Goal: Task Accomplishment & Management: Manage account settings

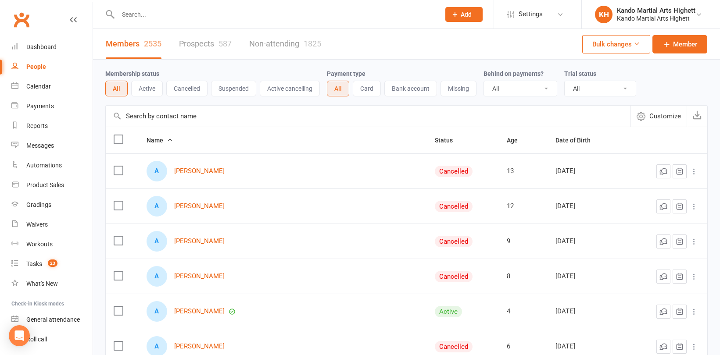
select select "100"
click at [127, 13] on input "text" at bounding box center [274, 14] width 318 height 12
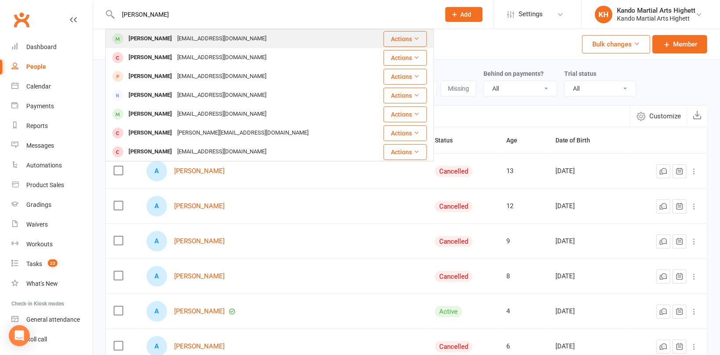
type input "[PERSON_NAME]"
click at [153, 39] on div "[PERSON_NAME]" at bounding box center [150, 38] width 49 height 13
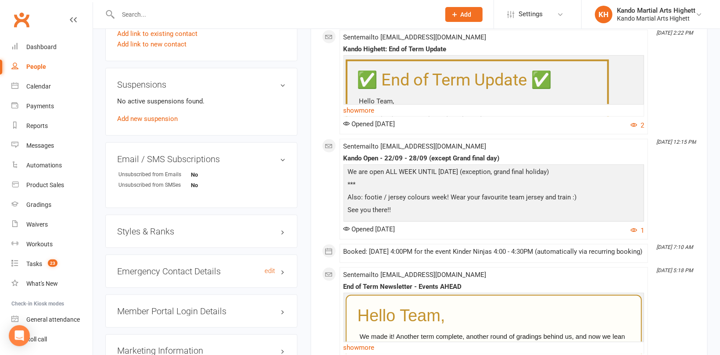
scroll to position [658, 0]
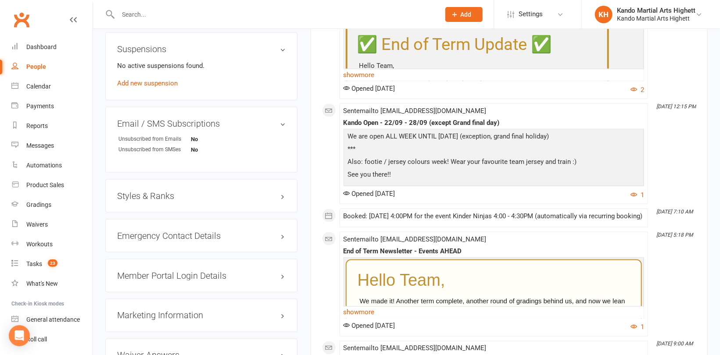
click at [157, 195] on h3 "Styles & Ranks" at bounding box center [201, 196] width 168 height 10
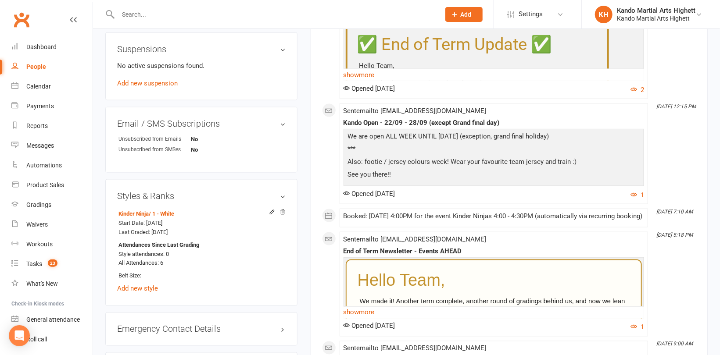
click at [286, 211] on div "Styles & Ranks Kinder Ninja / 1 - White Start Date: [DATE] Last Graded: [DATE] …" at bounding box center [201, 242] width 192 height 127
click at [279, 211] on icon at bounding box center [282, 212] width 6 height 6
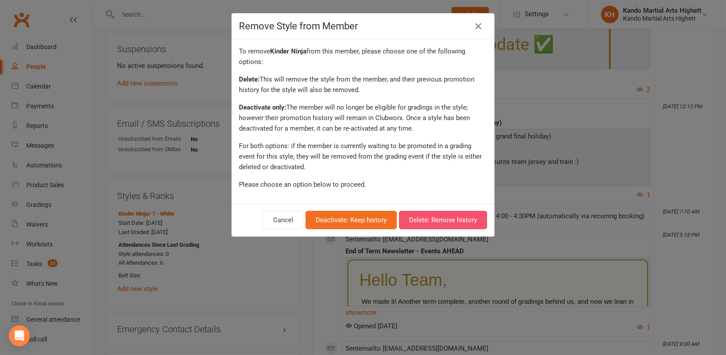
click at [435, 219] on button "Delete: Remove history" at bounding box center [443, 220] width 88 height 18
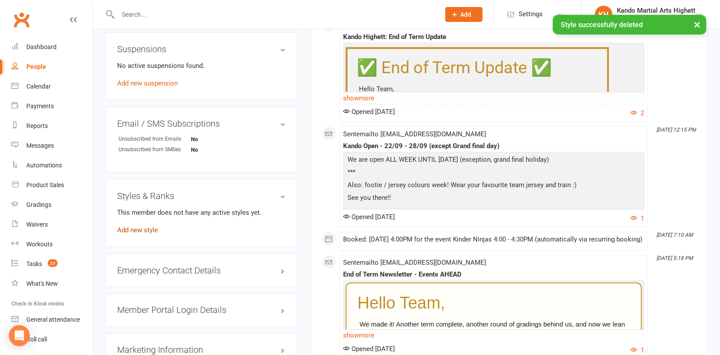
click at [145, 229] on link "Add new style" at bounding box center [137, 230] width 41 height 8
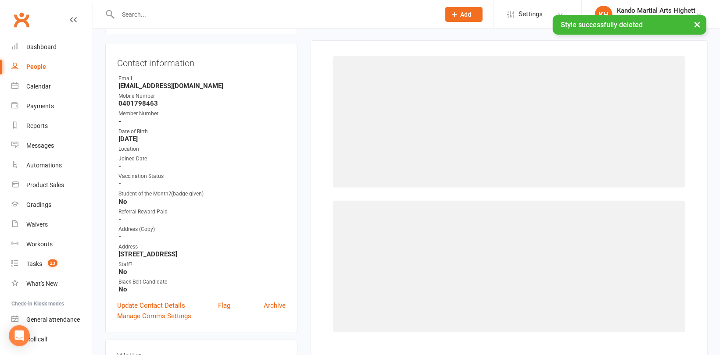
scroll to position [75, 0]
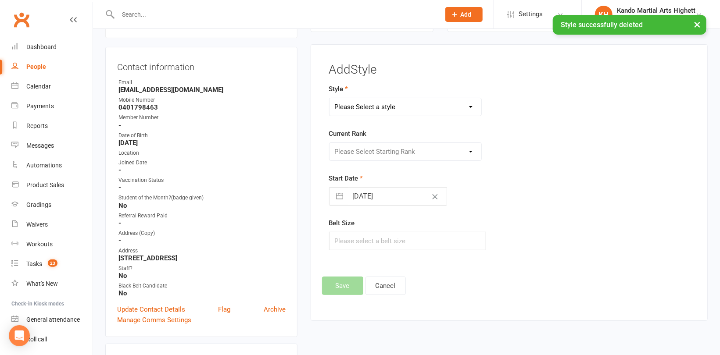
click at [356, 104] on select "Please Select a style [PERSON_NAME] Ninja Leadership Little Dragon Teen and Adu…" at bounding box center [405, 107] width 152 height 18
select select "1195"
click at [329, 98] on select "Please Select a style [PERSON_NAME] Ninja Leadership Little Dragon Teen and Adu…" at bounding box center [405, 107] width 152 height 18
click at [373, 154] on select "Please Select Starting Rank 1 - White 2 - Red 3 - Yellow 4 - Orange 5 - Green 6…" at bounding box center [405, 152] width 152 height 18
select select "18371"
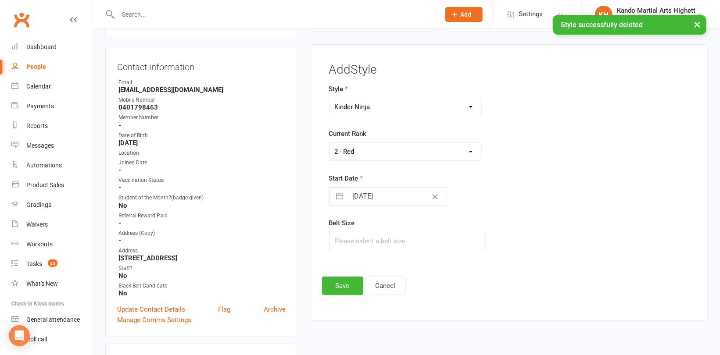
click at [329, 143] on select "Please Select Starting Rank 1 - White 2 - Red 3 - Yellow 4 - Orange 5 - Green 6…" at bounding box center [405, 152] width 152 height 18
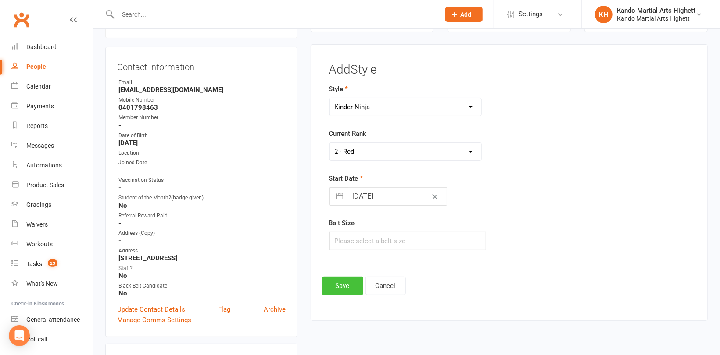
drag, startPoint x: 348, startPoint y: 278, endPoint x: 320, endPoint y: 275, distance: 27.9
click at [347, 278] on button "Save" at bounding box center [342, 286] width 41 height 18
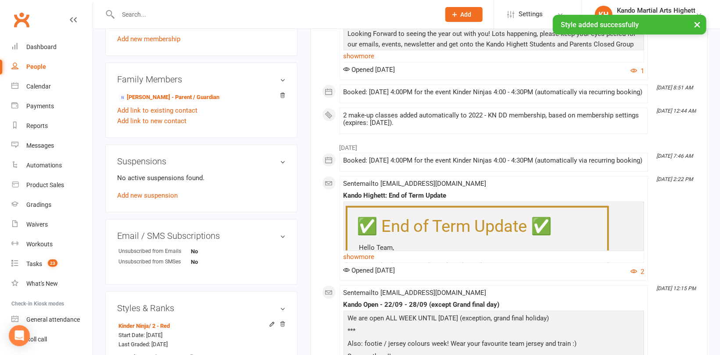
scroll to position [557, 0]
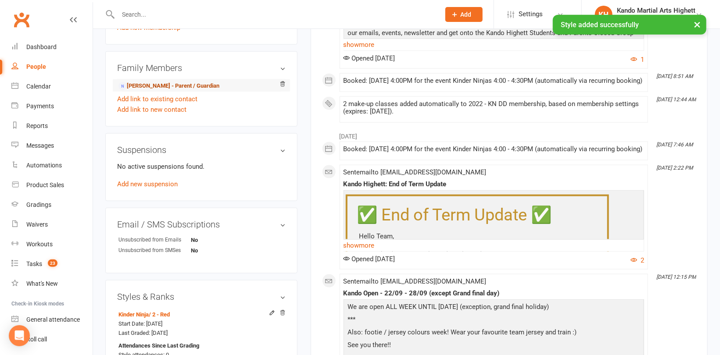
click at [153, 84] on link "[PERSON_NAME] - Parent / Guardian" at bounding box center [168, 86] width 101 height 9
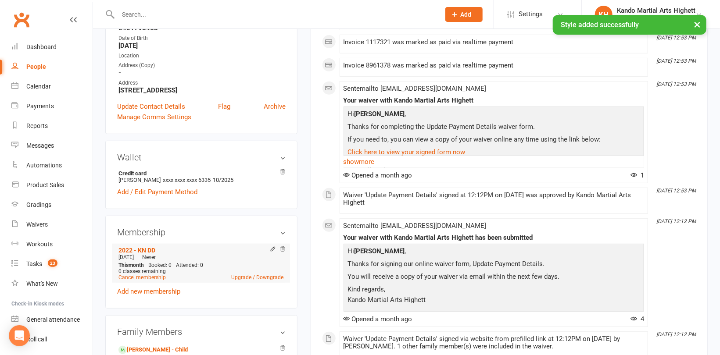
scroll to position [219, 0]
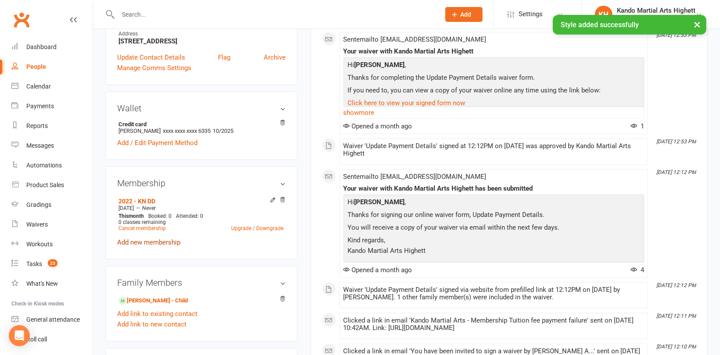
click at [158, 242] on link "Add new membership" at bounding box center [148, 243] width 63 height 8
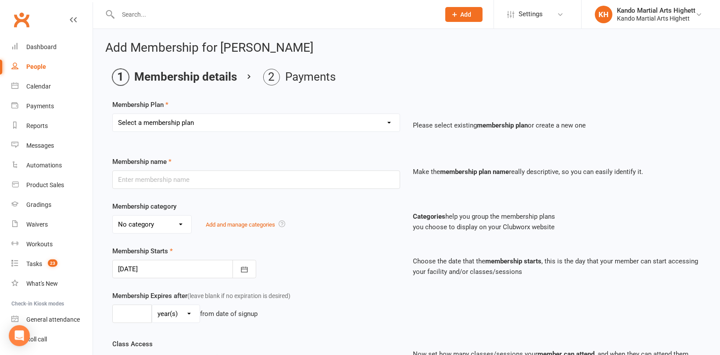
click at [183, 117] on select "Select a membership plan Create new Membership Plan Starter Program - 4 weeks p…" at bounding box center [256, 123] width 287 height 18
select select "17"
click at [113, 114] on select "Select a membership plan Create new Membership Plan Starter Program - 4 weeks p…" at bounding box center [256, 123] width 287 height 18
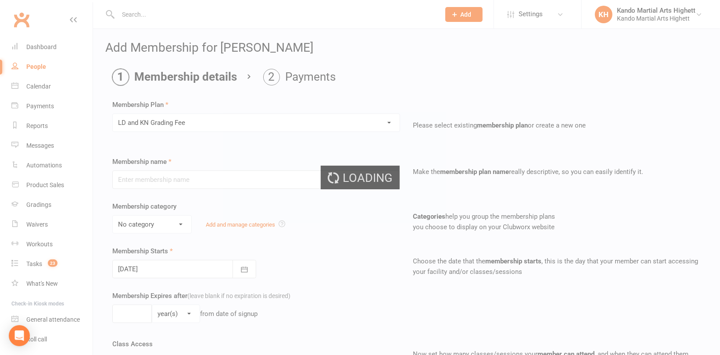
type input "LD and KN Grading Fee"
select select "10"
type input "1"
select select "0"
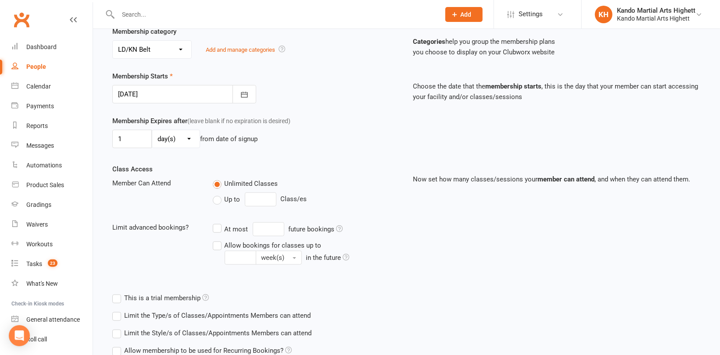
scroll to position [252, 0]
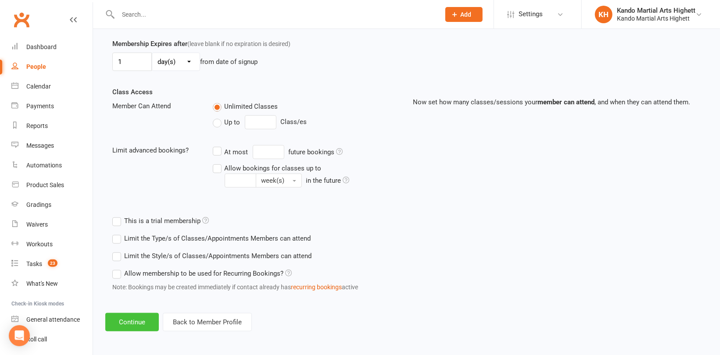
click at [139, 324] on button "Continue" at bounding box center [132, 322] width 54 height 18
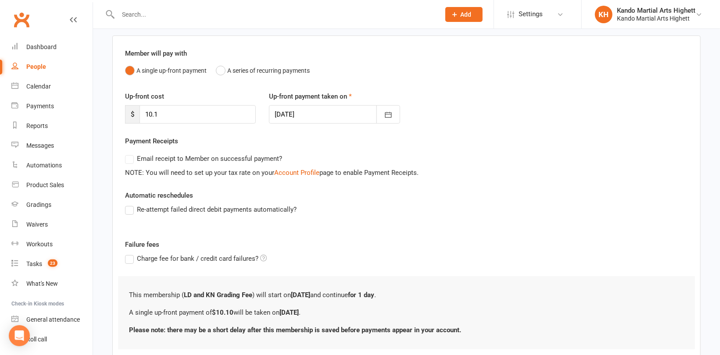
scroll to position [122, 0]
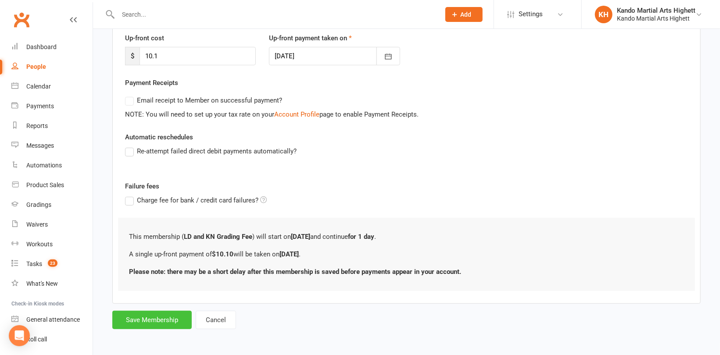
click at [152, 322] on button "Save Membership" at bounding box center [151, 320] width 79 height 18
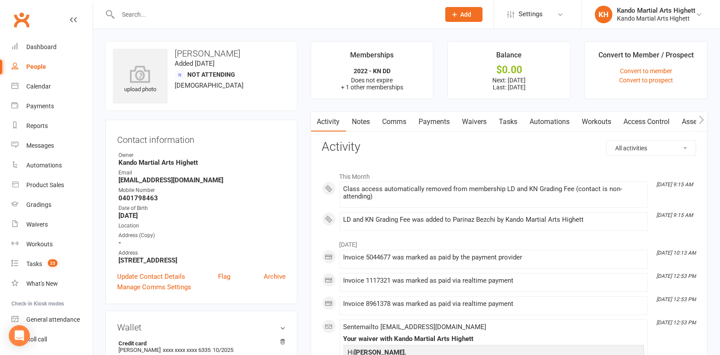
click at [146, 17] on input "text" at bounding box center [274, 14] width 318 height 12
paste input "[PERSON_NAME]"
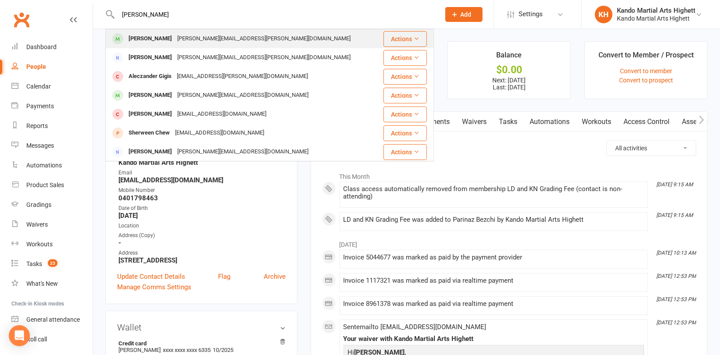
type input "[PERSON_NAME]"
click at [175, 38] on div "[PERSON_NAME][EMAIL_ADDRESS][PERSON_NAME][DOMAIN_NAME]" at bounding box center [264, 38] width 179 height 13
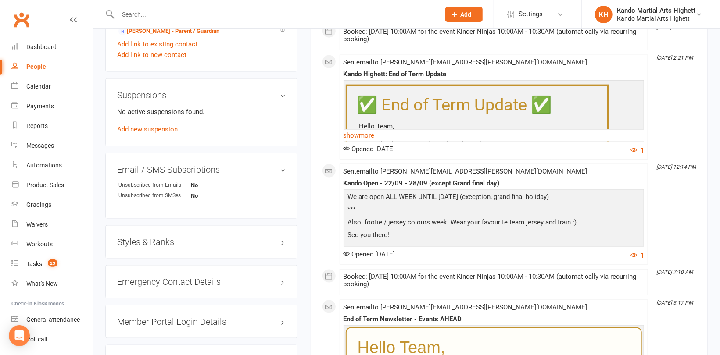
scroll to position [658, 0]
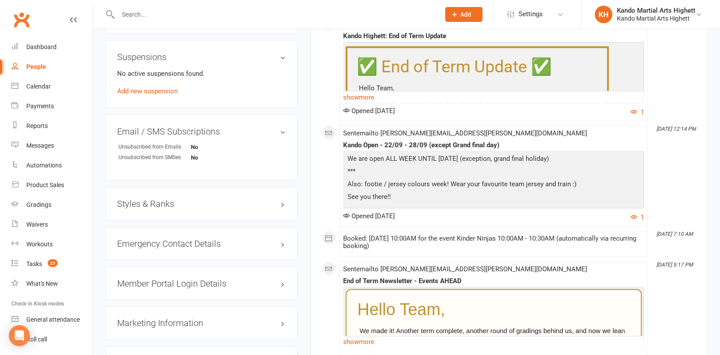
click at [150, 199] on h3 "Styles & Ranks" at bounding box center [201, 204] width 168 height 10
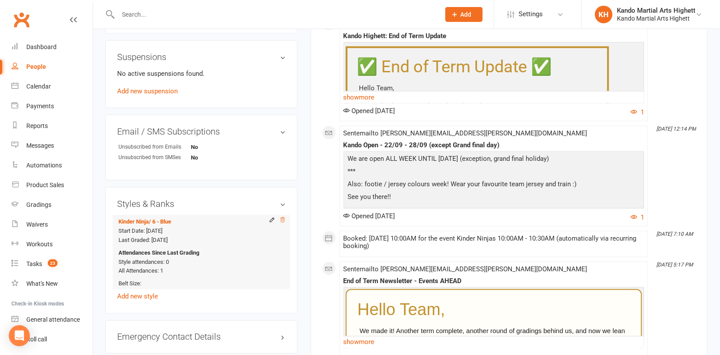
click at [281, 217] on icon at bounding box center [282, 220] width 6 height 6
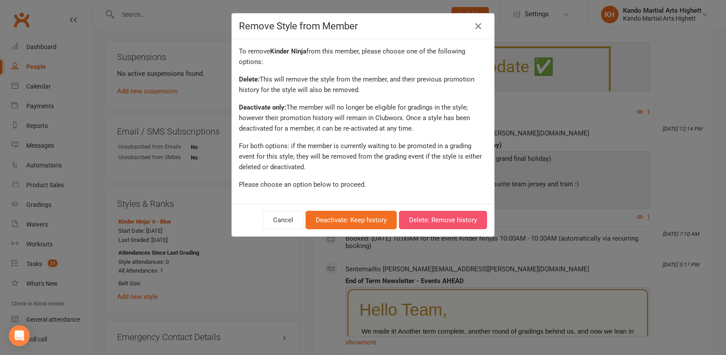
click at [461, 218] on button "Delete: Remove history" at bounding box center [443, 220] width 88 height 18
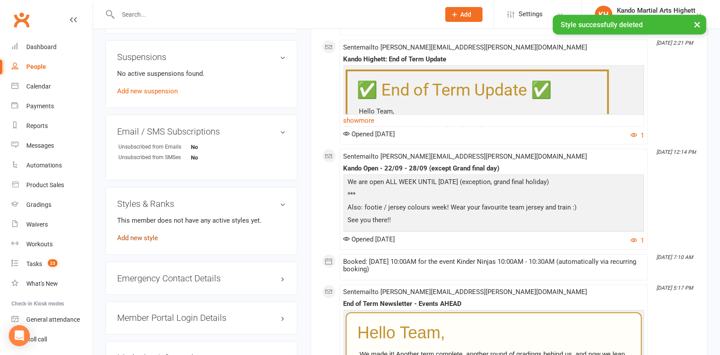
click at [150, 234] on link "Add new style" at bounding box center [137, 238] width 41 height 8
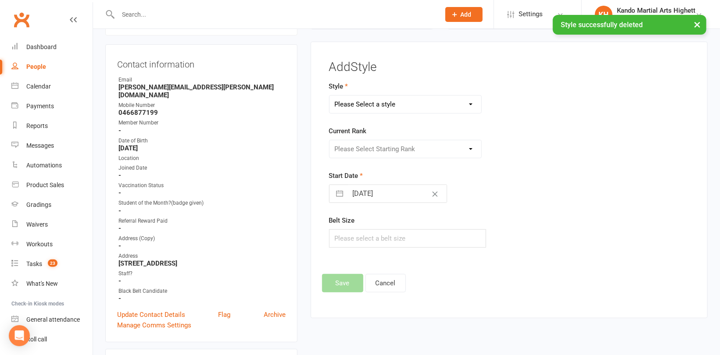
scroll to position [75, 0]
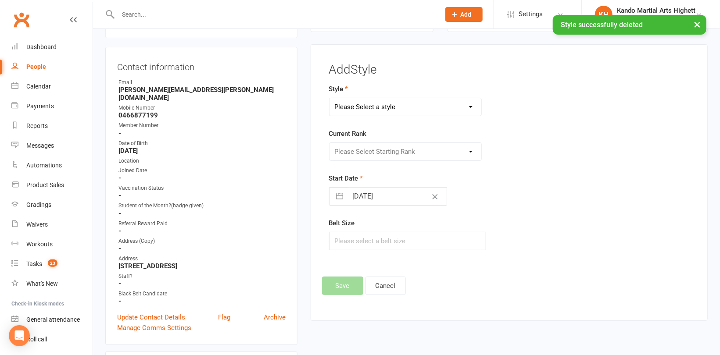
click at [413, 109] on select "Please Select a style [PERSON_NAME] Ninja Leadership Little Dragon Teen and Adu…" at bounding box center [405, 107] width 152 height 18
select select "1195"
click at [329, 98] on select "Please Select a style [PERSON_NAME] Ninja Leadership Little Dragon Teen and Adu…" at bounding box center [405, 107] width 152 height 18
click at [401, 153] on select "Please Select Starting Rank 1 - White 2 - Red 3 - Yellow 4 - Orange 5 - Green 6…" at bounding box center [405, 152] width 152 height 18
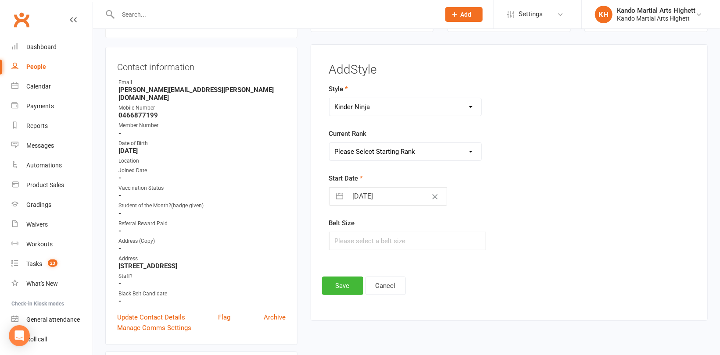
select select "18376"
click at [329, 143] on select "Please Select Starting Rank 1 - White 2 - Red 3 - Yellow 4 - Orange 5 - Green 6…" at bounding box center [405, 152] width 152 height 18
click at [340, 283] on button "Save" at bounding box center [342, 286] width 41 height 18
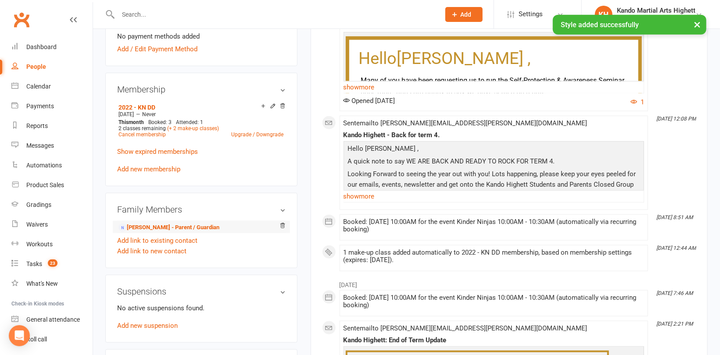
scroll to position [426, 0]
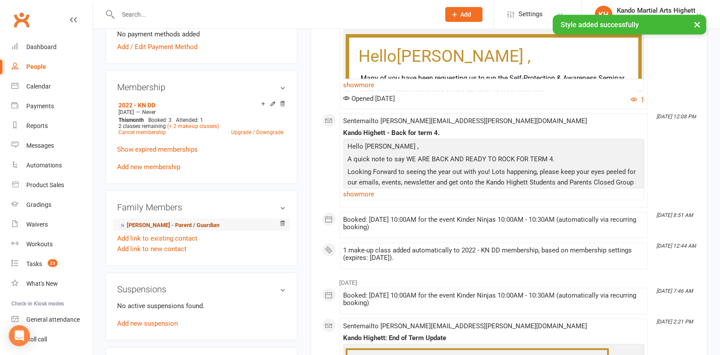
click at [149, 221] on link "[PERSON_NAME] - Parent / Guardian" at bounding box center [168, 225] width 101 height 9
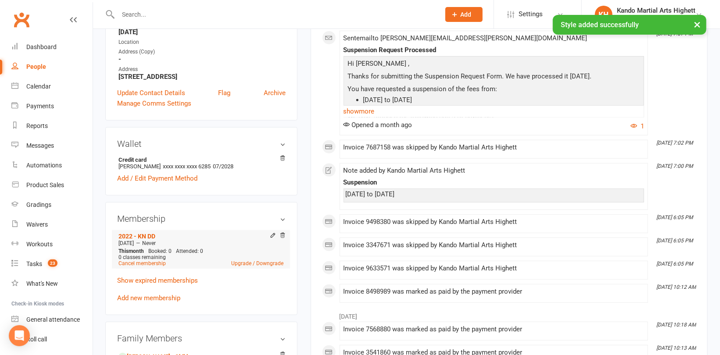
scroll to position [219, 0]
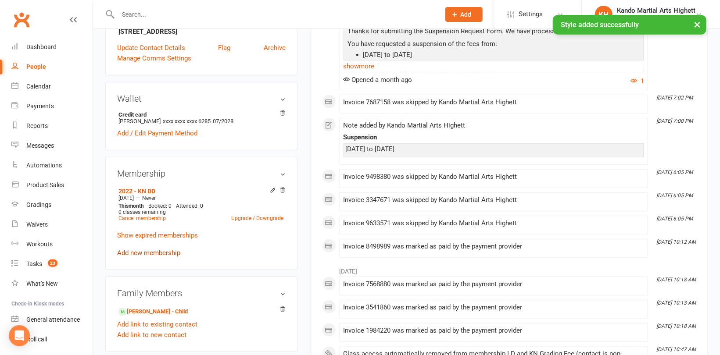
click at [141, 249] on link "Add new membership" at bounding box center [148, 253] width 63 height 8
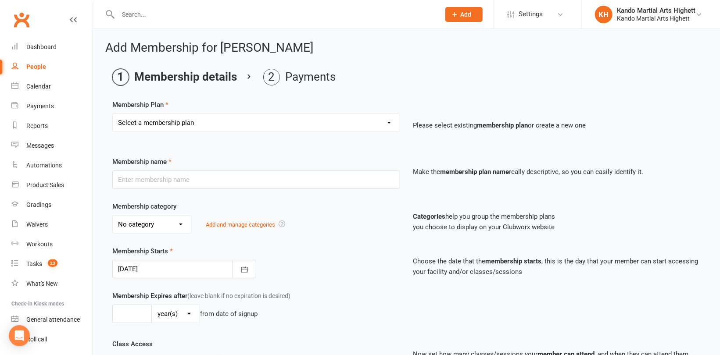
click at [215, 129] on select "Select a membership plan Create new Membership Plan Starter Program - 4 weeks p…" at bounding box center [256, 123] width 287 height 18
select select "17"
click at [113, 114] on select "Select a membership plan Create new Membership Plan Starter Program - 4 weeks p…" at bounding box center [256, 123] width 287 height 18
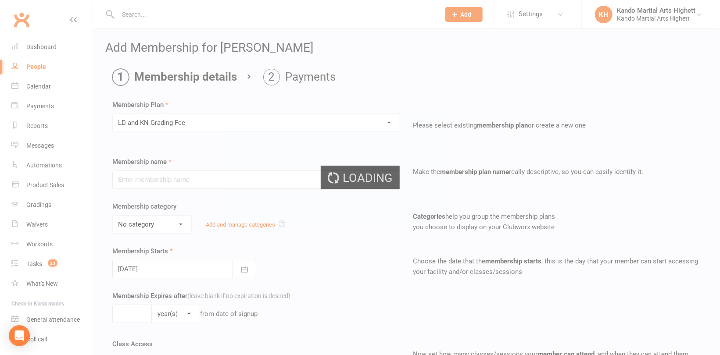
type input "LD and KN Grading Fee"
select select "10"
type input "1"
select select "0"
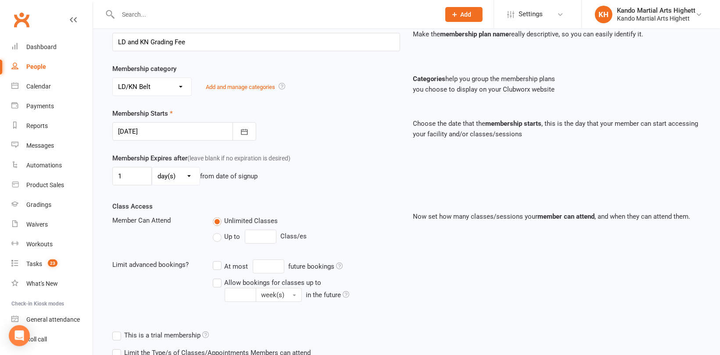
scroll to position [252, 0]
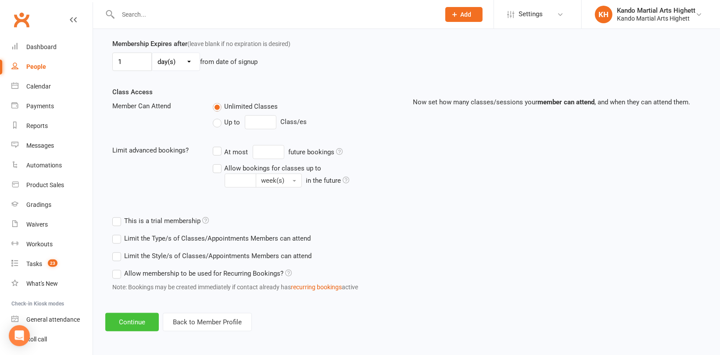
click at [139, 313] on button "Continue" at bounding box center [132, 322] width 54 height 18
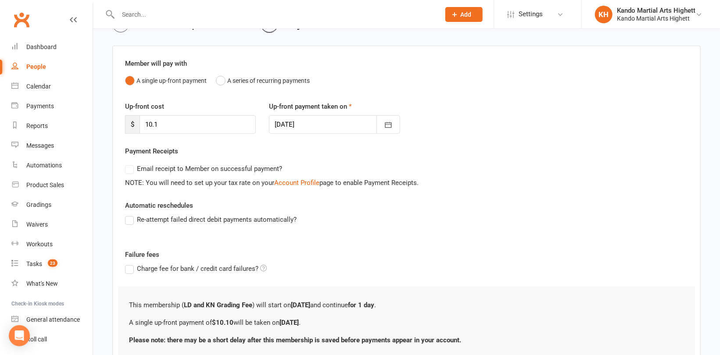
scroll to position [122, 0]
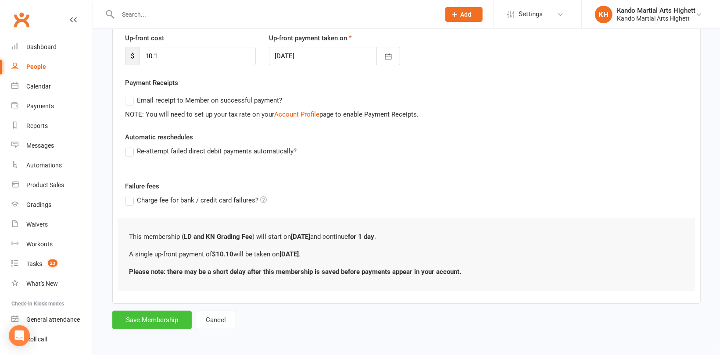
click at [145, 317] on button "Save Membership" at bounding box center [151, 320] width 79 height 18
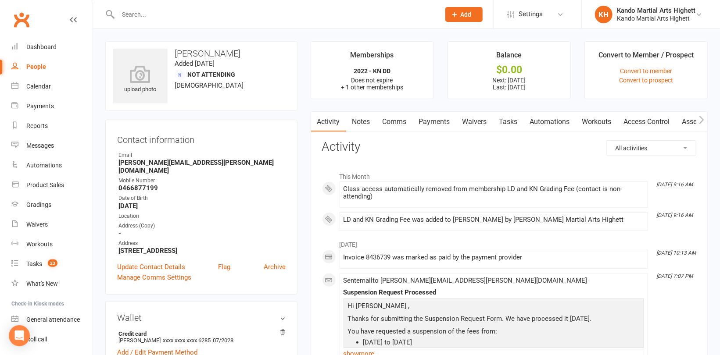
drag, startPoint x: 132, startPoint y: 5, endPoint x: 138, endPoint y: 11, distance: 8.7
click at [132, 5] on div at bounding box center [269, 14] width 329 height 29
click at [138, 12] on input "text" at bounding box center [274, 14] width 318 height 12
paste input "[PERSON_NAME]"
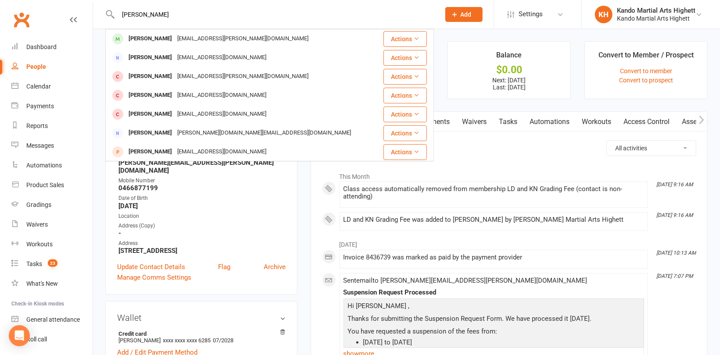
type input "[PERSON_NAME]"
click at [175, 39] on div "[EMAIL_ADDRESS][PERSON_NAME][DOMAIN_NAME]" at bounding box center [243, 38] width 136 height 13
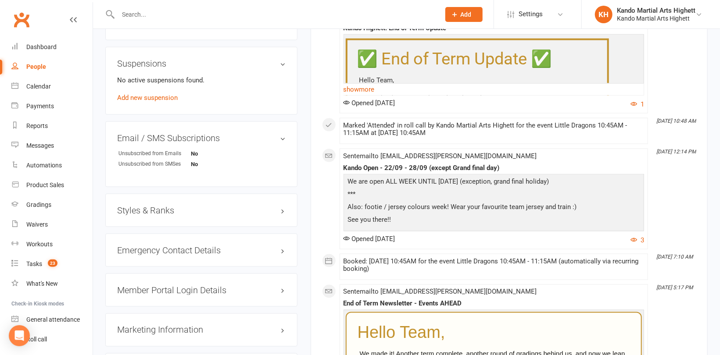
scroll to position [658, 0]
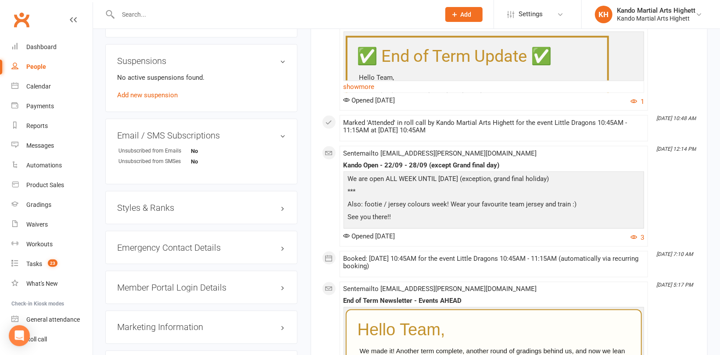
click at [148, 202] on div "Styles & Ranks" at bounding box center [201, 207] width 192 height 33
drag, startPoint x: 146, startPoint y: 205, endPoint x: 151, endPoint y: 206, distance: 5.4
click at [147, 205] on h3 "Styles & Ranks" at bounding box center [201, 208] width 168 height 10
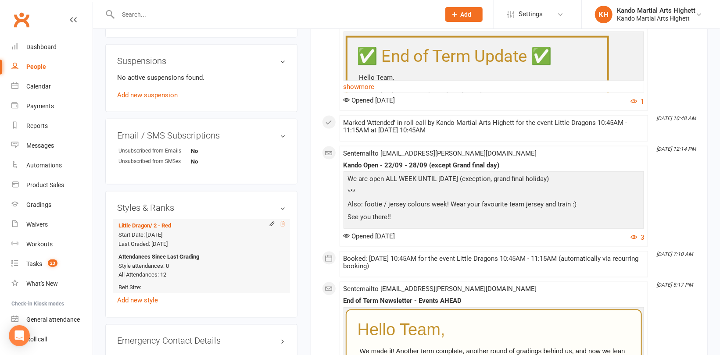
click at [282, 225] on icon at bounding box center [282, 224] width 6 height 6
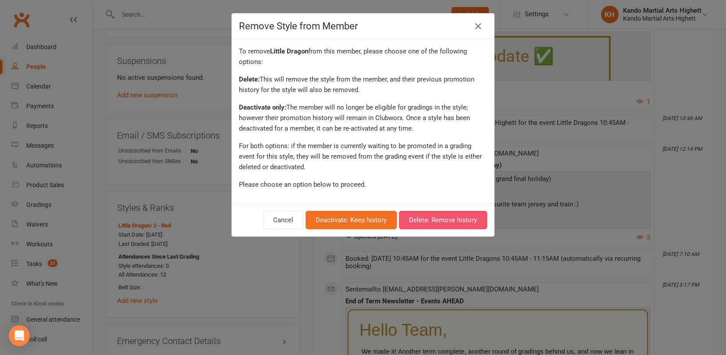
click at [455, 229] on button "Delete: Remove history" at bounding box center [443, 220] width 88 height 18
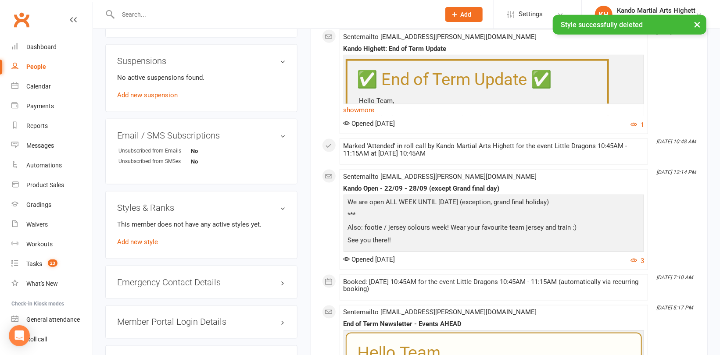
click at [133, 247] on div "This member does not have any active styles yet. Add new style" at bounding box center [201, 233] width 168 height 28
click at [136, 243] on link "Add new style" at bounding box center [137, 242] width 41 height 8
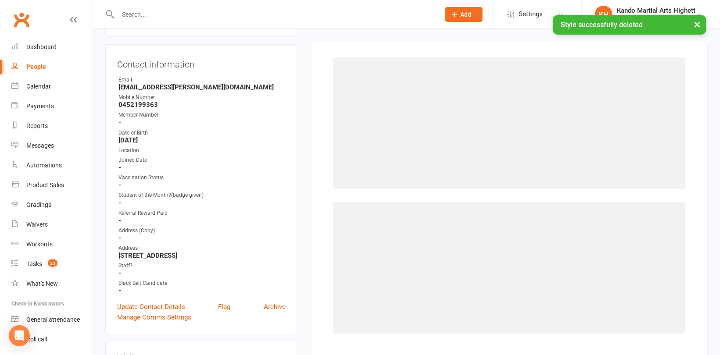
scroll to position [75, 0]
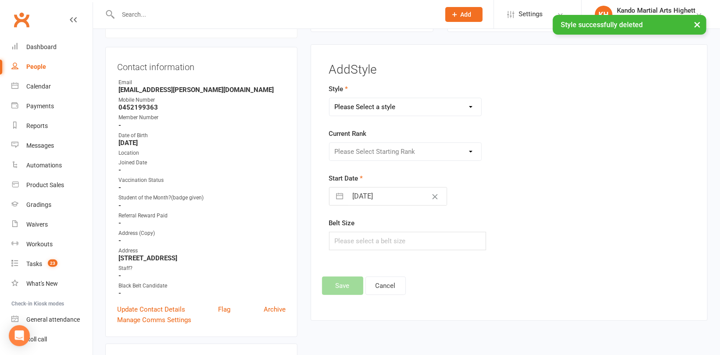
click at [372, 101] on select "Please Select a style [PERSON_NAME] Ninja Leadership Little Dragon Teen and Adu…" at bounding box center [405, 107] width 152 height 18
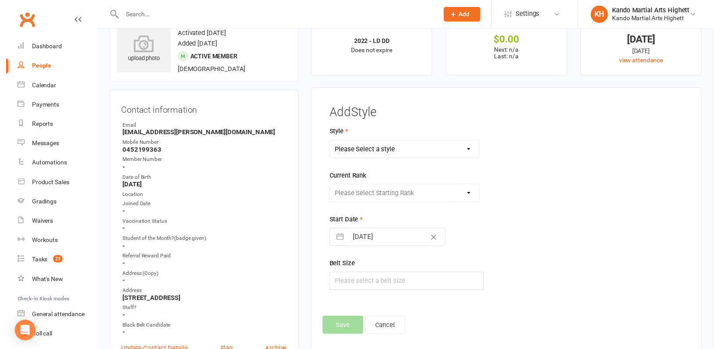
scroll to position [44, 0]
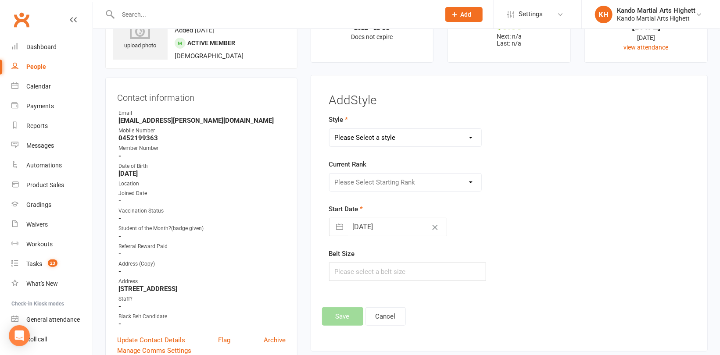
click at [368, 134] on select "Please Select a style [PERSON_NAME] Ninja Leadership Little Dragon Teen and Adu…" at bounding box center [405, 138] width 152 height 18
select select "1194"
click at [329, 129] on select "Please Select a style [PERSON_NAME] Ninja Leadership Little Dragon Teen and Adu…" at bounding box center [405, 138] width 152 height 18
click at [394, 186] on select "Please Select Starting Rank 1 - White 2 - Red 3 - Yellow 4 - Orange 5 - Green 6…" at bounding box center [405, 183] width 152 height 18
select select "18380"
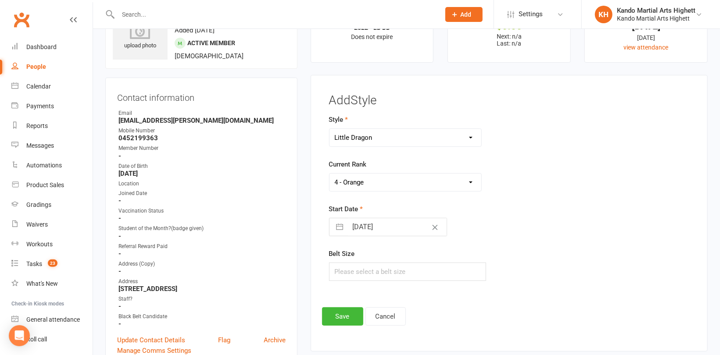
click at [329, 174] on select "Please Select Starting Rank 1 - White 2 - Red 3 - Yellow 4 - Orange 5 - Green 6…" at bounding box center [405, 183] width 152 height 18
click at [337, 314] on button "Save" at bounding box center [342, 317] width 41 height 18
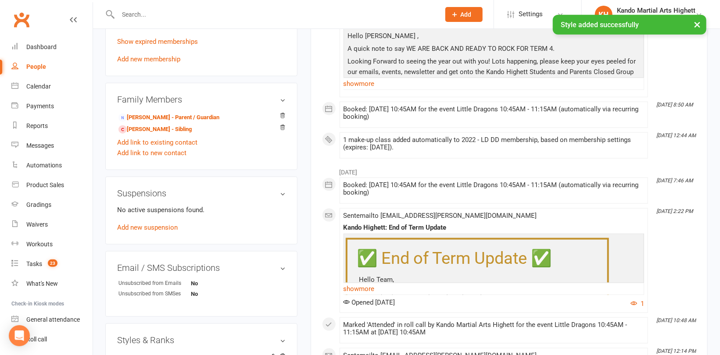
scroll to position [526, 0]
click at [156, 117] on link "[PERSON_NAME] - Parent / Guardian" at bounding box center [168, 116] width 101 height 9
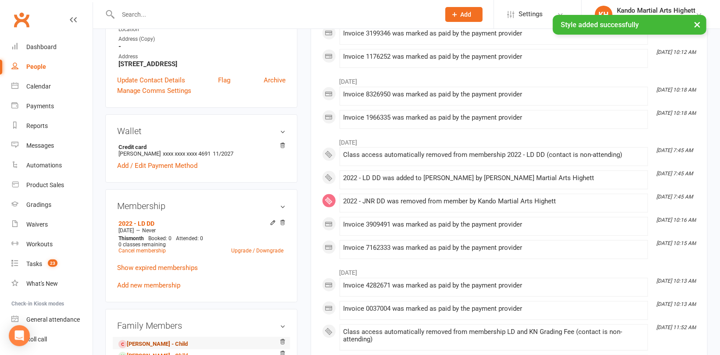
scroll to position [263, 0]
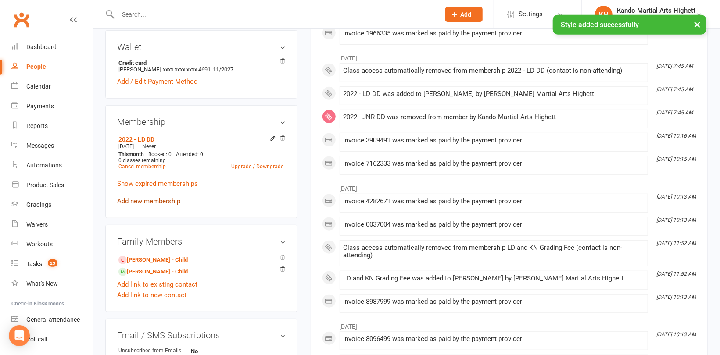
click at [146, 202] on link "Add new membership" at bounding box center [148, 201] width 63 height 8
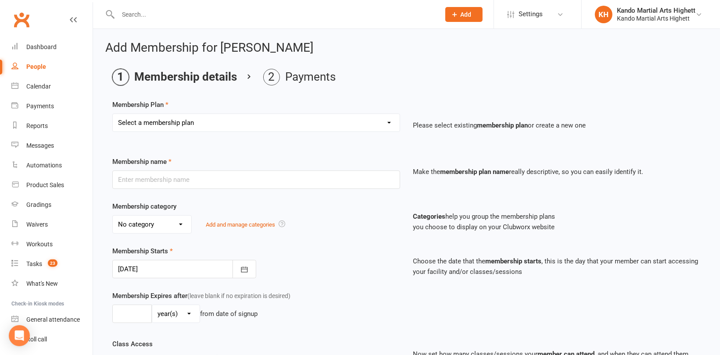
click at [192, 127] on select "Select a membership plan Create new Membership Plan Starter Program - 4 weeks p…" at bounding box center [256, 123] width 287 height 18
select select "17"
click at [113, 114] on select "Select a membership plan Create new Membership Plan Starter Program - 4 weeks p…" at bounding box center [256, 123] width 287 height 18
type input "LD and KN Grading Fee"
select select "10"
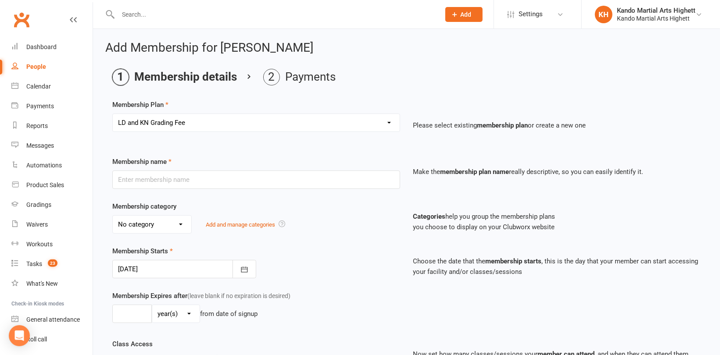
type input "1"
select select "0"
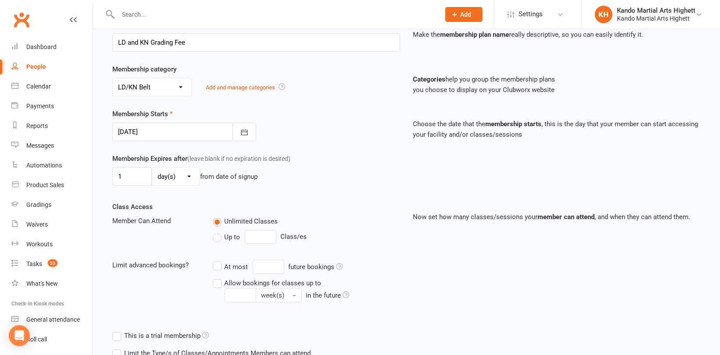
scroll to position [252, 0]
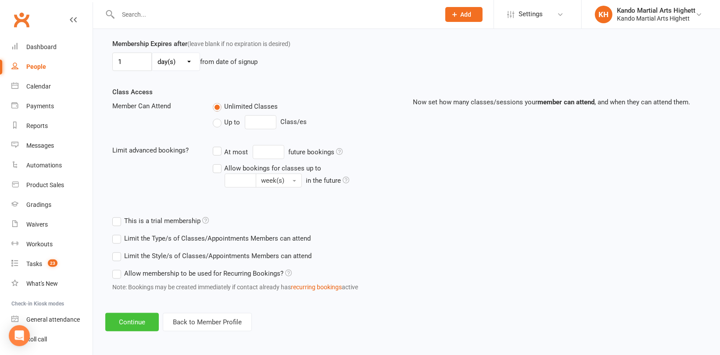
click at [138, 318] on button "Continue" at bounding box center [132, 322] width 54 height 18
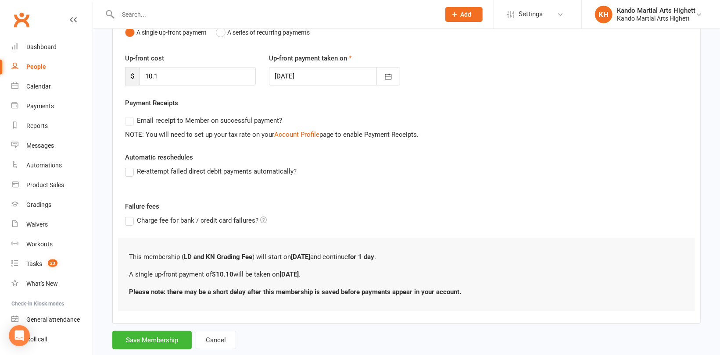
scroll to position [122, 0]
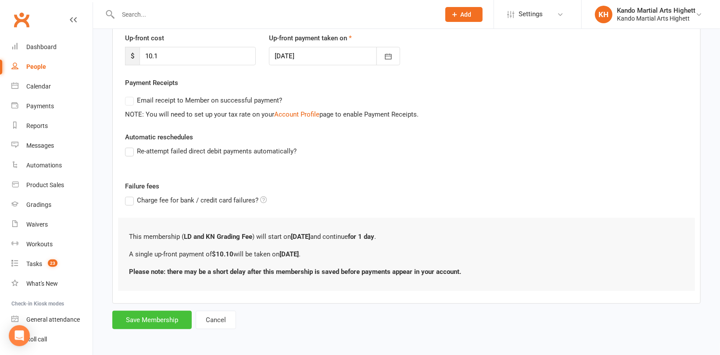
click at [143, 317] on button "Save Membership" at bounding box center [151, 320] width 79 height 18
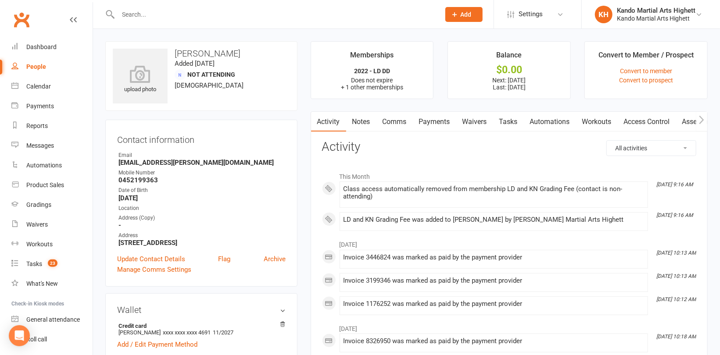
click at [125, 18] on input "text" at bounding box center [274, 14] width 318 height 12
paste input "[PERSON_NAME]"
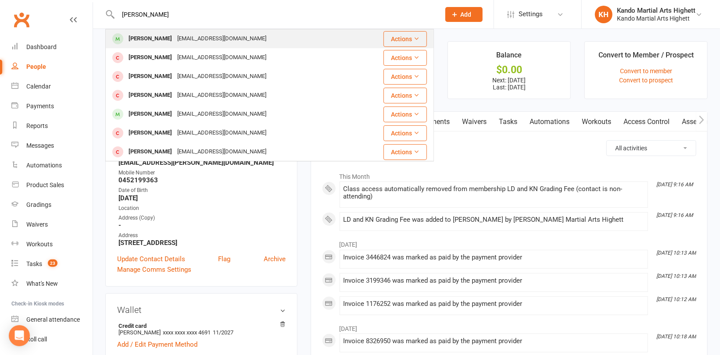
type input "[PERSON_NAME]"
click at [161, 39] on div "[PERSON_NAME]" at bounding box center [150, 38] width 49 height 13
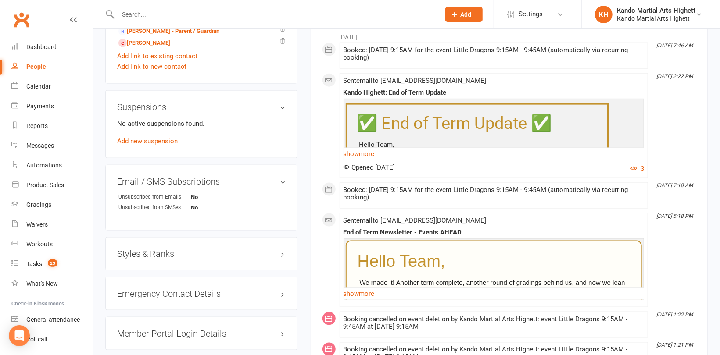
scroll to position [614, 0]
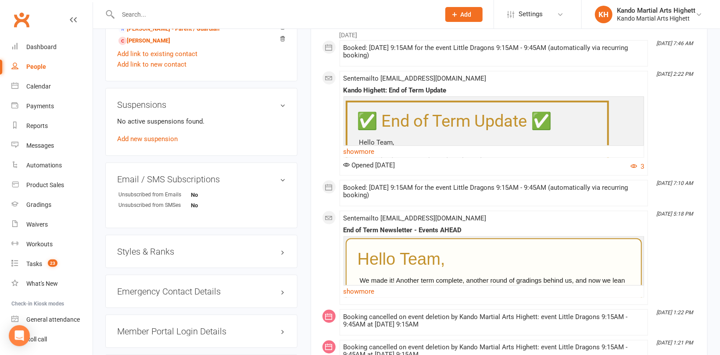
click at [139, 247] on h3 "Styles & Ranks" at bounding box center [201, 252] width 168 height 10
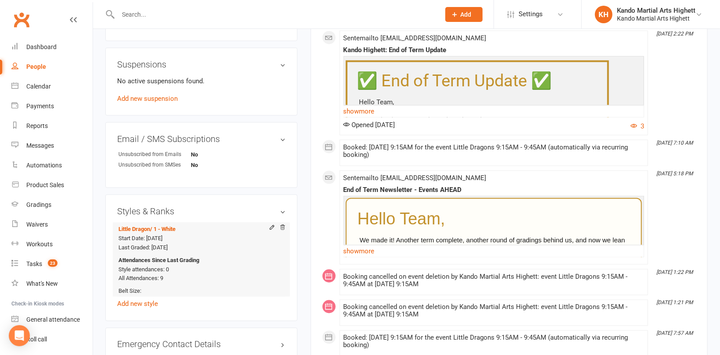
scroll to position [702, 0]
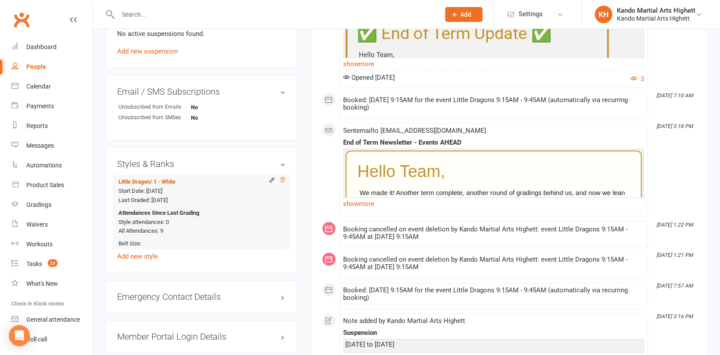
click at [285, 180] on icon at bounding box center [282, 180] width 6 height 6
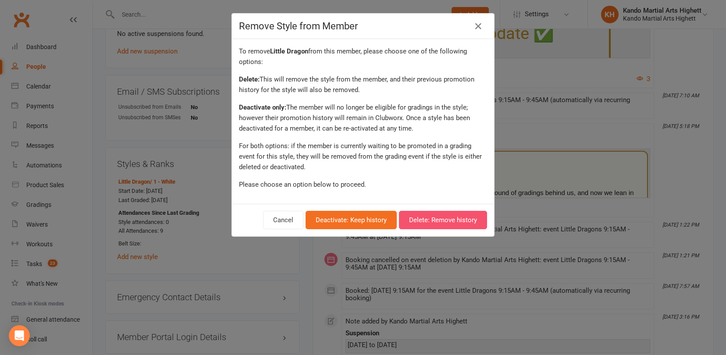
click at [455, 215] on button "Delete: Remove history" at bounding box center [443, 220] width 88 height 18
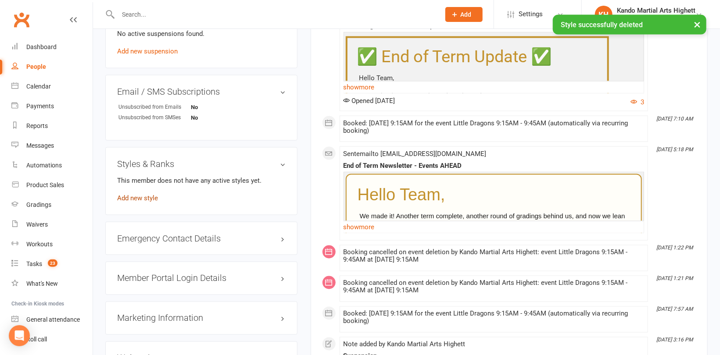
click at [148, 200] on link "Add new style" at bounding box center [137, 198] width 41 height 8
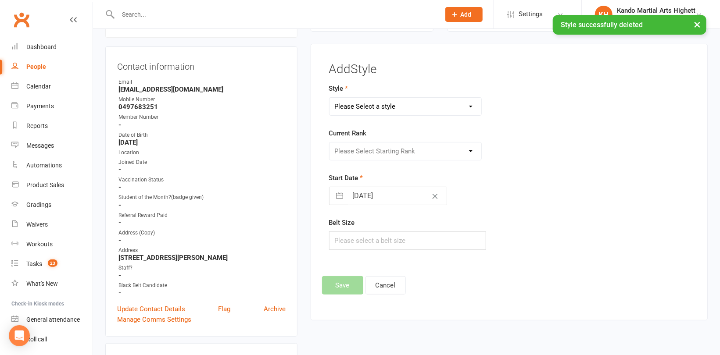
scroll to position [75, 0]
click at [375, 110] on select "Please Select a style [PERSON_NAME] Ninja Leadership Little Dragon Teen and Adu…" at bounding box center [405, 107] width 152 height 18
select select "1194"
click at [329, 98] on select "Please Select a style [PERSON_NAME] Ninja Leadership Little Dragon Teen and Adu…" at bounding box center [405, 107] width 152 height 18
click at [389, 154] on select "Please Select Starting Rank 1 - White 2 - Red 3 - Yellow 4 - Orange 5 - Green 6…" at bounding box center [405, 152] width 152 height 18
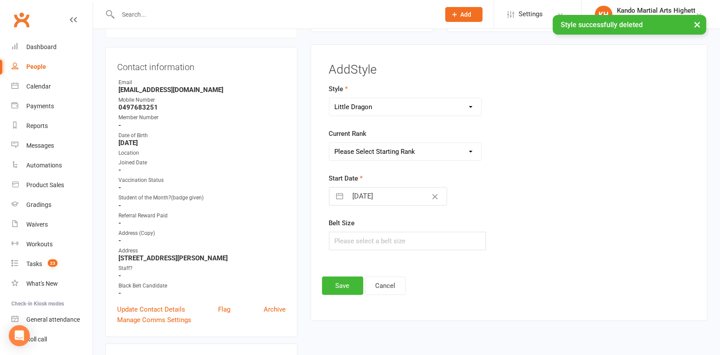
select select "18378"
click at [329, 143] on select "Please Select Starting Rank 1 - White 2 - Red 3 - Yellow 4 - Orange 5 - Green 6…" at bounding box center [405, 152] width 152 height 18
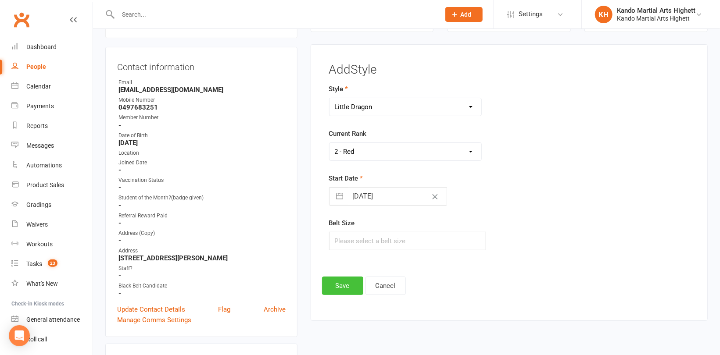
click at [345, 281] on button "Save" at bounding box center [342, 286] width 41 height 18
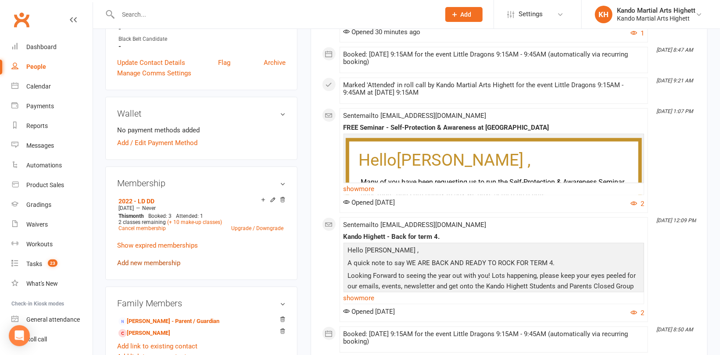
scroll to position [382, 0]
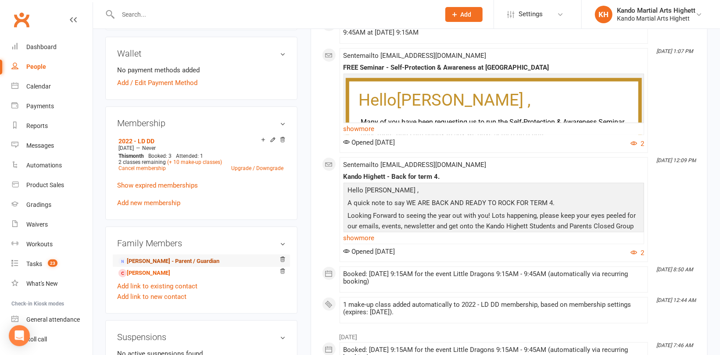
click at [156, 263] on link "[PERSON_NAME] - Parent / Guardian" at bounding box center [168, 261] width 101 height 9
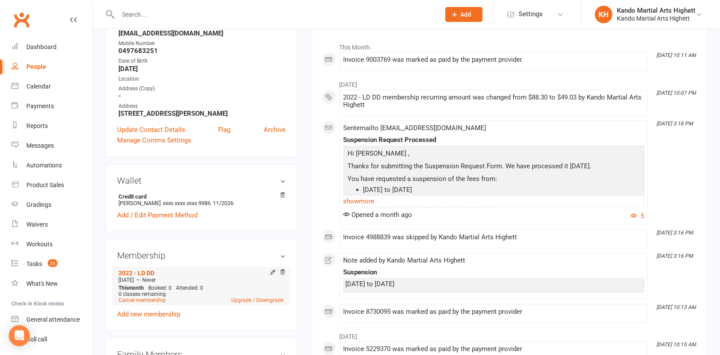
scroll to position [132, 0]
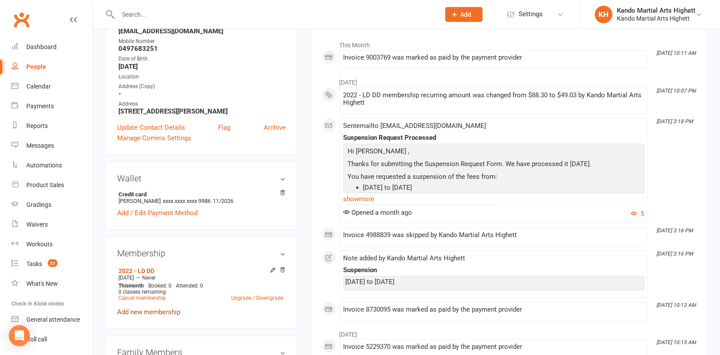
click at [148, 312] on link "Add new membership" at bounding box center [148, 312] width 63 height 8
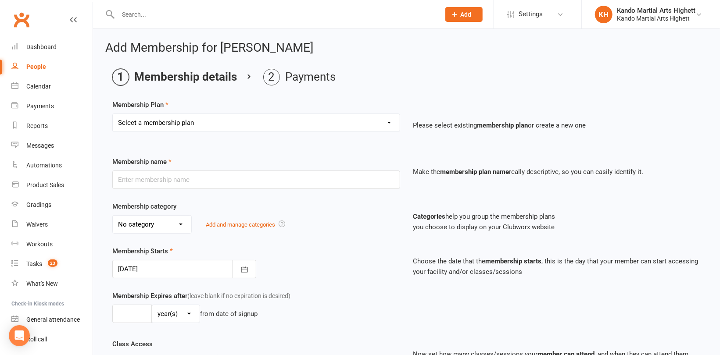
click at [181, 126] on select "Select a membership plan Create new Membership Plan Starter Program - 4 weeks p…" at bounding box center [256, 123] width 287 height 18
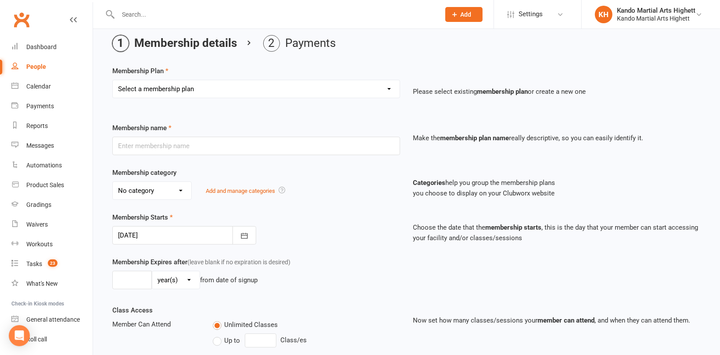
scroll to position [44, 0]
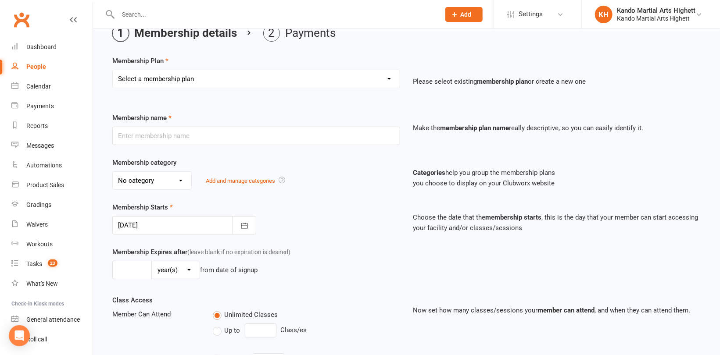
click at [194, 80] on select "Select a membership plan Create new Membership Plan Starter Program - 4 weeks p…" at bounding box center [256, 79] width 287 height 18
select select "17"
click at [113, 70] on select "Select a membership plan Create new Membership Plan Starter Program - 4 weeks p…" at bounding box center [256, 79] width 287 height 18
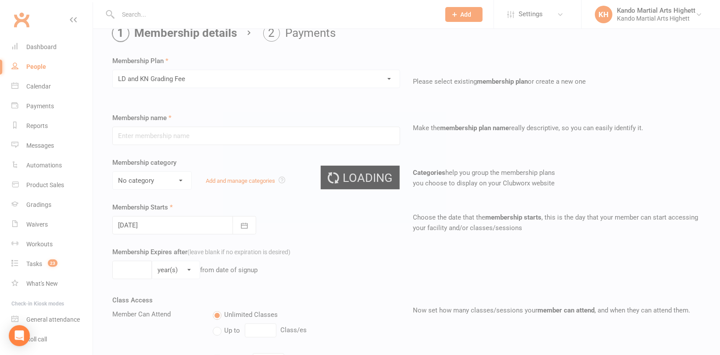
type input "LD and KN Grading Fee"
select select "10"
type input "1"
select select "0"
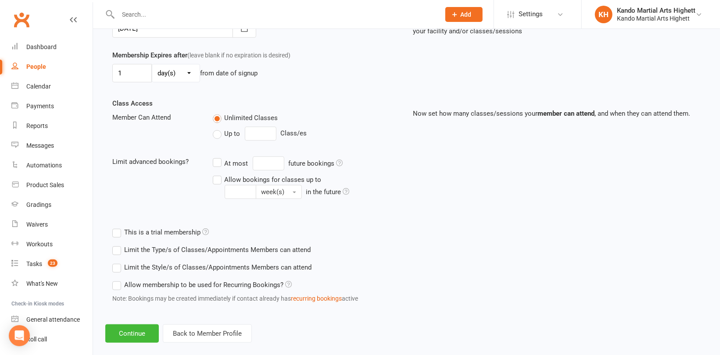
scroll to position [252, 0]
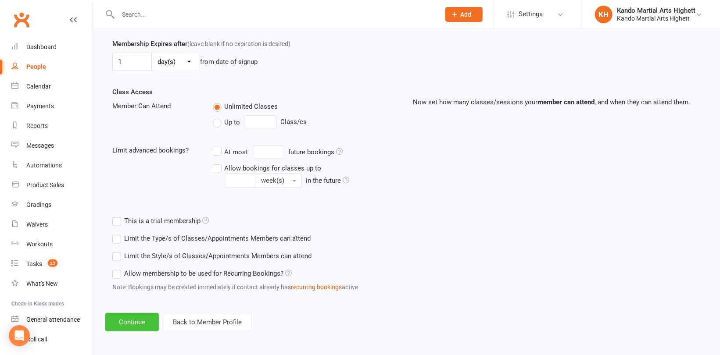
click at [132, 321] on button "Continue" at bounding box center [132, 322] width 54 height 18
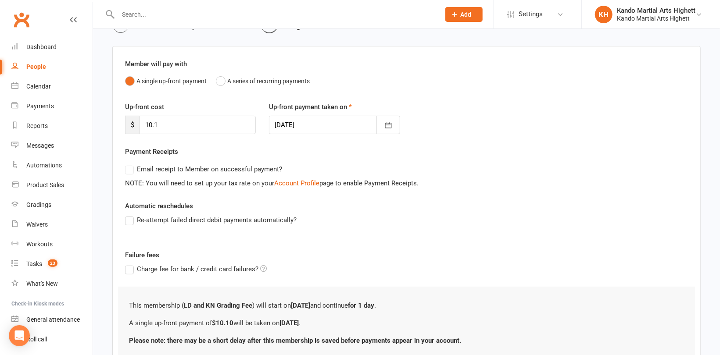
scroll to position [122, 0]
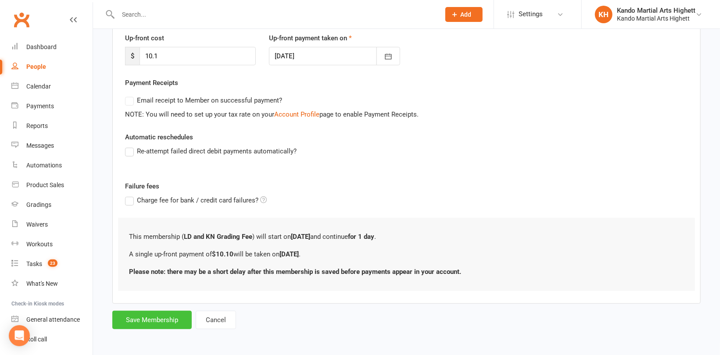
click at [143, 321] on button "Save Membership" at bounding box center [151, 320] width 79 height 18
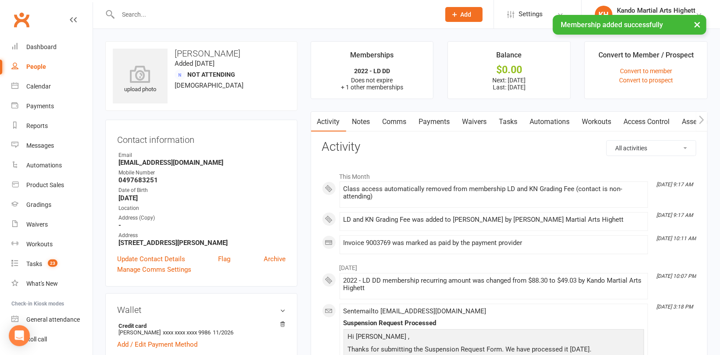
click at [127, 9] on input "text" at bounding box center [274, 14] width 318 height 12
paste input "[PERSON_NAME]"
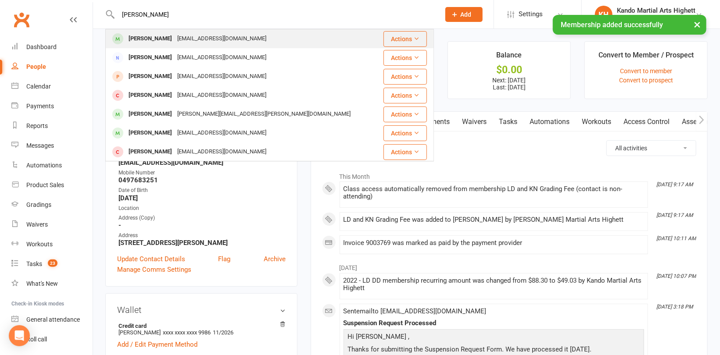
type input "[PERSON_NAME]"
click at [150, 38] on div "[PERSON_NAME]" at bounding box center [150, 38] width 49 height 13
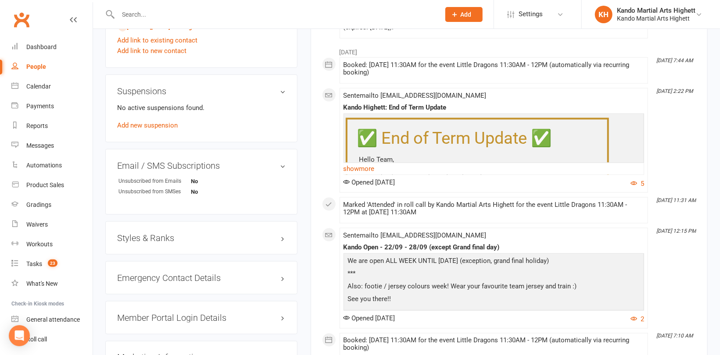
scroll to position [702, 0]
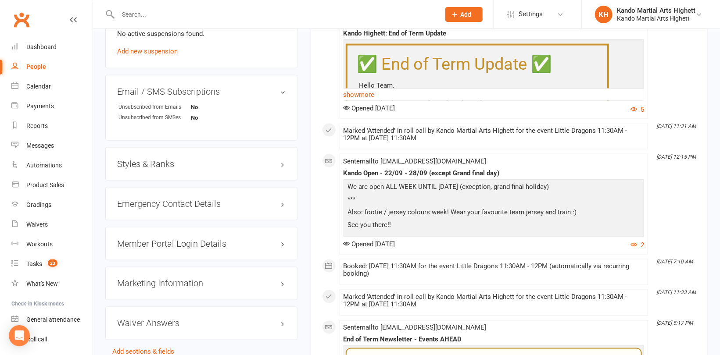
click at [149, 162] on h3 "Styles & Ranks" at bounding box center [201, 164] width 168 height 10
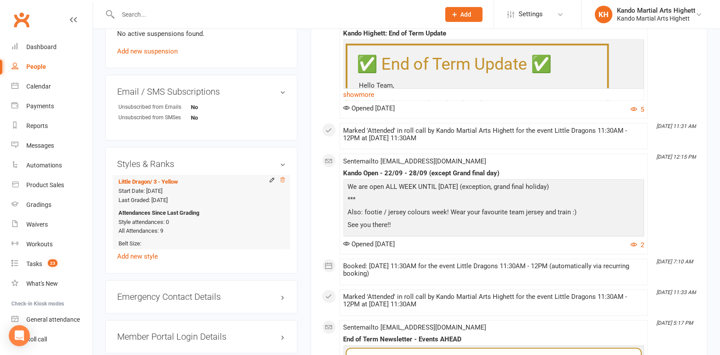
click at [285, 181] on icon at bounding box center [282, 180] width 6 height 6
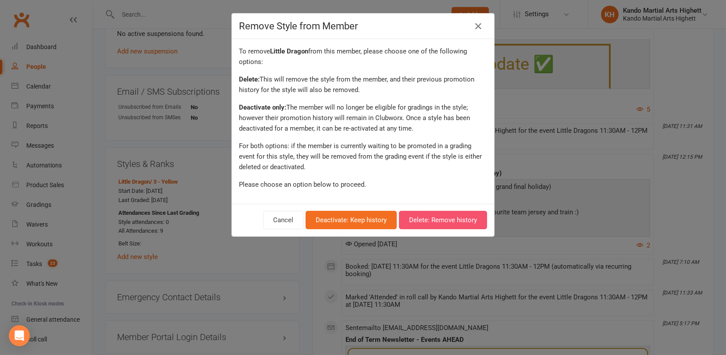
click at [438, 216] on button "Delete: Remove history" at bounding box center [443, 220] width 88 height 18
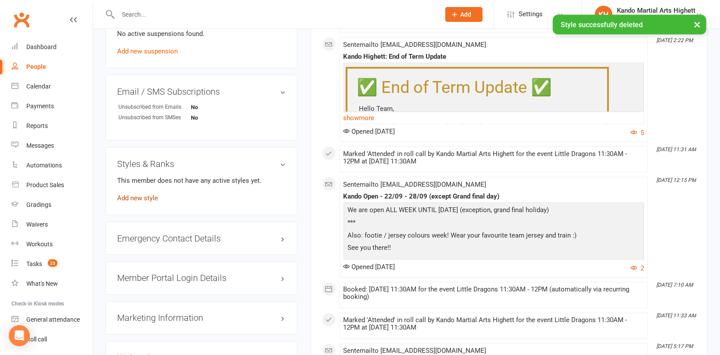
click at [147, 197] on link "Add new style" at bounding box center [137, 198] width 41 height 8
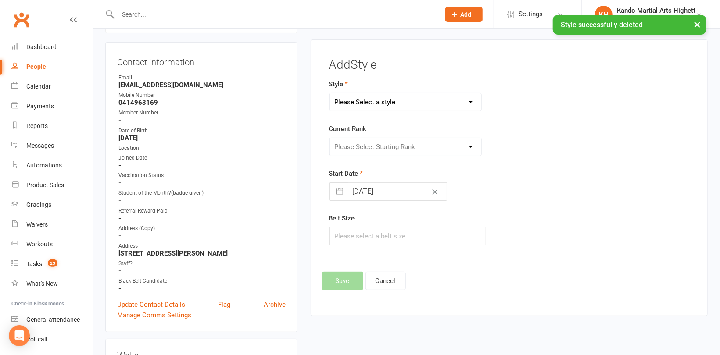
scroll to position [75, 0]
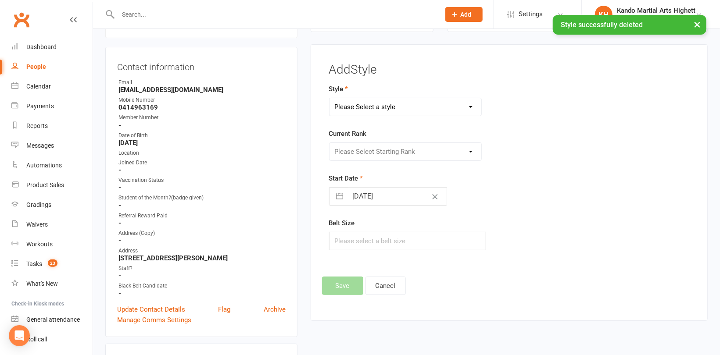
click at [387, 102] on select "Please Select a style [PERSON_NAME] Ninja Leadership Little Dragon Teen and Adu…" at bounding box center [405, 107] width 152 height 18
select select "1194"
click at [329, 98] on select "Please Select a style [PERSON_NAME] Ninja Leadership Little Dragon Teen and Adu…" at bounding box center [405, 107] width 152 height 18
click at [394, 149] on select "Please Select Starting Rank 1 - White 2 - Red 3 - Yellow 4 - Orange 5 - Green 6…" at bounding box center [405, 152] width 152 height 18
select select "18380"
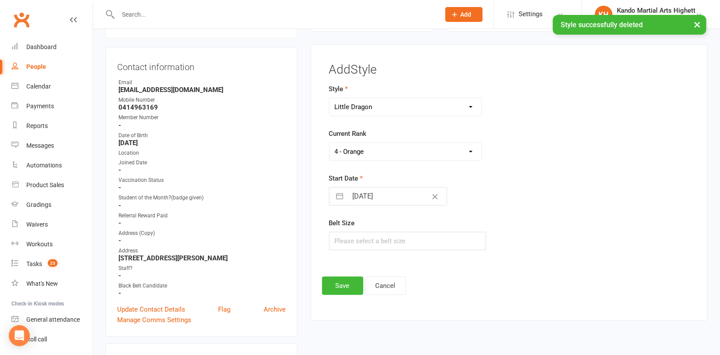
click at [329, 143] on select "Please Select Starting Rank 1 - White 2 - Red 3 - Yellow 4 - Orange 5 - Green 6…" at bounding box center [405, 152] width 152 height 18
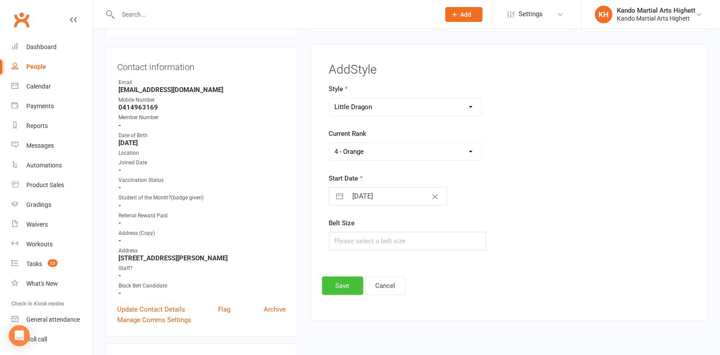
drag, startPoint x: 347, startPoint y: 280, endPoint x: 329, endPoint y: 266, distance: 23.8
click at [347, 280] on button "Save" at bounding box center [342, 286] width 41 height 18
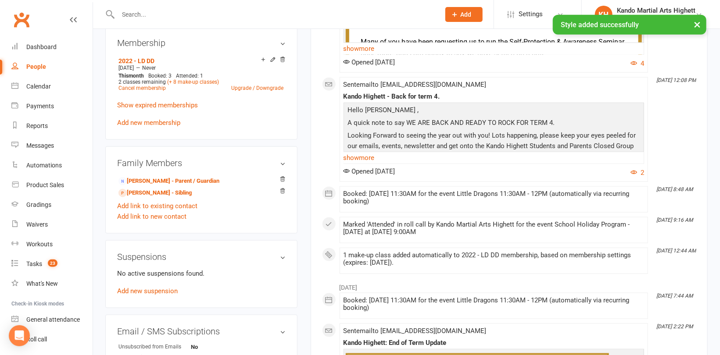
scroll to position [469, 0]
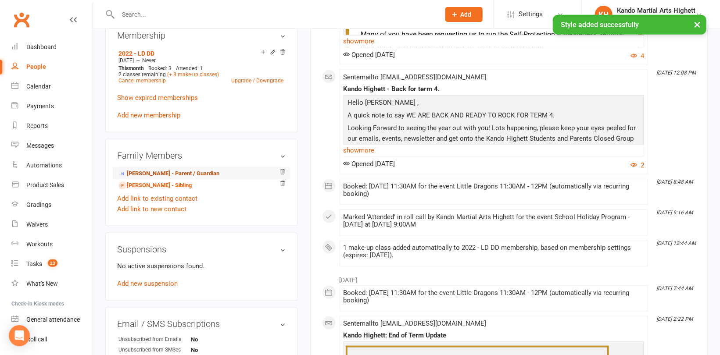
click at [165, 173] on link "[PERSON_NAME] - Parent / Guardian" at bounding box center [168, 173] width 101 height 9
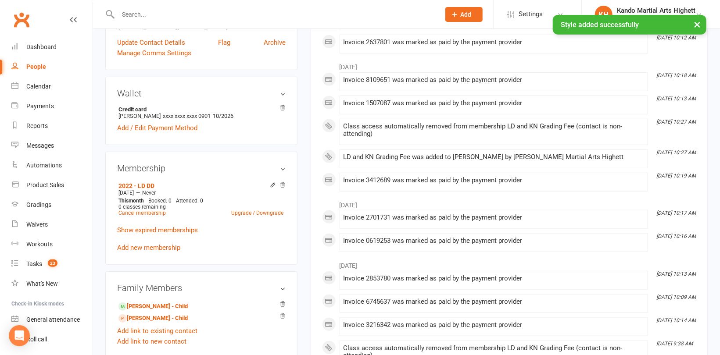
scroll to position [219, 0]
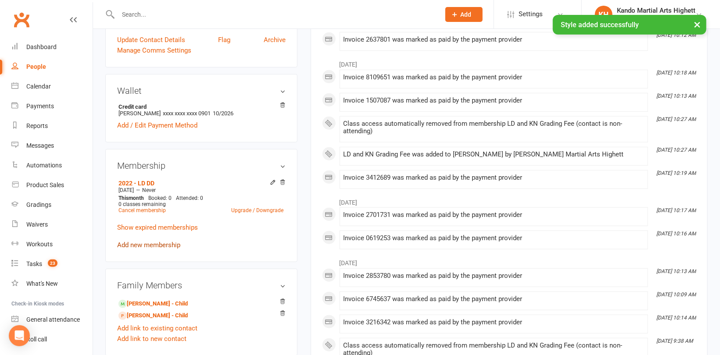
click at [137, 247] on link "Add new membership" at bounding box center [148, 245] width 63 height 8
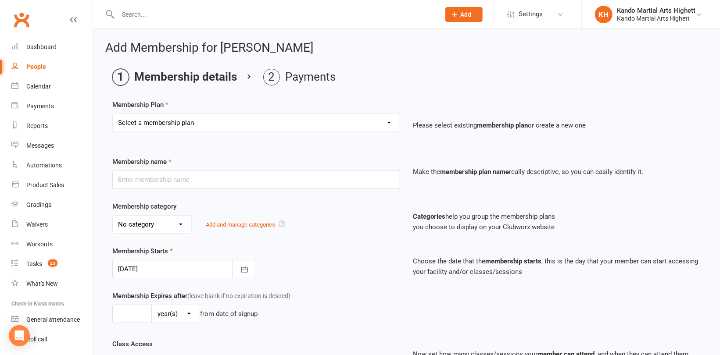
click at [192, 123] on select "Select a membership plan Create new Membership Plan Starter Program - 4 weeks p…" at bounding box center [256, 123] width 287 height 18
select select "17"
click at [113, 114] on select "Select a membership plan Create new Membership Plan Starter Program - 4 weeks p…" at bounding box center [256, 123] width 287 height 18
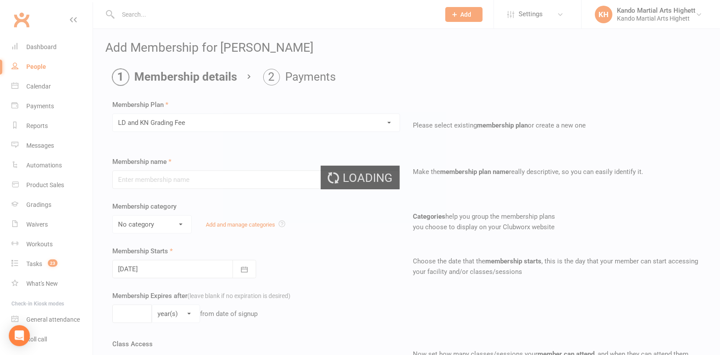
type input "LD and KN Grading Fee"
select select "10"
type input "1"
select select "0"
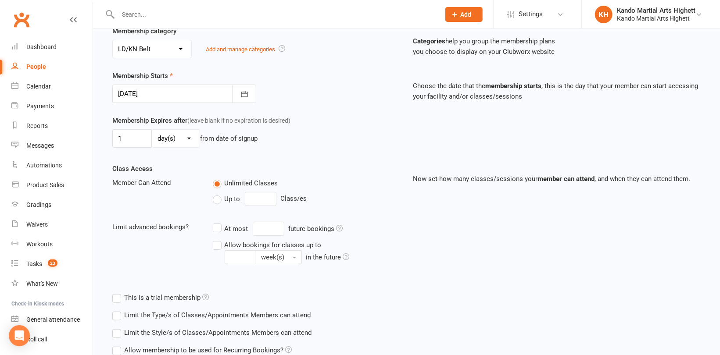
scroll to position [252, 0]
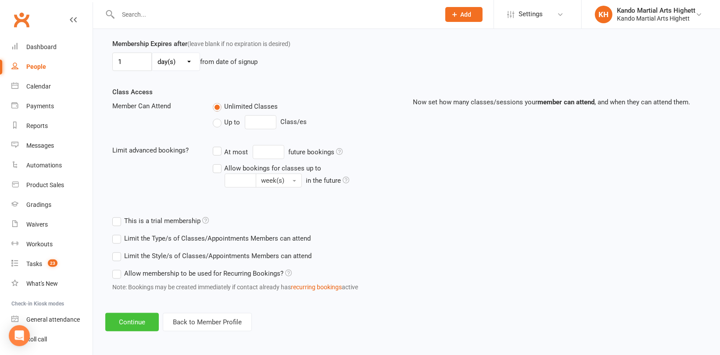
click at [146, 325] on button "Continue" at bounding box center [132, 322] width 54 height 18
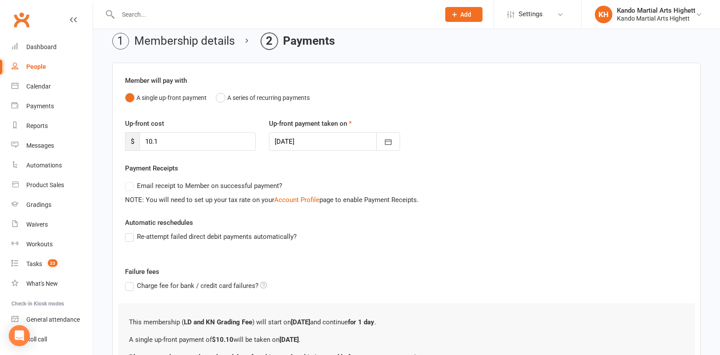
scroll to position [122, 0]
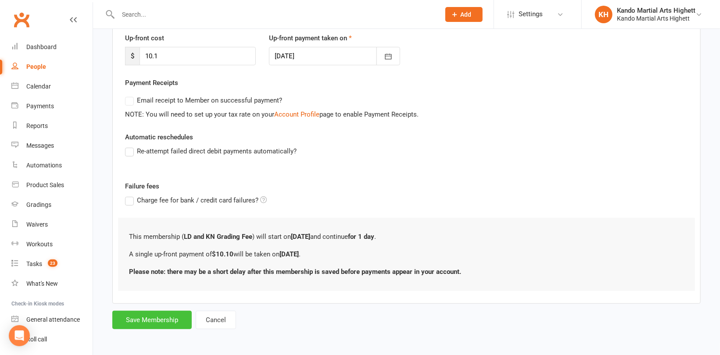
click at [150, 320] on button "Save Membership" at bounding box center [151, 320] width 79 height 18
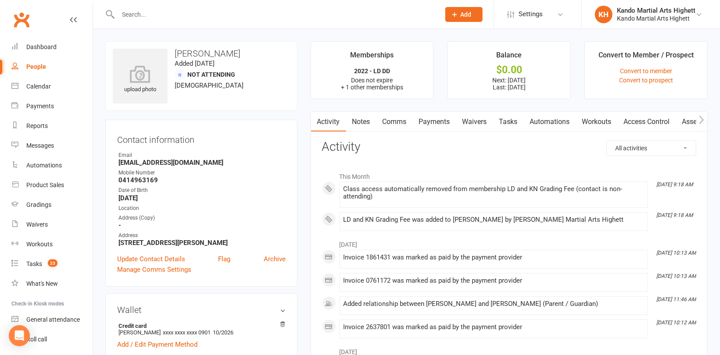
click at [150, 17] on input "text" at bounding box center [274, 14] width 318 height 12
paste input "[PERSON_NAME]"
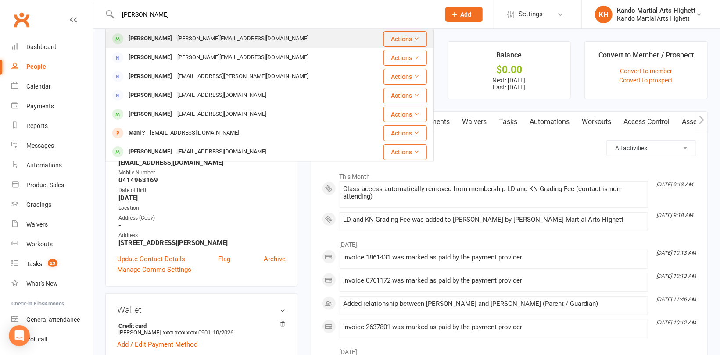
type input "[PERSON_NAME]"
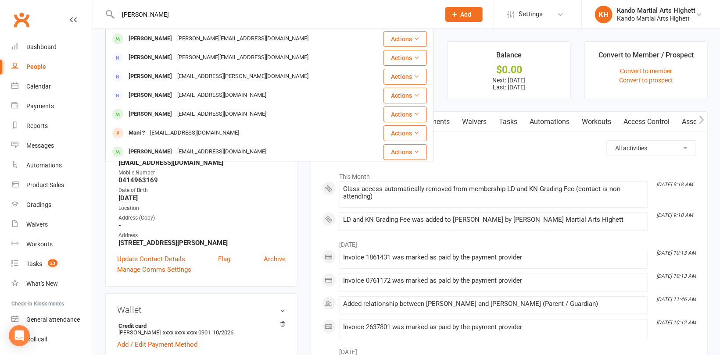
click at [160, 35] on div "[PERSON_NAME]" at bounding box center [150, 38] width 49 height 13
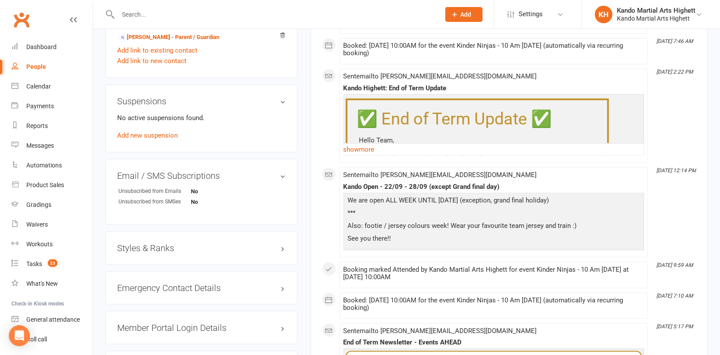
scroll to position [614, 0]
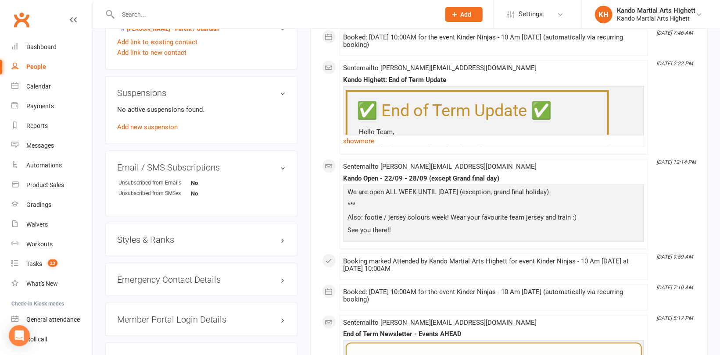
click at [151, 243] on h3 "Styles & Ranks" at bounding box center [201, 240] width 168 height 10
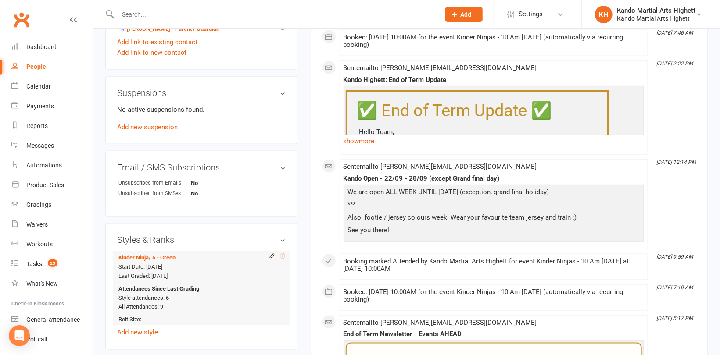
click at [284, 256] on icon at bounding box center [282, 256] width 4 height 5
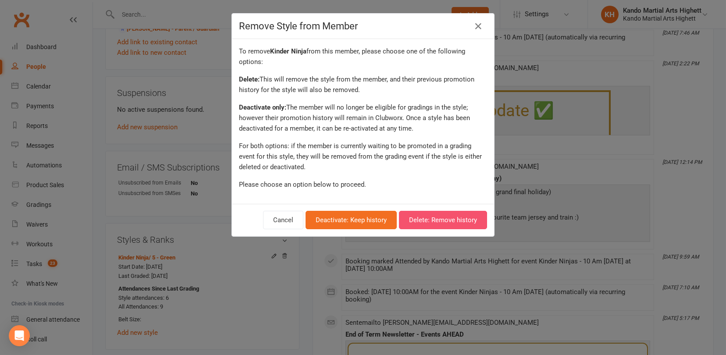
click at [436, 222] on button "Delete: Remove history" at bounding box center [443, 220] width 88 height 18
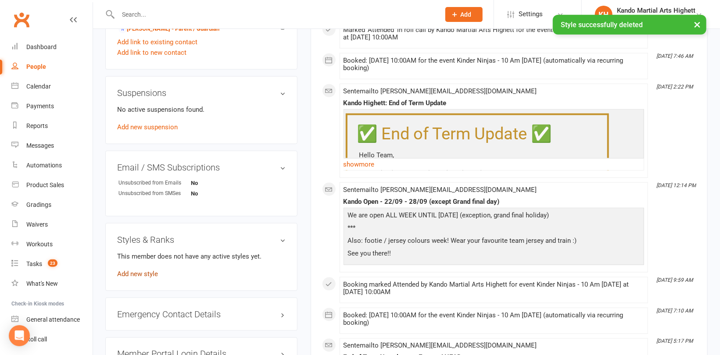
click at [140, 277] on link "Add new style" at bounding box center [137, 274] width 41 height 8
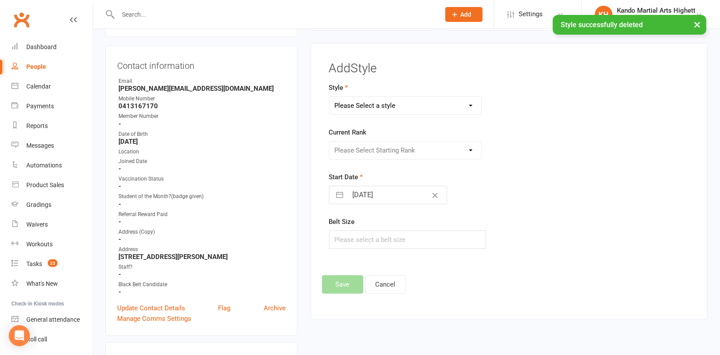
scroll to position [75, 0]
click at [401, 111] on select "Please Select a style [PERSON_NAME] Ninja Leadership Little Dragon Teen and Adu…" at bounding box center [405, 107] width 152 height 18
select select "1195"
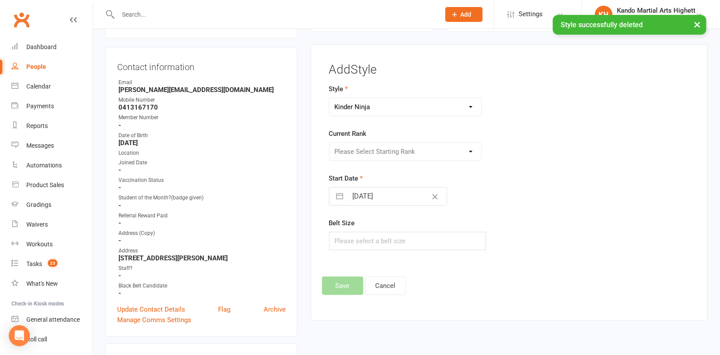
click at [329, 98] on select "Please Select a style [PERSON_NAME] Ninja Leadership Little Dragon Teen and Adu…" at bounding box center [405, 107] width 152 height 18
click at [359, 150] on select "Please Select Starting Rank 1 - White 2 - Red 3 - Yellow 4 - Orange 5 - Green 6…" at bounding box center [405, 152] width 152 height 18
select select "18375"
click at [329, 143] on select "Please Select Starting Rank 1 - White 2 - Red 3 - Yellow 4 - Orange 5 - Green 6…" at bounding box center [405, 152] width 152 height 18
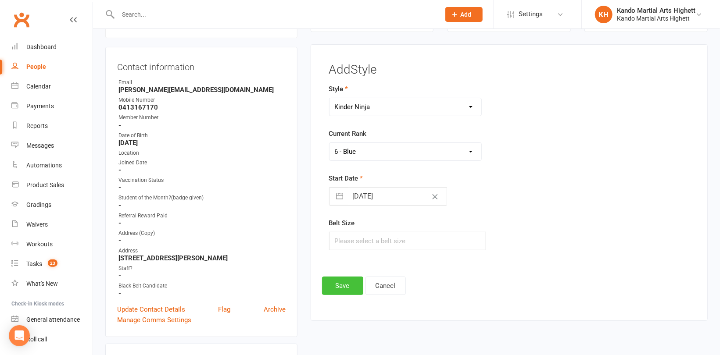
click at [345, 282] on button "Save" at bounding box center [342, 286] width 41 height 18
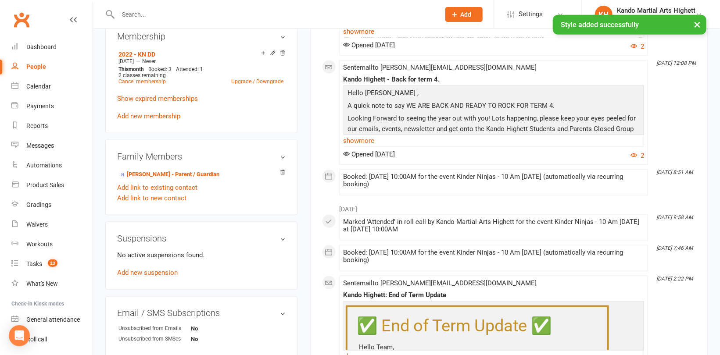
scroll to position [469, 0]
click at [172, 173] on link "[PERSON_NAME] - Parent / Guardian" at bounding box center [168, 173] width 101 height 9
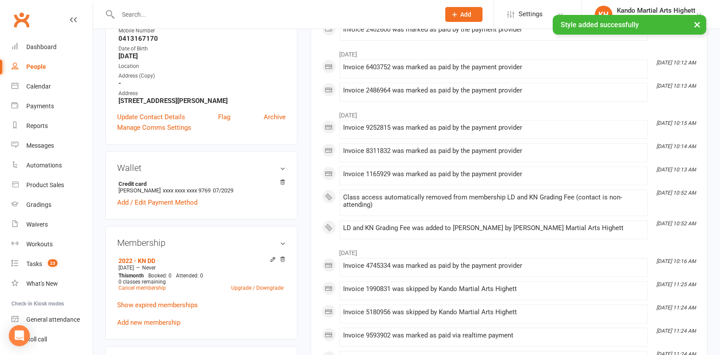
scroll to position [175, 0]
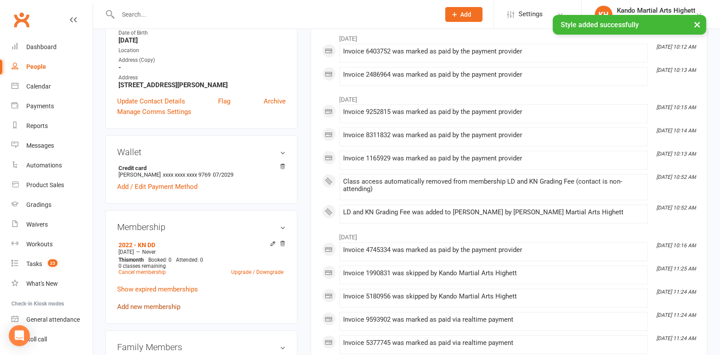
click at [159, 308] on link "Add new membership" at bounding box center [148, 307] width 63 height 8
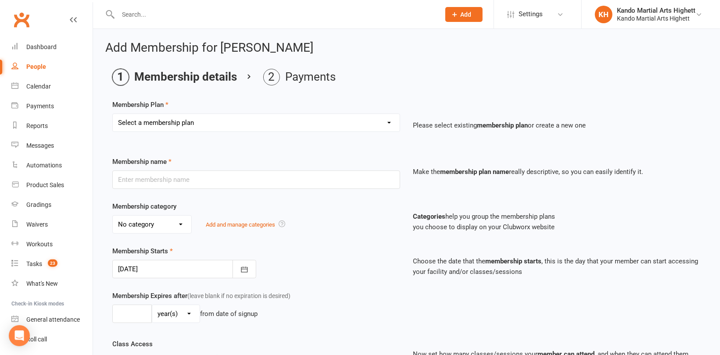
click at [211, 120] on select "Select a membership plan Create new Membership Plan Starter Program - 4 weeks p…" at bounding box center [256, 123] width 287 height 18
select select "17"
click at [113, 114] on select "Select a membership plan Create new Membership Plan Starter Program - 4 weeks p…" at bounding box center [256, 123] width 287 height 18
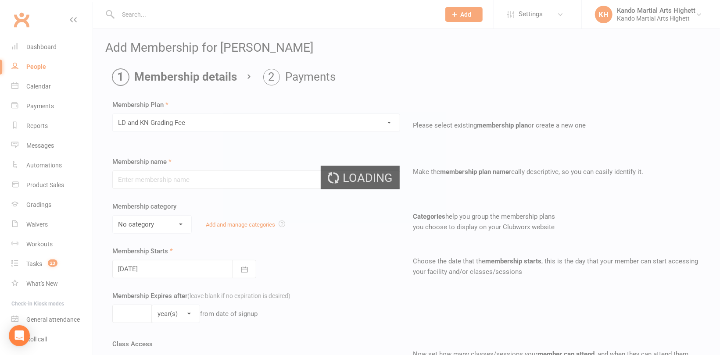
type input "LD and KN Grading Fee"
select select "10"
type input "1"
select select "0"
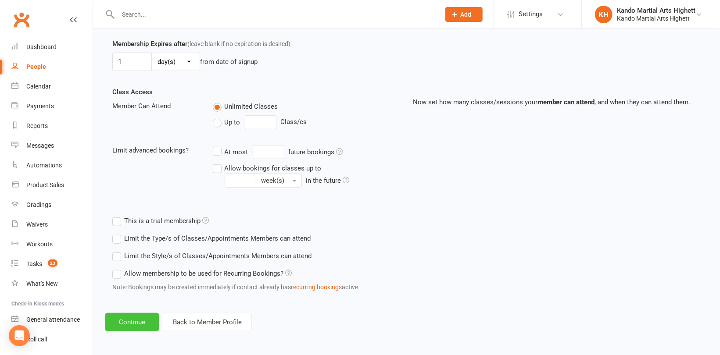
scroll to position [252, 0]
click at [133, 326] on button "Continue" at bounding box center [132, 322] width 54 height 18
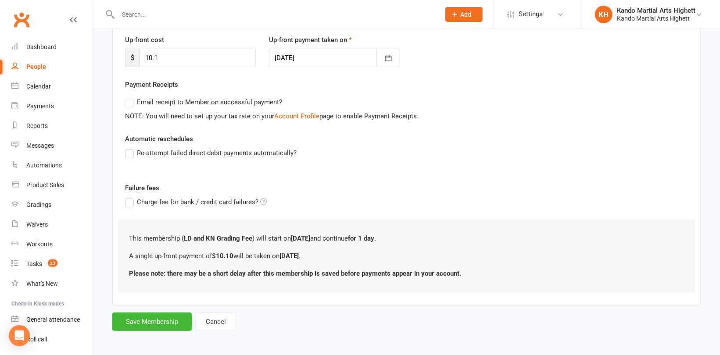
scroll to position [122, 0]
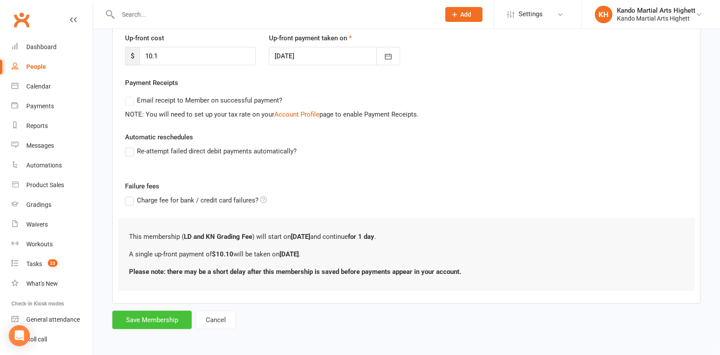
click at [136, 318] on button "Save Membership" at bounding box center [151, 320] width 79 height 18
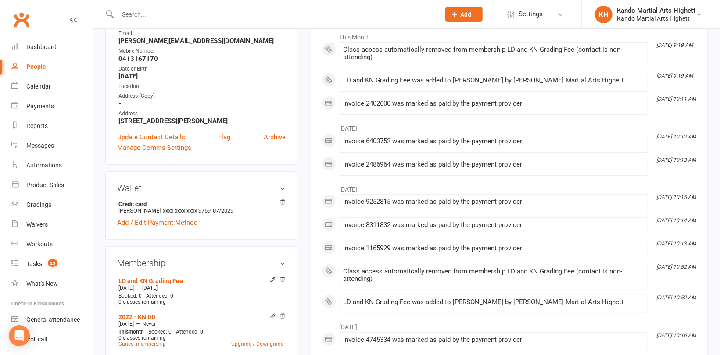
scroll to position [88, 0]
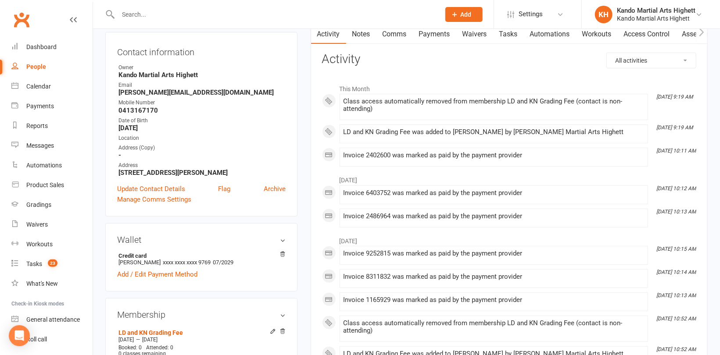
click at [158, 17] on input "text" at bounding box center [274, 14] width 318 height 12
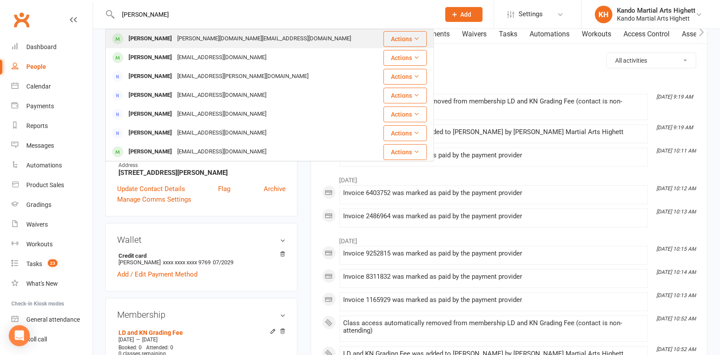
type input "[PERSON_NAME]"
click at [175, 41] on div "[PERSON_NAME][DOMAIN_NAME][EMAIL_ADDRESS][DOMAIN_NAME]" at bounding box center [264, 38] width 179 height 13
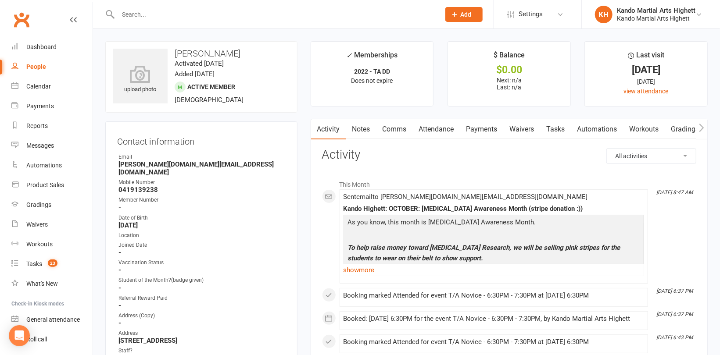
click at [357, 126] on link "Notes" at bounding box center [361, 129] width 30 height 20
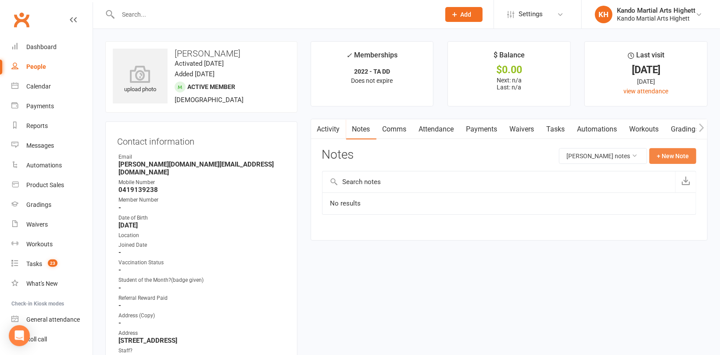
click at [669, 156] on button "+ New Note" at bounding box center [672, 156] width 47 height 16
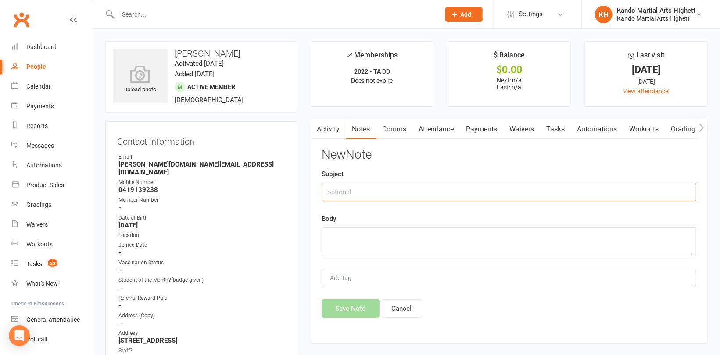
click at [389, 193] on input "text" at bounding box center [509, 192] width 374 height 18
type input "Suspension - Medical"
click at [379, 239] on textarea at bounding box center [509, 242] width 374 height 29
type textarea "[DATE] to [DATE]"
drag, startPoint x: 435, startPoint y: 236, endPoint x: 325, endPoint y: 225, distance: 110.7
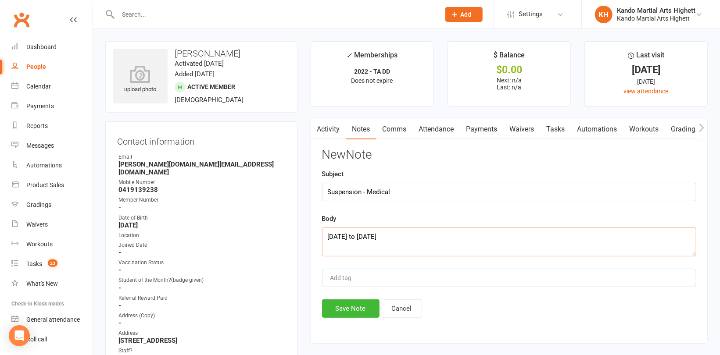
click at [325, 225] on div "Body [DATE] to [DATE]" at bounding box center [509, 235] width 374 height 43
paste textarea "[DATE] to [DATE]"
type textarea "[DATE] to [DATE]"
click at [354, 307] on button "Save Note" at bounding box center [350, 309] width 57 height 18
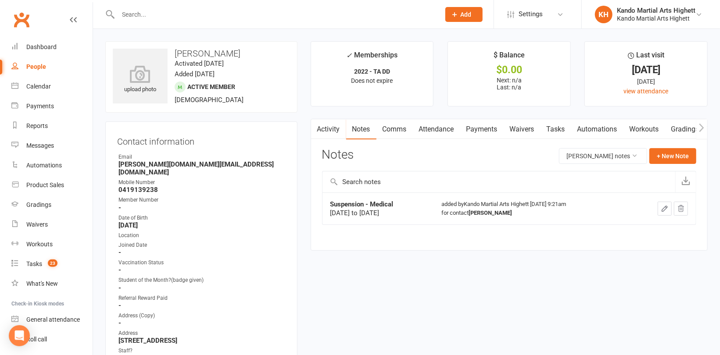
click at [490, 125] on link "Payments" at bounding box center [481, 129] width 43 height 20
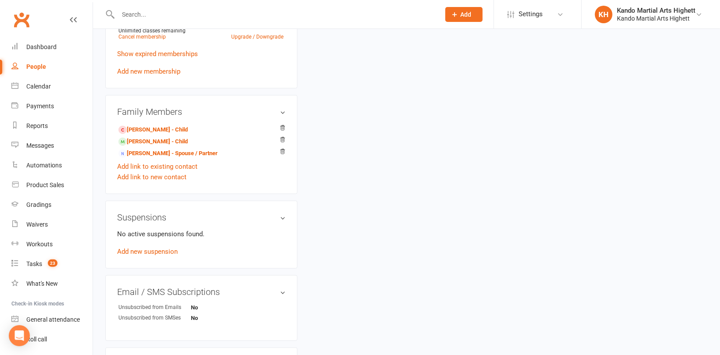
scroll to position [526, 0]
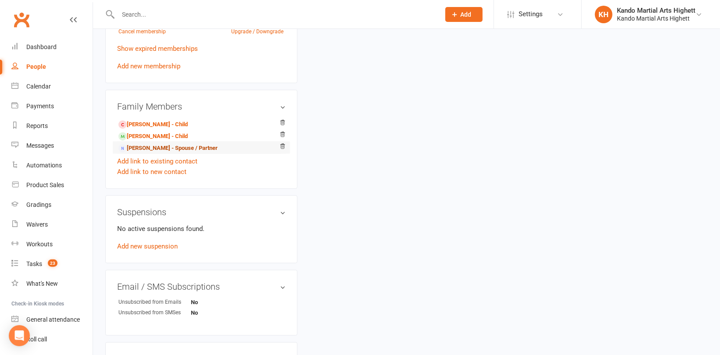
click at [152, 144] on link "[PERSON_NAME] - Spouse / Partner" at bounding box center [167, 148] width 99 height 9
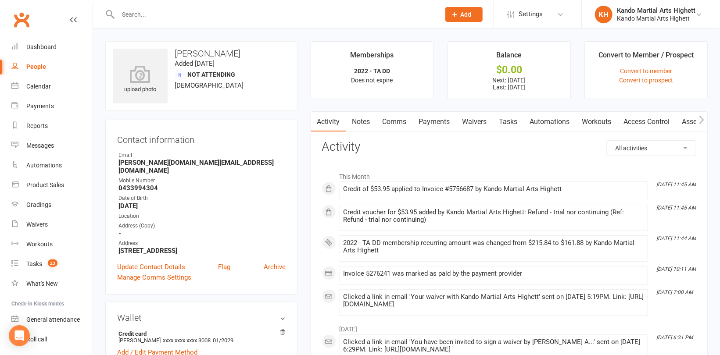
click at [367, 118] on link "Notes" at bounding box center [361, 122] width 30 height 20
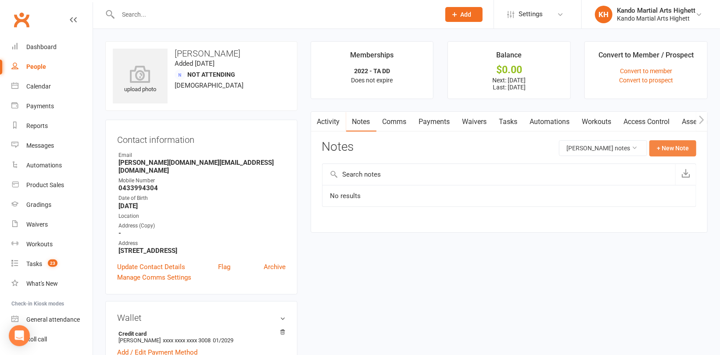
click at [687, 147] on button "+ New Note" at bounding box center [672, 148] width 47 height 16
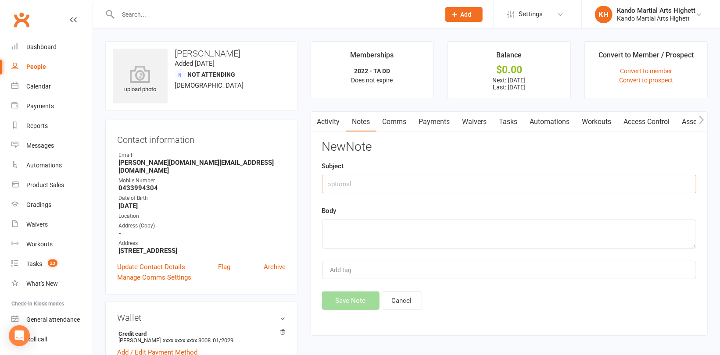
click at [375, 183] on input "text" at bounding box center [509, 184] width 374 height 18
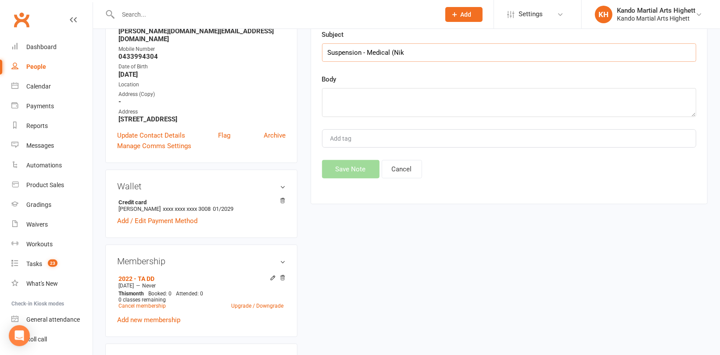
scroll to position [88, 0]
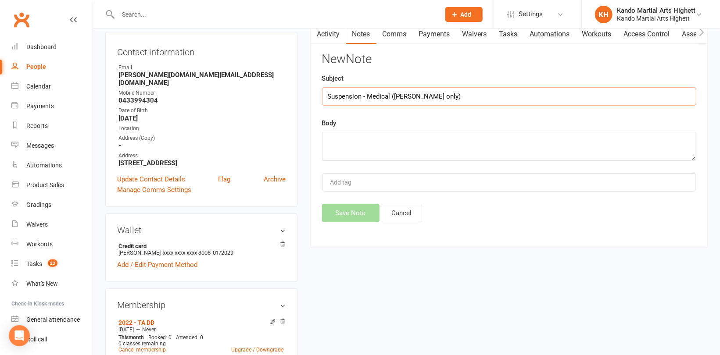
type input "Suspension - Medical ([PERSON_NAME] only)"
click at [389, 147] on textarea at bounding box center [509, 146] width 374 height 29
paste textarea "[DATE] to [DATE]"
type textarea "[DATE] to [DATE]"
click at [350, 208] on button "Save Note" at bounding box center [350, 213] width 57 height 18
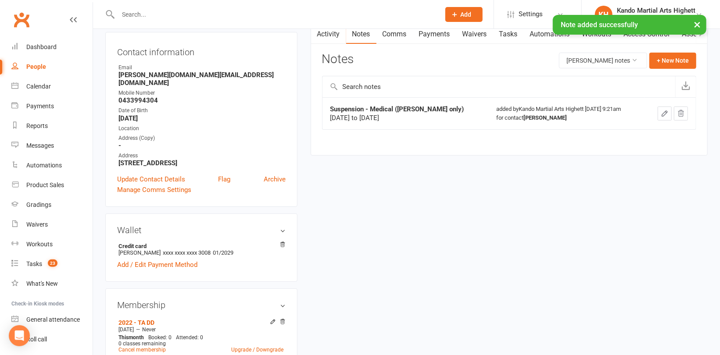
click at [445, 15] on div "× Note added successfully" at bounding box center [354, 15] width 708 height 0
click at [436, 15] on div "× Note added successfully" at bounding box center [354, 15] width 708 height 0
click at [433, 15] on div "× Note added successfully" at bounding box center [354, 15] width 708 height 0
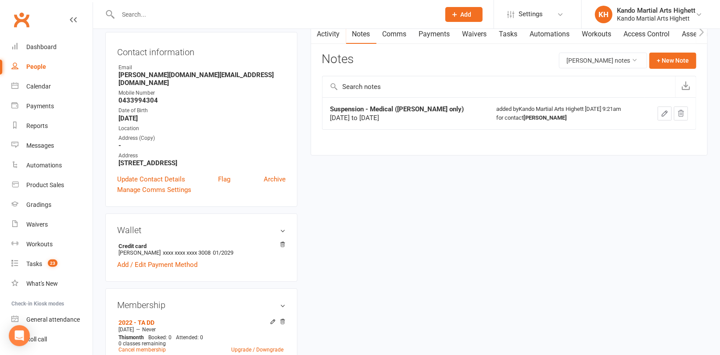
click at [431, 34] on link "Payments" at bounding box center [434, 34] width 43 height 20
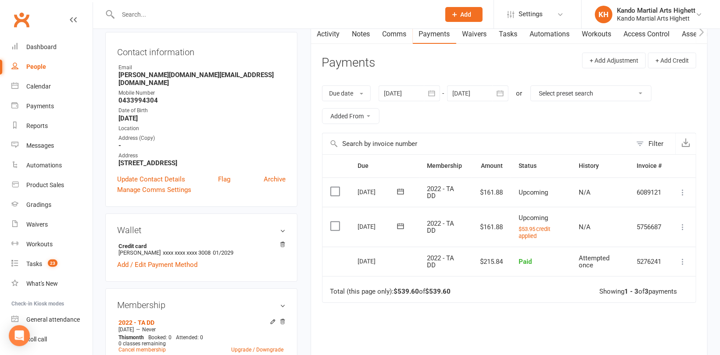
click at [475, 89] on div at bounding box center [477, 94] width 61 height 16
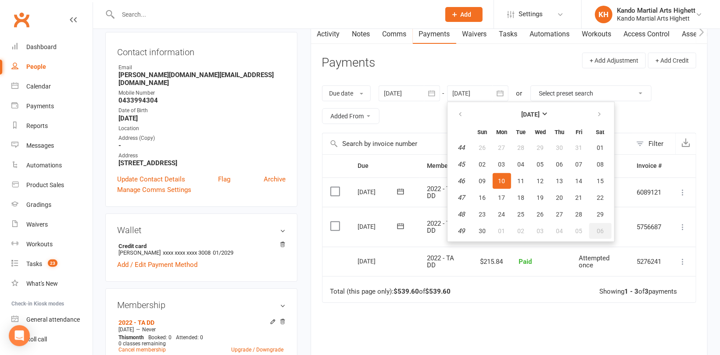
click at [597, 230] on span "06" at bounding box center [600, 231] width 7 height 7
type input "[DATE]"
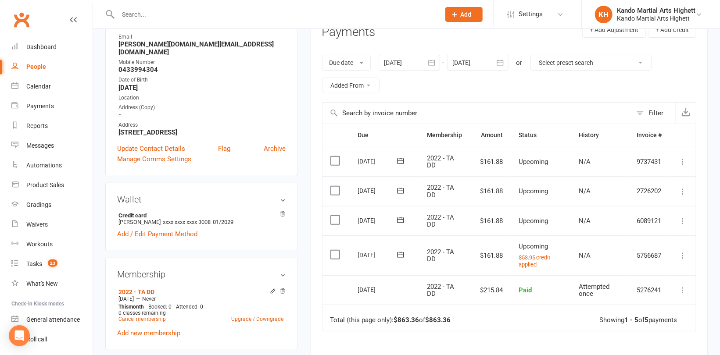
scroll to position [132, 0]
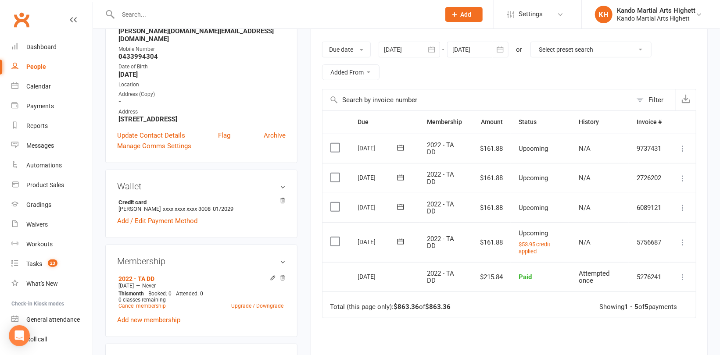
click at [681, 242] on icon at bounding box center [682, 242] width 9 height 9
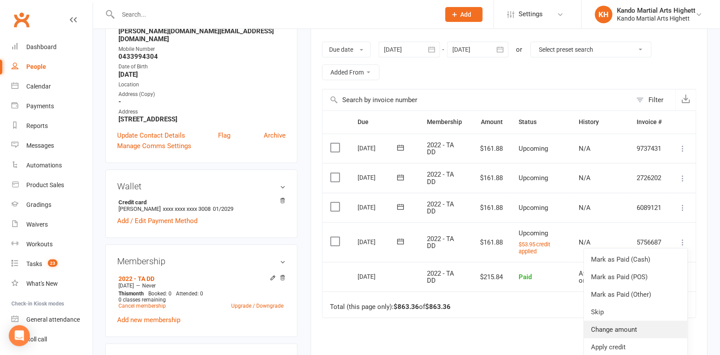
click at [633, 325] on link "Change amount" at bounding box center [636, 330] width 104 height 18
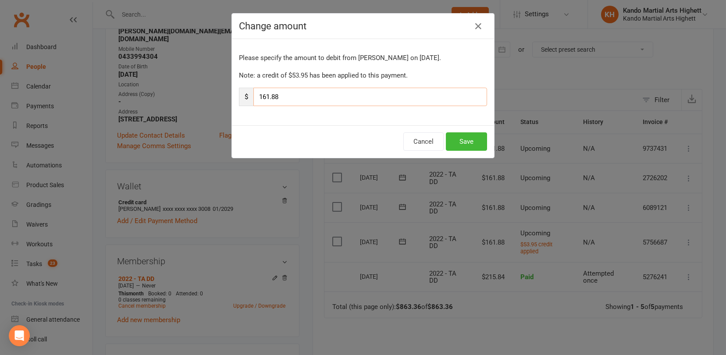
drag, startPoint x: 300, startPoint y: 98, endPoint x: 218, endPoint y: 81, distance: 84.7
click at [218, 81] on div "Change amount Please specify the amount to debit from [PERSON_NAME] on [DATE]. …" at bounding box center [363, 177] width 726 height 355
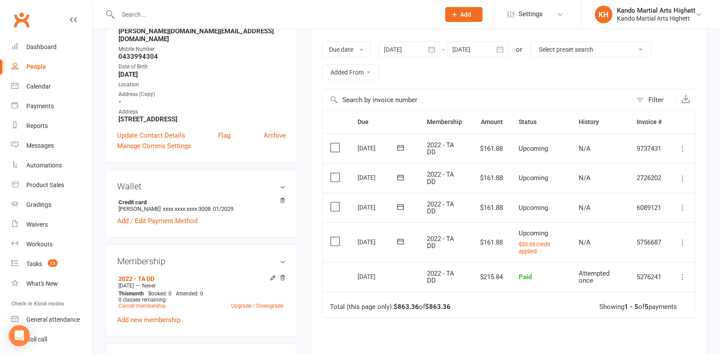
click at [682, 240] on icon at bounding box center [682, 242] width 9 height 9
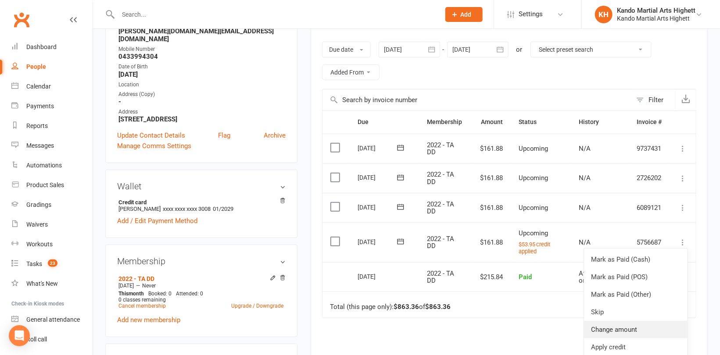
click at [610, 326] on link "Change amount" at bounding box center [636, 330] width 104 height 18
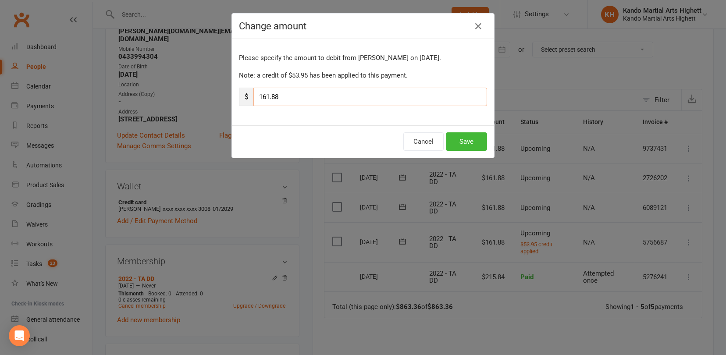
click at [324, 97] on input "161.88" at bounding box center [371, 97] width 234 height 18
type input "1"
type input "89.93"
click at [462, 141] on button "Save" at bounding box center [466, 141] width 41 height 18
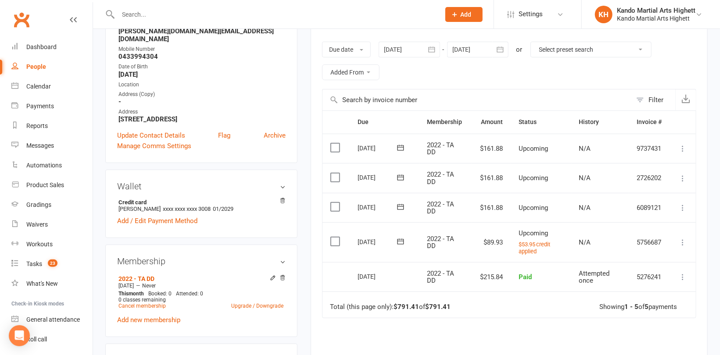
click at [682, 204] on icon at bounding box center [682, 208] width 9 height 9
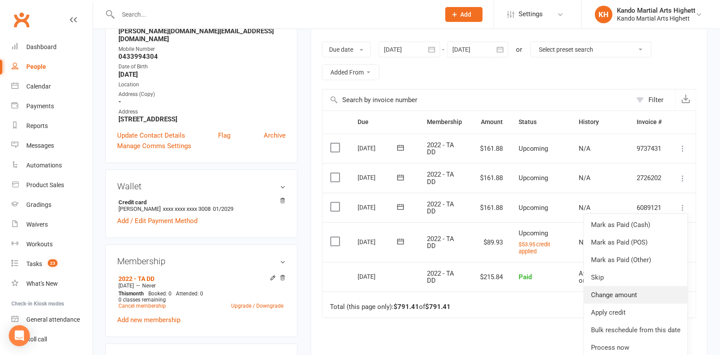
click at [634, 292] on link "Change amount" at bounding box center [636, 295] width 104 height 18
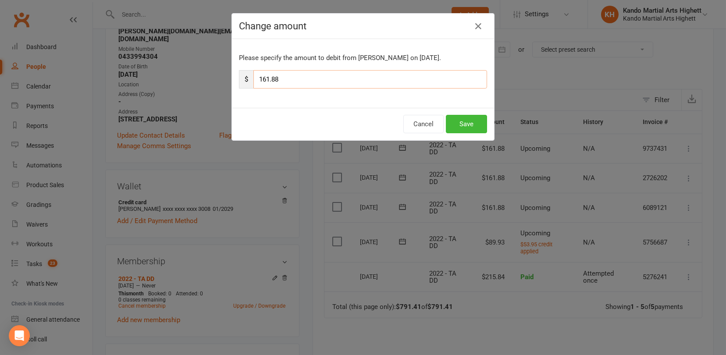
click at [373, 76] on input "161.88" at bounding box center [371, 79] width 234 height 18
type input "1"
type input "89.93"
click at [461, 124] on button "Save" at bounding box center [466, 124] width 41 height 18
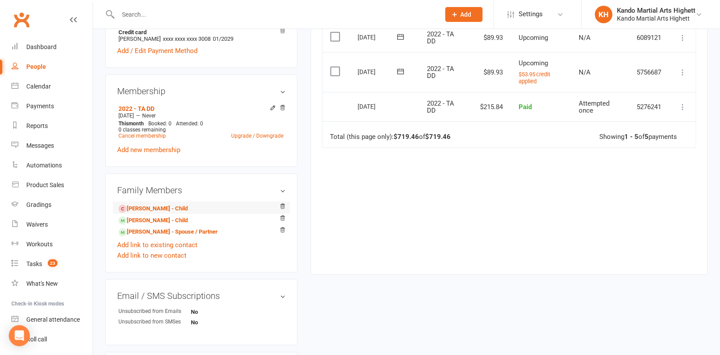
scroll to position [307, 0]
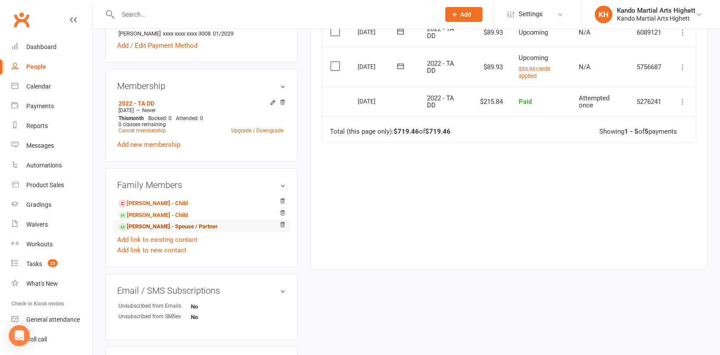
click at [147, 222] on link "[PERSON_NAME] - Spouse / Partner" at bounding box center [167, 226] width 99 height 9
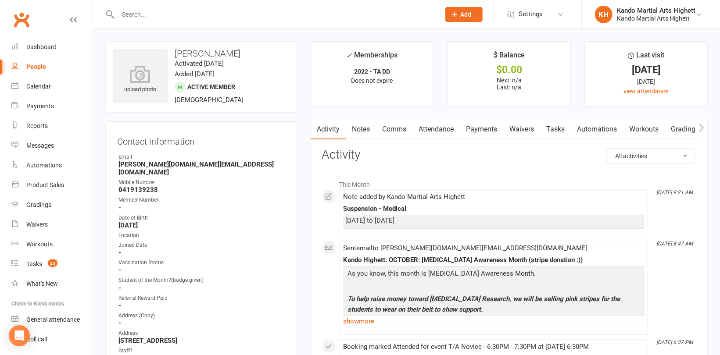
click at [400, 129] on link "Comms" at bounding box center [394, 129] width 36 height 20
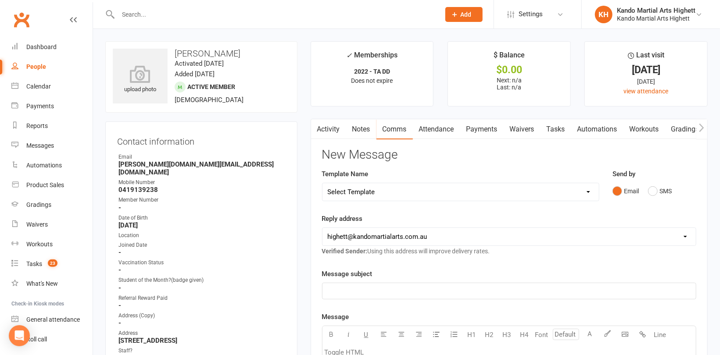
click at [386, 193] on select "Select Template [Email] 2_Booking Confirmation Required [Email] 3_Booking Confi…" at bounding box center [460, 192] width 276 height 18
select select "30"
click at [322, 183] on select "Select Template [Email] 2_Booking Confirmation Required [Email] 3_Booking Confi…" at bounding box center [460, 192] width 276 height 18
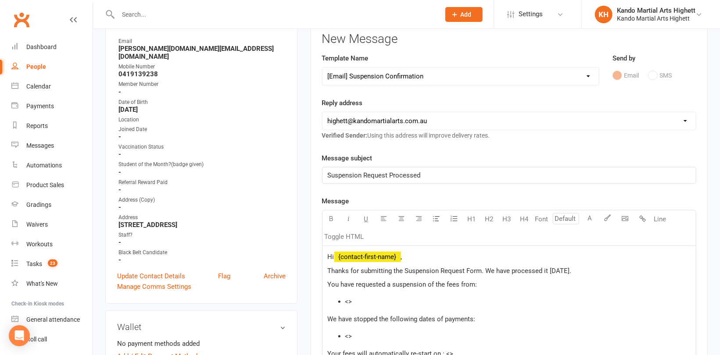
scroll to position [132, 0]
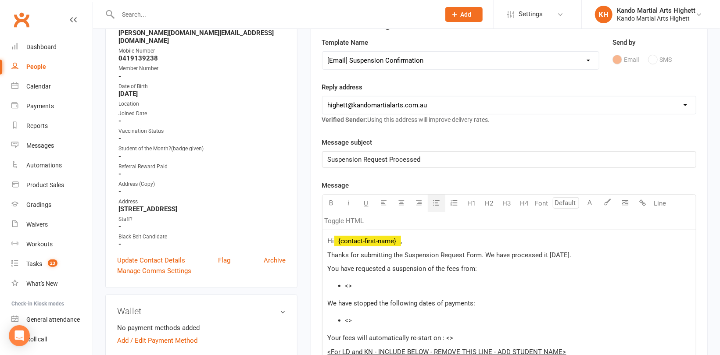
click at [373, 286] on li "<>" at bounding box center [517, 286] width 345 height 11
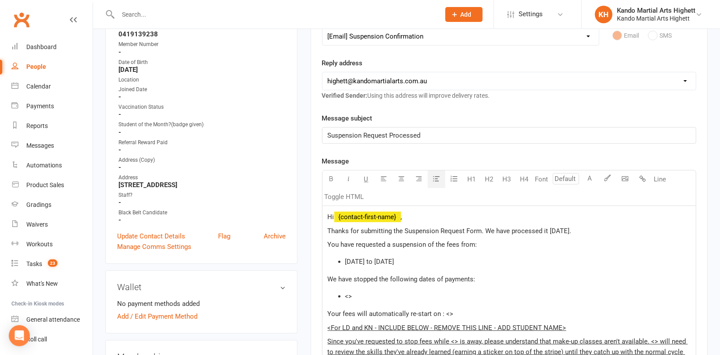
scroll to position [175, 0]
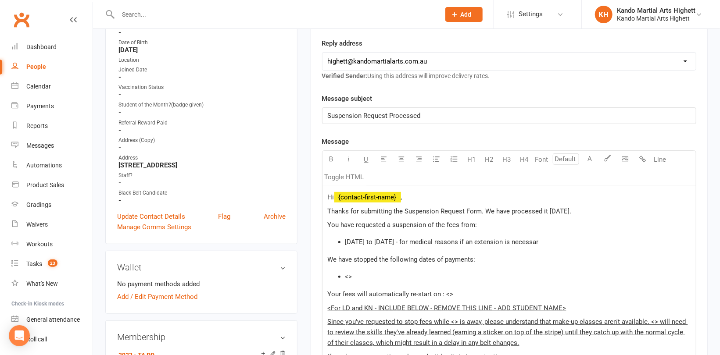
click at [529, 257] on p "We have stopped the following dates of payments:" at bounding box center [509, 259] width 363 height 11
click at [594, 242] on li "[DATE] to [DATE] - for medical reasons if an extension is necessar" at bounding box center [517, 242] width 345 height 11
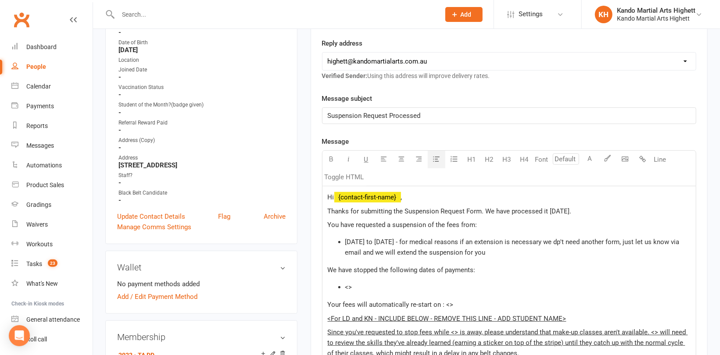
click at [606, 241] on span "[DATE] to [DATE] - for medical reasons if an extension is necessary we dp't nee…" at bounding box center [513, 247] width 336 height 18
click at [611, 242] on span "[DATE] to [DATE] - for medical reasons if an extension is necessary we dp't nee…" at bounding box center [513, 247] width 336 height 18
click at [510, 254] on span "[DATE] to [DATE] - for medical reasons if an extension is necessary we dep't ne…" at bounding box center [515, 247] width 340 height 18
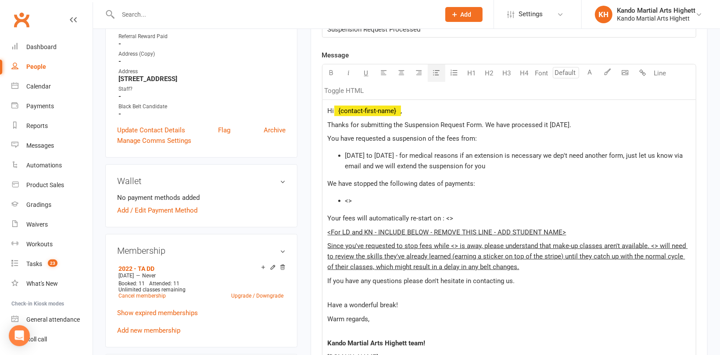
scroll to position [263, 0]
click at [375, 197] on li "<>" at bounding box center [517, 199] width 345 height 11
drag, startPoint x: 379, startPoint y: 179, endPoint x: 414, endPoint y: 184, distance: 34.6
click at [380, 179] on span "We have stopped the following dates of payments:" at bounding box center [402, 183] width 148 height 8
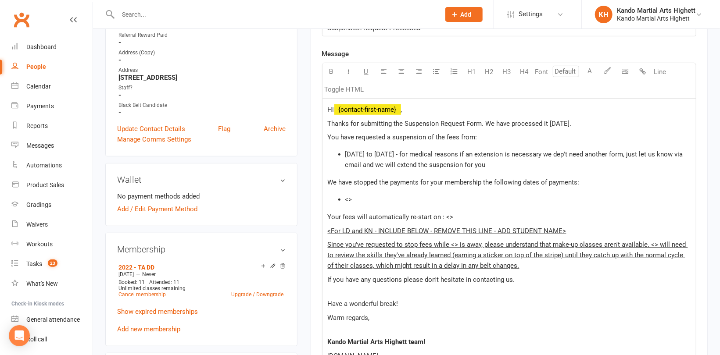
click at [365, 200] on li "<>" at bounding box center [517, 199] width 345 height 11
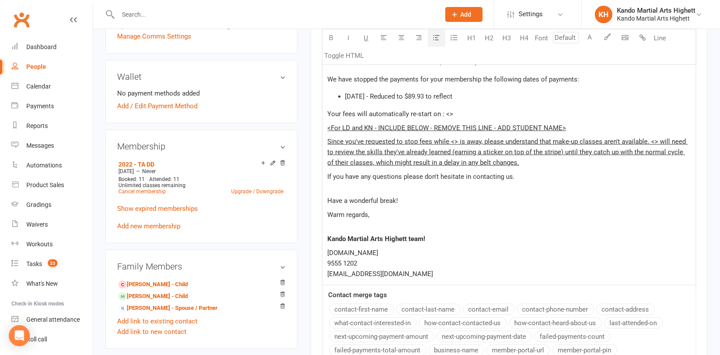
scroll to position [307, 0]
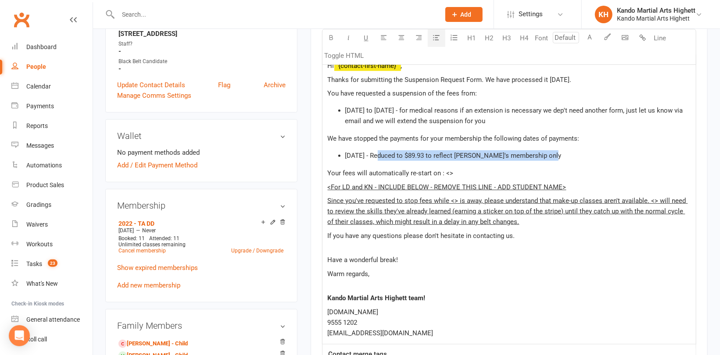
drag, startPoint x: 550, startPoint y: 155, endPoint x: 381, endPoint y: 154, distance: 169.3
click at [381, 154] on li "[DATE] - Reduced to $89.93 to reflect [PERSON_NAME]'s membership only" at bounding box center [517, 155] width 345 height 11
copy span "- Reduced to $89.93 to reflect [PERSON_NAME]'s membership only"
click at [566, 154] on li "[DATE] - Reduced to $89.93 to reflect [PERSON_NAME]'s membership only" at bounding box center [517, 155] width 345 height 11
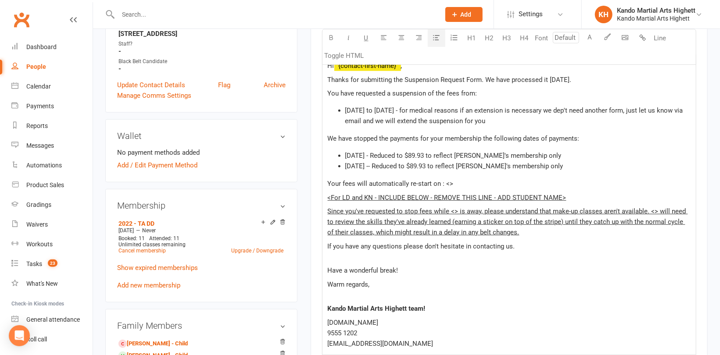
click at [483, 182] on p "Your fees will automatically re-start on : <>" at bounding box center [509, 184] width 363 height 11
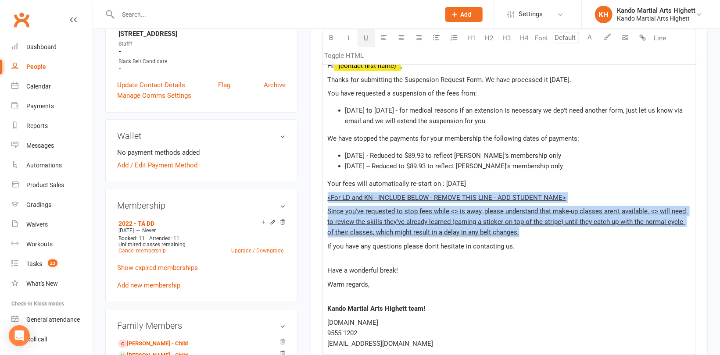
drag, startPoint x: 512, startPoint y: 232, endPoint x: 324, endPoint y: 200, distance: 191.4
click at [324, 200] on div "Hi ﻿ {contact-first-name} , Thanks for submitting the Suspension Request Form. …" at bounding box center [508, 205] width 373 height 300
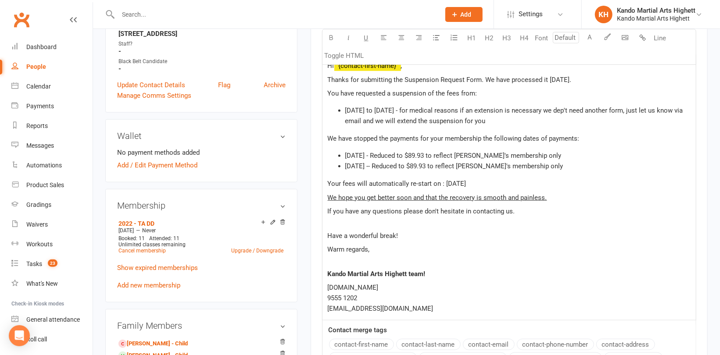
click at [343, 223] on p "If you have any questions please don't hesitate in contacting us." at bounding box center [509, 216] width 363 height 21
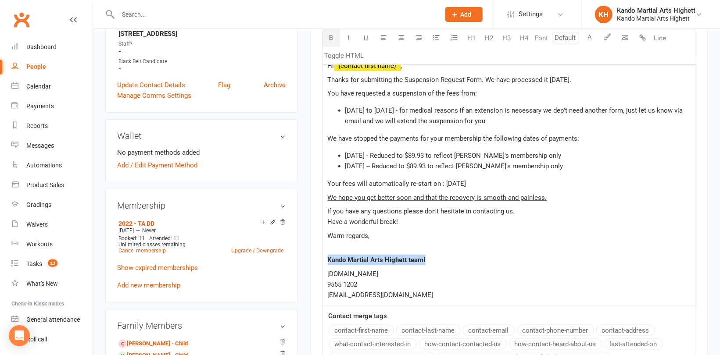
drag, startPoint x: 432, startPoint y: 256, endPoint x: 326, endPoint y: 261, distance: 105.8
click at [326, 261] on div "Hi ﻿ {contact-first-name} , Thanks for submitting the Suspension Request Form. …" at bounding box center [508, 181] width 373 height 252
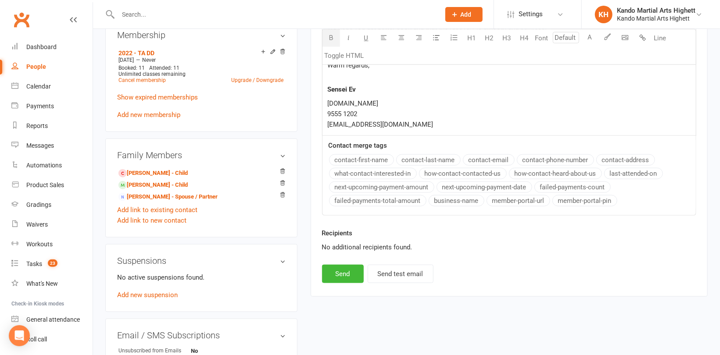
scroll to position [483, 0]
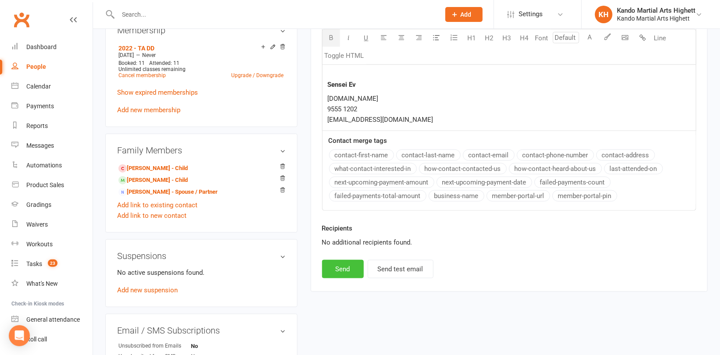
click at [335, 268] on button "Send" at bounding box center [343, 269] width 42 height 18
select select
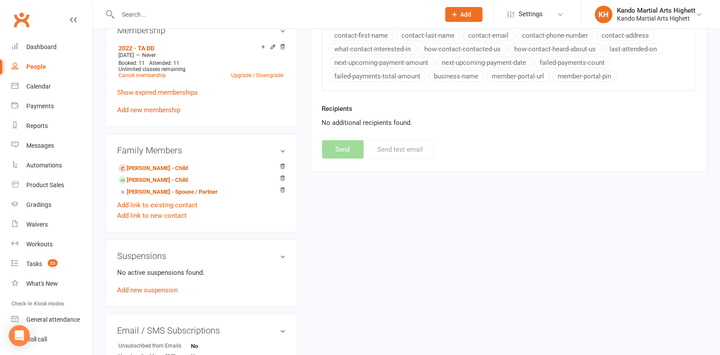
click at [134, 10] on input "text" at bounding box center [274, 14] width 318 height 12
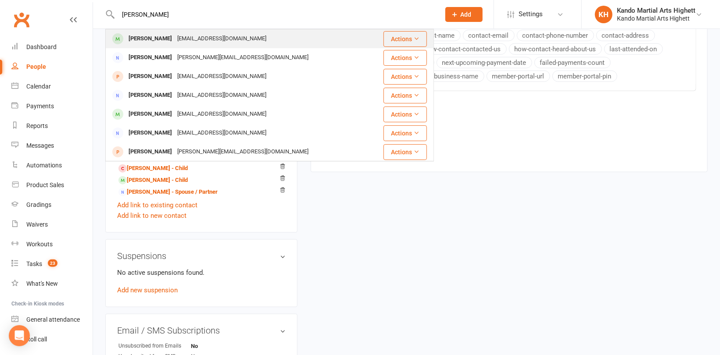
type input "[PERSON_NAME]"
click at [159, 41] on div "[PERSON_NAME]" at bounding box center [150, 38] width 49 height 13
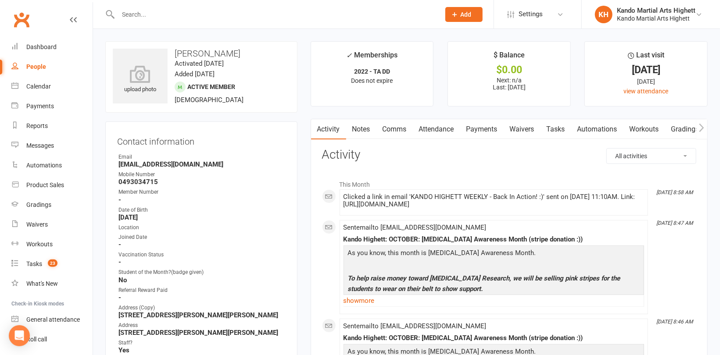
click at [364, 128] on link "Notes" at bounding box center [361, 129] width 30 height 20
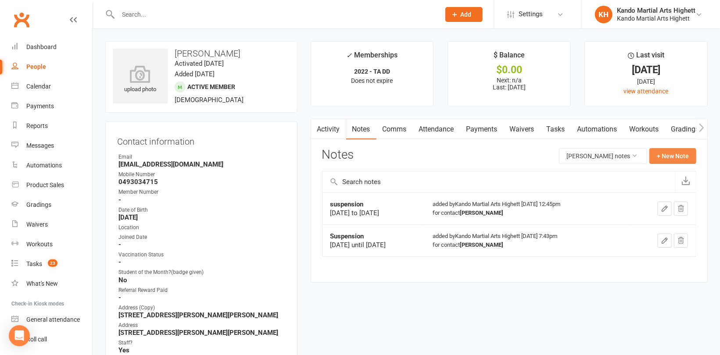
click at [669, 159] on button "+ New Note" at bounding box center [672, 156] width 47 height 16
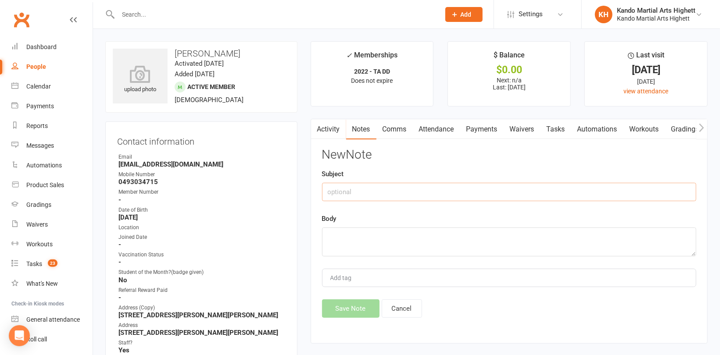
click at [396, 191] on input "text" at bounding box center [509, 192] width 374 height 18
type input "Suspension"
click at [372, 230] on textarea at bounding box center [509, 242] width 374 height 29
type textarea "[DATE] to [DATE]"
drag, startPoint x: 443, startPoint y: 232, endPoint x: 326, endPoint y: 247, distance: 118.1
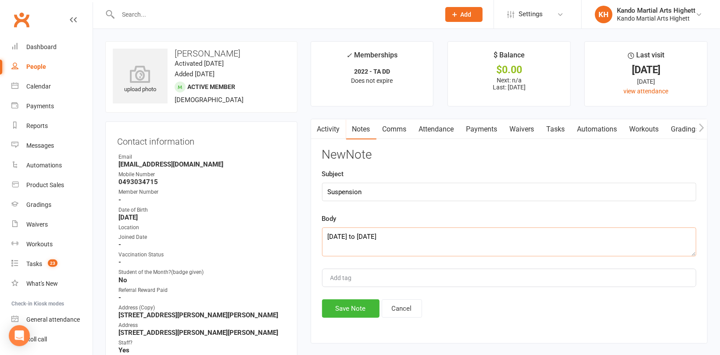
click at [326, 247] on textarea "[DATE] to [DATE]" at bounding box center [509, 242] width 374 height 29
paste textarea "[DATE] to [DATE]"
type textarea "[DATE] to [DATE]"
click at [340, 311] on button "Save Note" at bounding box center [350, 309] width 57 height 18
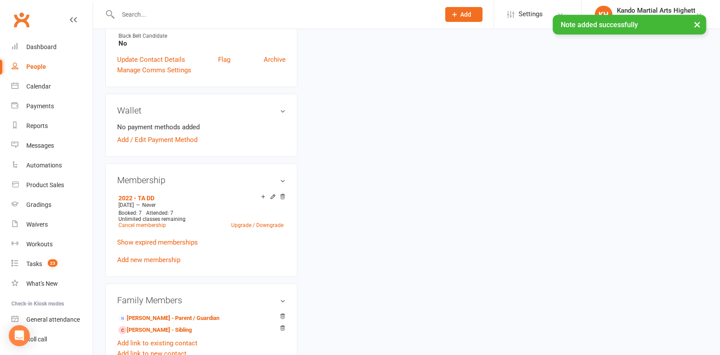
scroll to position [395, 0]
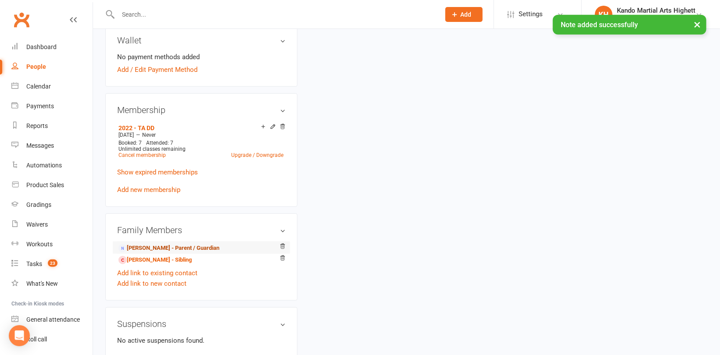
click at [163, 248] on link "[PERSON_NAME] - Parent / Guardian" at bounding box center [168, 248] width 101 height 9
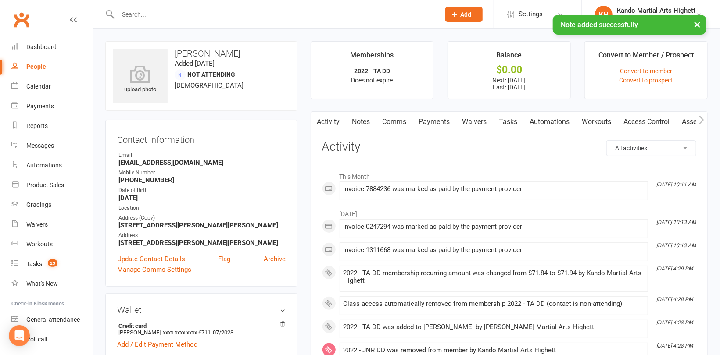
click at [363, 120] on link "Notes" at bounding box center [361, 122] width 30 height 20
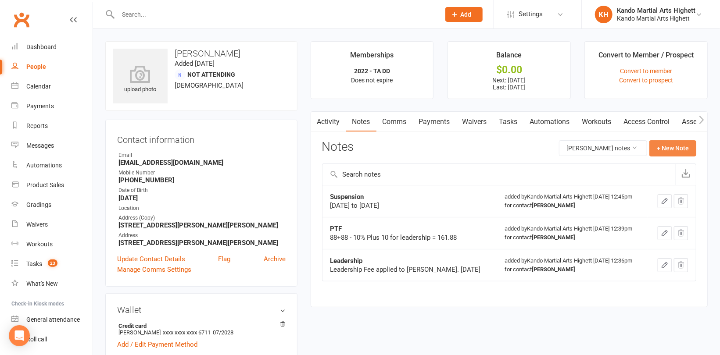
click at [683, 143] on button "+ New Note" at bounding box center [672, 148] width 47 height 16
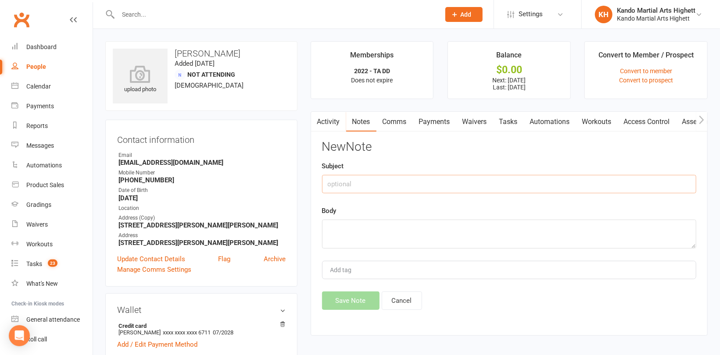
click at [377, 182] on input "text" at bounding box center [509, 184] width 374 height 18
type input "Suspension"
click at [418, 232] on textarea at bounding box center [509, 234] width 374 height 29
paste textarea "[DATE] to [DATE]"
type textarea "[DATE] to [DATE]"
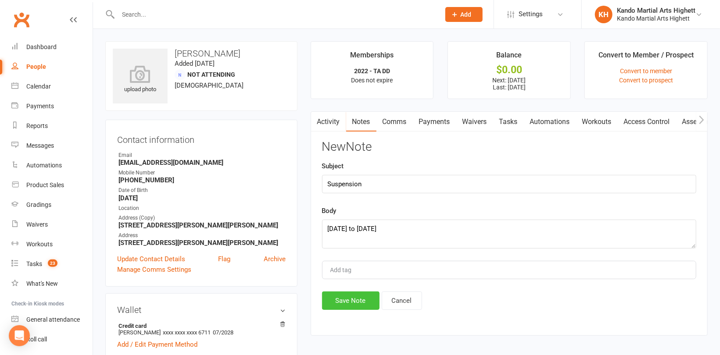
click at [352, 301] on button "Save Note" at bounding box center [350, 301] width 57 height 18
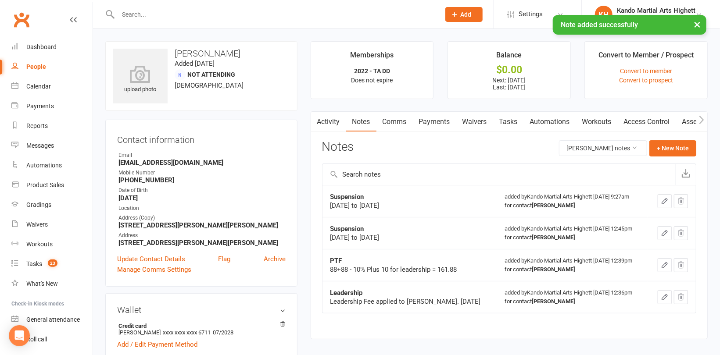
click at [441, 123] on link "Payments" at bounding box center [434, 122] width 43 height 20
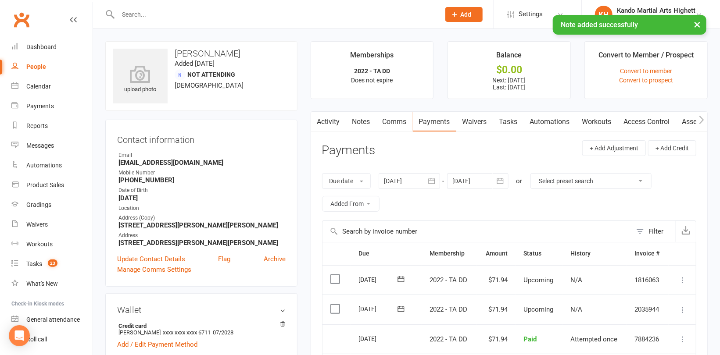
click at [410, 184] on div at bounding box center [409, 181] width 61 height 16
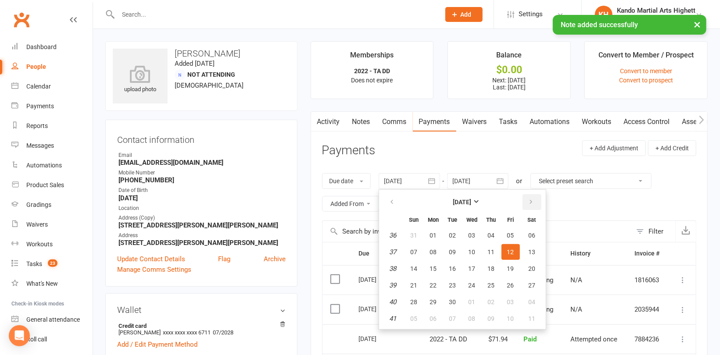
click at [529, 200] on icon "button" at bounding box center [531, 202] width 6 height 7
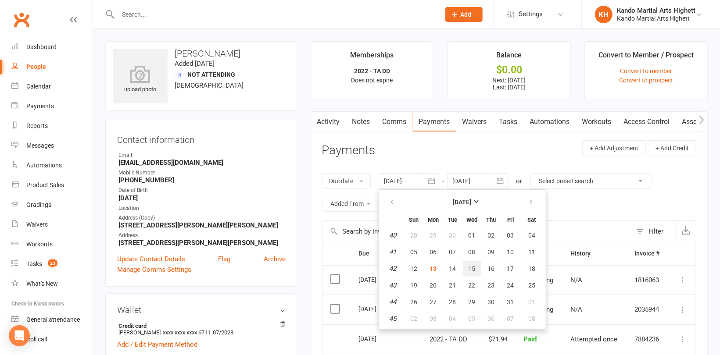
click at [473, 268] on span "15" at bounding box center [471, 268] width 7 height 7
type input "[DATE]"
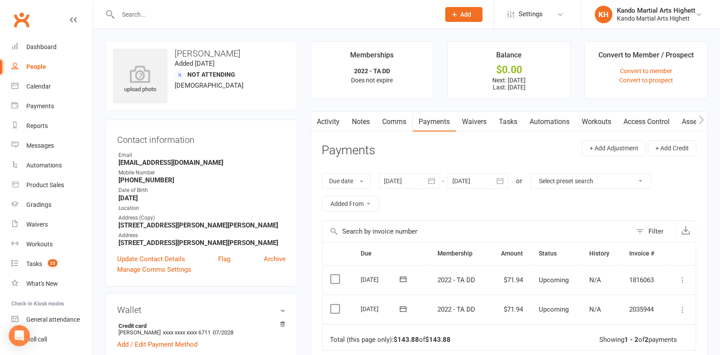
click at [475, 177] on div at bounding box center [477, 181] width 61 height 16
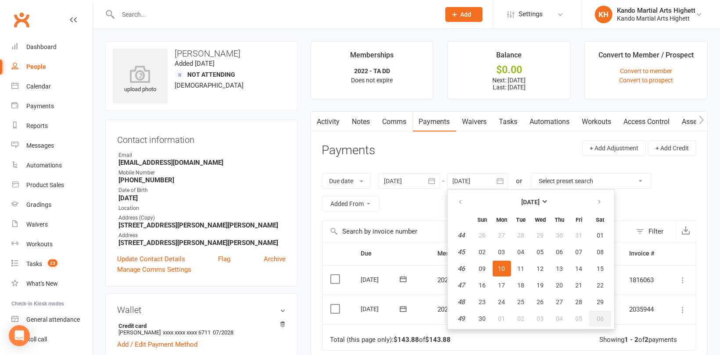
click at [604, 319] on button "06" at bounding box center [600, 319] width 22 height 16
type input "[DATE]"
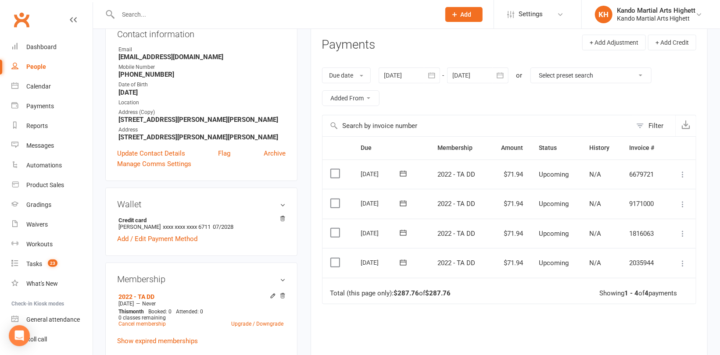
scroll to position [132, 0]
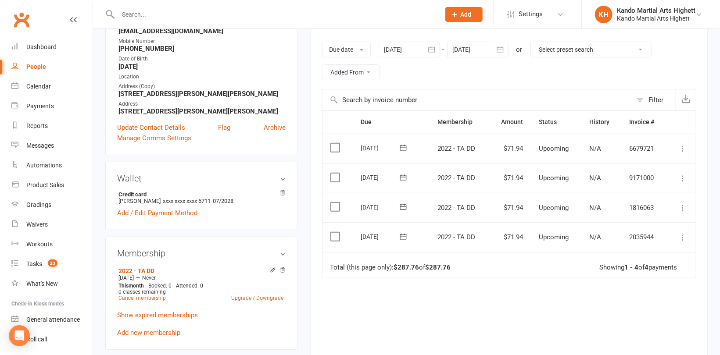
click at [682, 237] on icon at bounding box center [682, 237] width 9 height 9
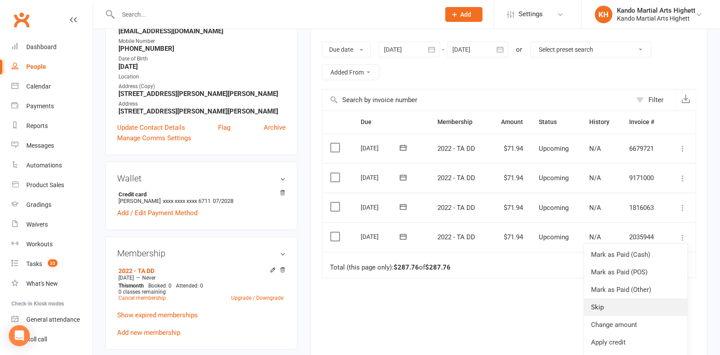
click at [595, 302] on link "Skip" at bounding box center [636, 308] width 104 height 18
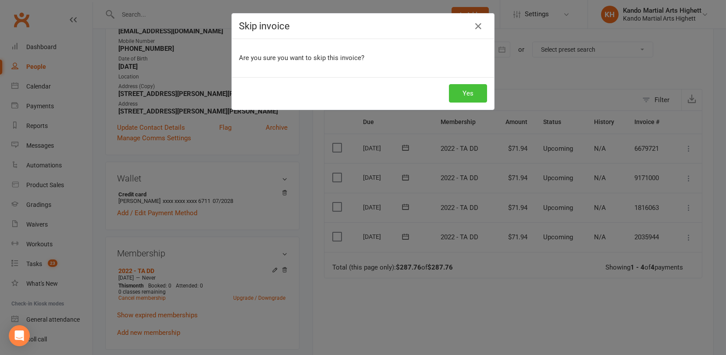
click at [472, 94] on button "Yes" at bounding box center [468, 93] width 38 height 18
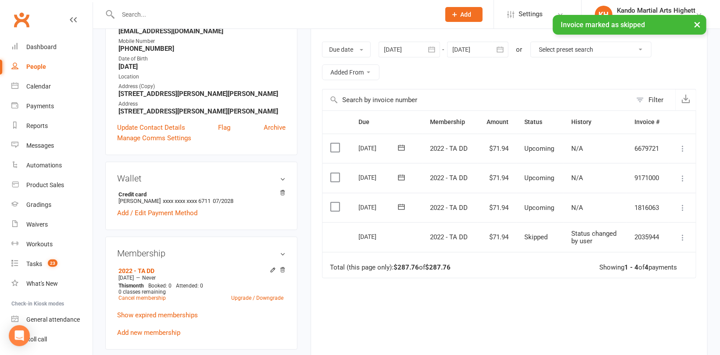
click at [679, 207] on icon at bounding box center [682, 208] width 9 height 9
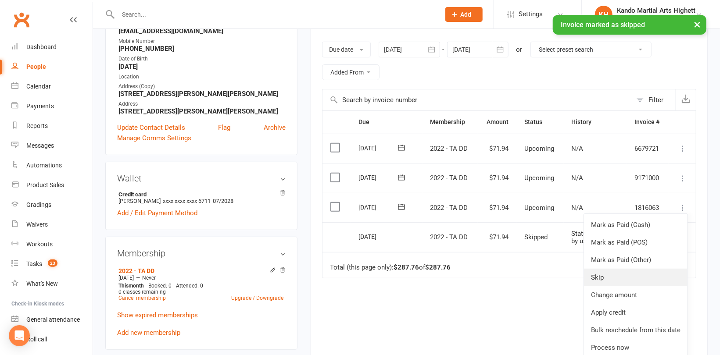
click at [606, 273] on link "Skip" at bounding box center [636, 278] width 104 height 18
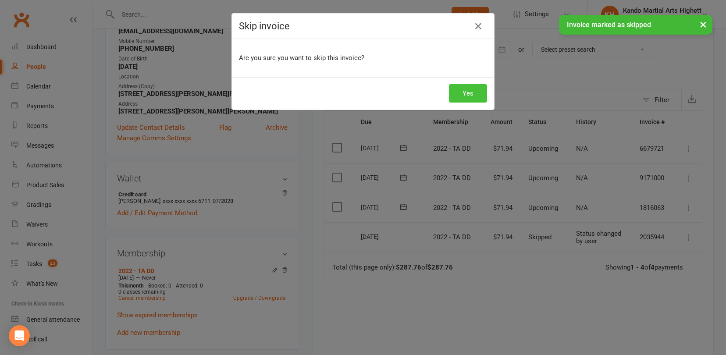
click at [466, 93] on button "Yes" at bounding box center [468, 93] width 38 height 18
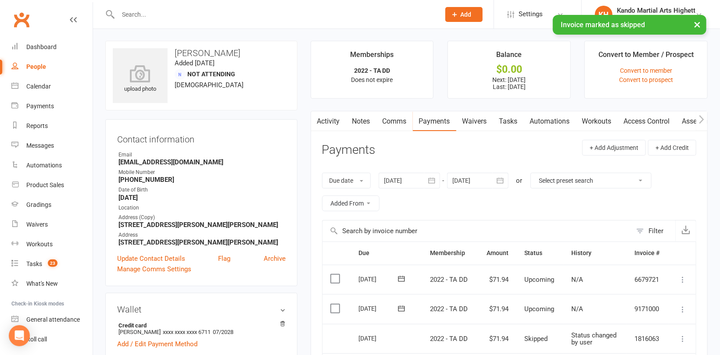
scroll to position [0, 0]
click at [401, 120] on link "Comms" at bounding box center [394, 122] width 36 height 20
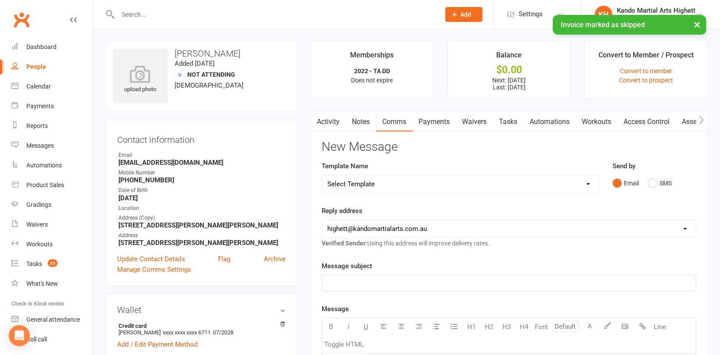
click at [452, 188] on select "Select Template [Email] 2_Booking Confirmation Required [Email] 3_Booking Confi…" at bounding box center [460, 184] width 276 height 18
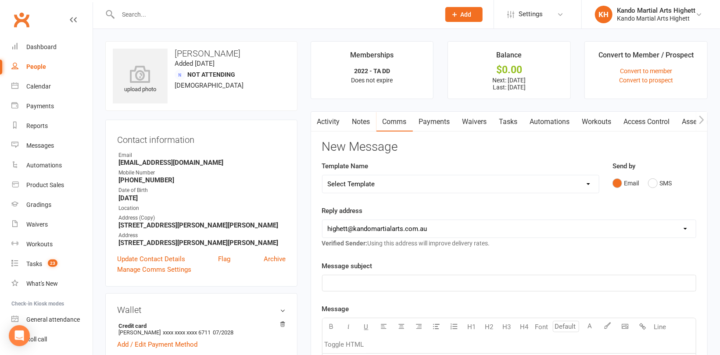
select select "30"
click at [322, 175] on select "Select Template [Email] 2_Booking Confirmation Required [Email] 3_Booking Confi…" at bounding box center [460, 184] width 276 height 18
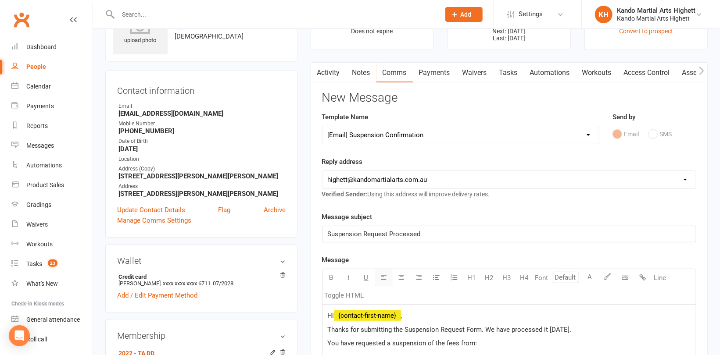
scroll to position [132, 0]
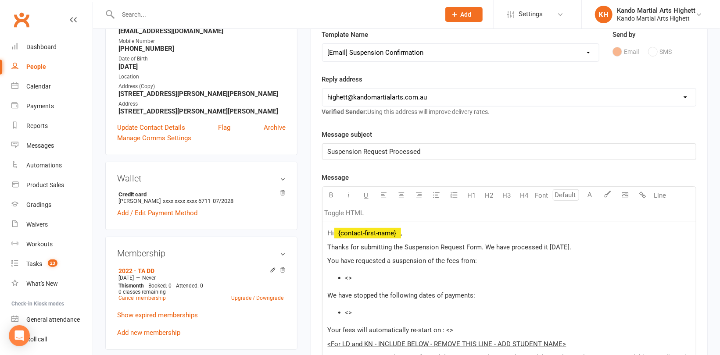
click at [371, 278] on li "<>" at bounding box center [517, 278] width 345 height 11
click at [363, 314] on li "<>" at bounding box center [517, 313] width 345 height 11
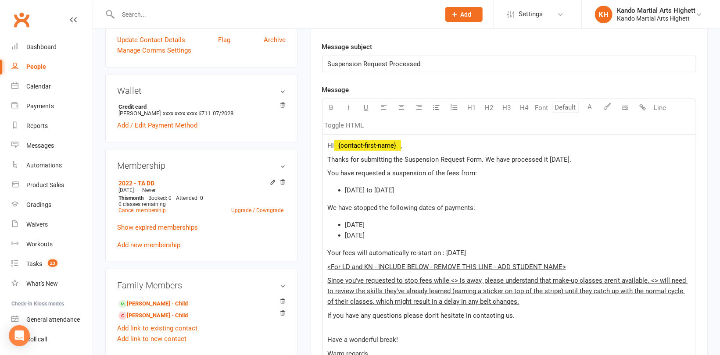
scroll to position [263, 0]
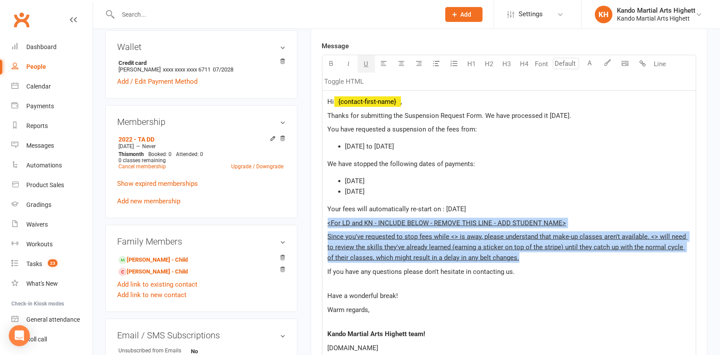
drag, startPoint x: 512, startPoint y: 258, endPoint x: 312, endPoint y: 223, distance: 202.7
click at [312, 223] on div "Activity Notes Comms Payments Waivers Tasks Automations Workouts Access Control…" at bounding box center [509, 195] width 397 height 694
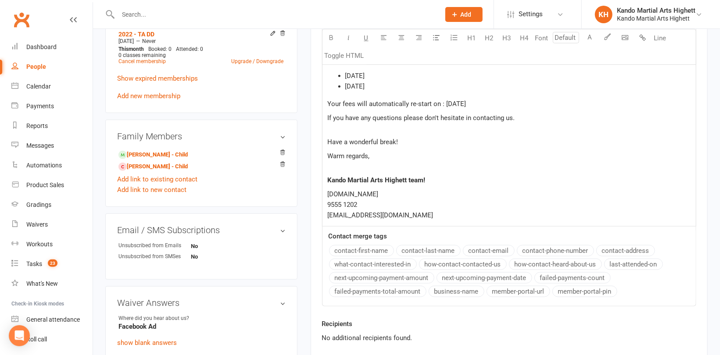
scroll to position [395, 0]
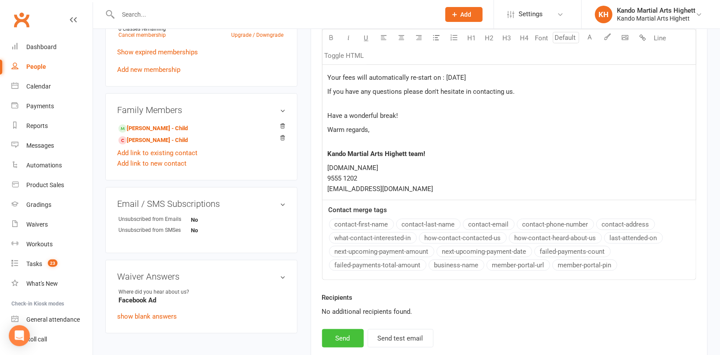
click at [336, 338] on button "Send" at bounding box center [343, 338] width 42 height 18
select select
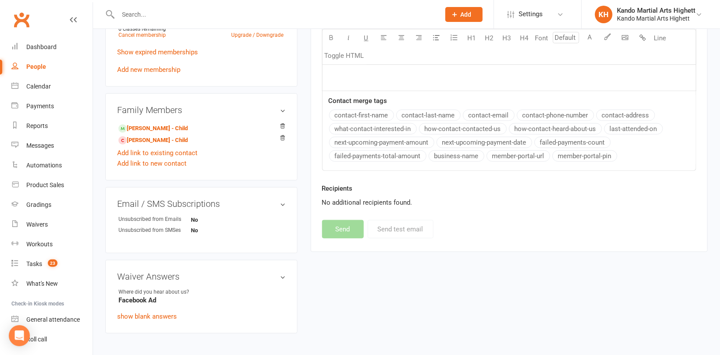
click at [136, 9] on input "text" at bounding box center [274, 14] width 318 height 12
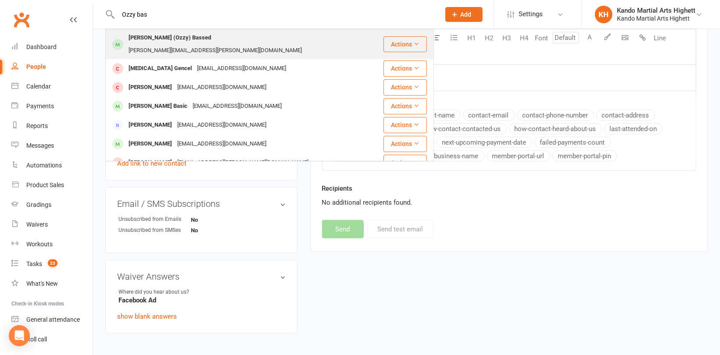
type input "Ozzy bas"
click at [154, 39] on div "[PERSON_NAME] (Ozzy) Bassed" at bounding box center [170, 38] width 88 height 13
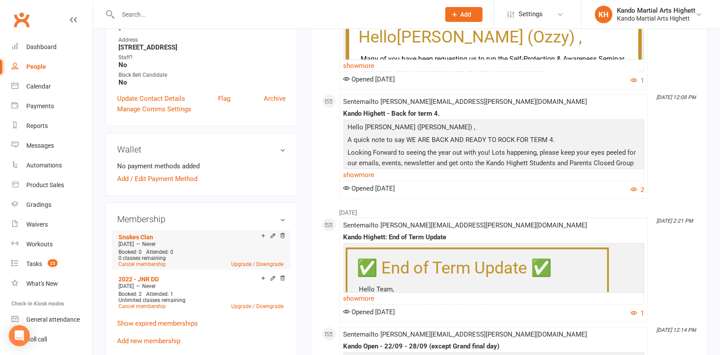
scroll to position [351, 0]
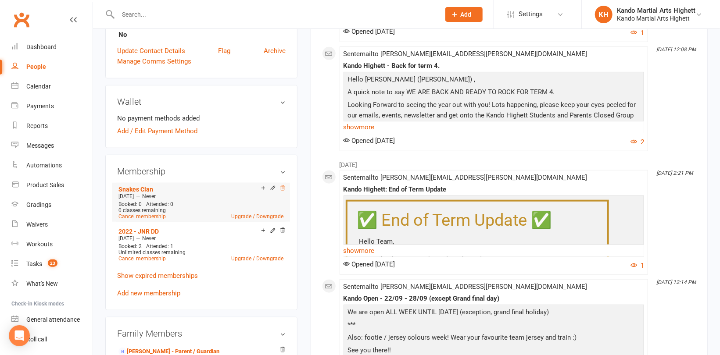
click at [284, 186] on icon at bounding box center [282, 188] width 4 height 5
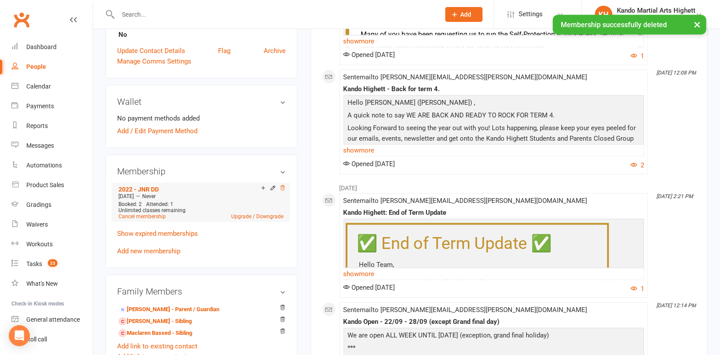
click at [283, 185] on icon at bounding box center [282, 188] width 6 height 6
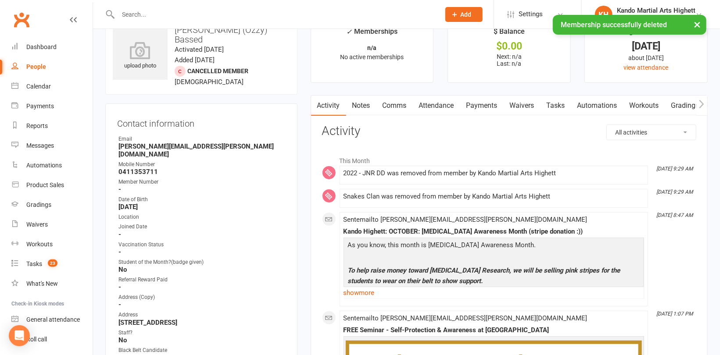
scroll to position [0, 0]
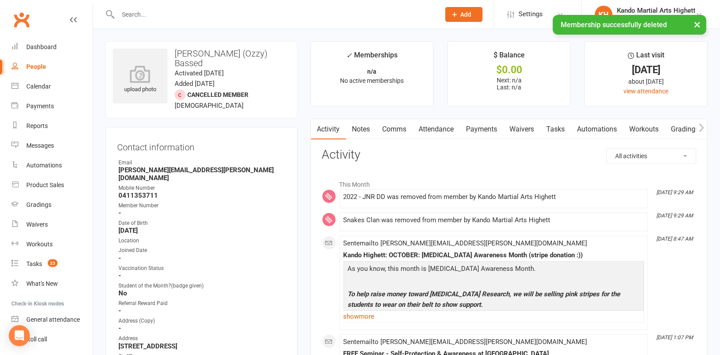
click at [393, 130] on link "Comms" at bounding box center [394, 129] width 36 height 20
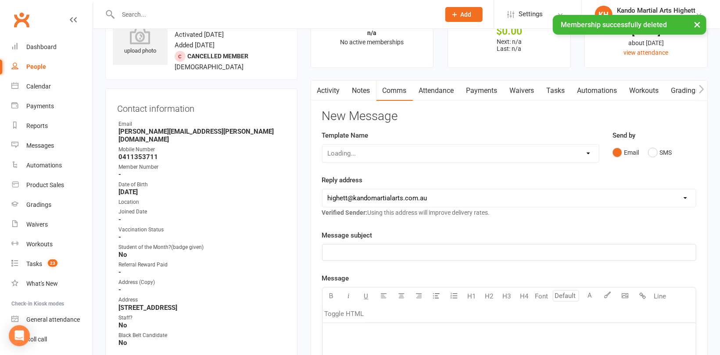
scroll to position [88, 0]
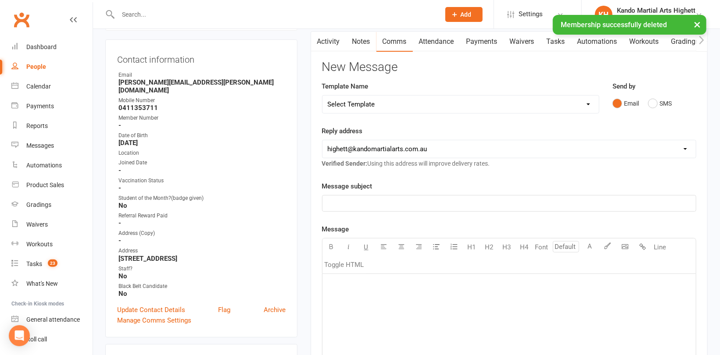
click at [380, 104] on select "Select Template [Email] 2_Booking Confirmation Required [Email] 3_Booking Confi…" at bounding box center [460, 105] width 276 height 18
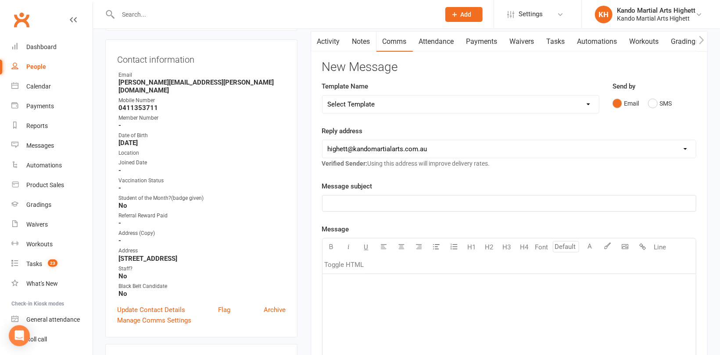
select select "17"
click at [322, 96] on select "Select Template [Email] 2_Booking Confirmation Required [Email] 3_Booking Confi…" at bounding box center [460, 105] width 276 height 18
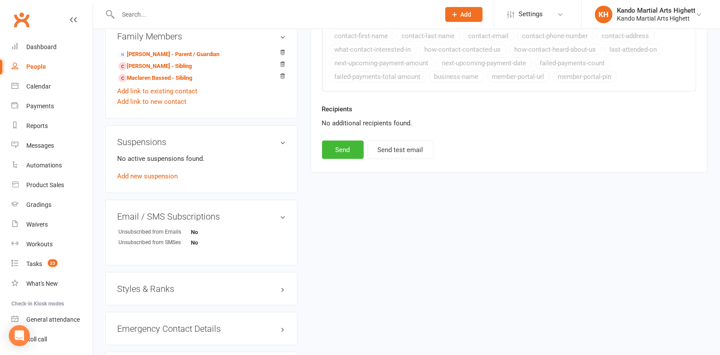
scroll to position [614, 0]
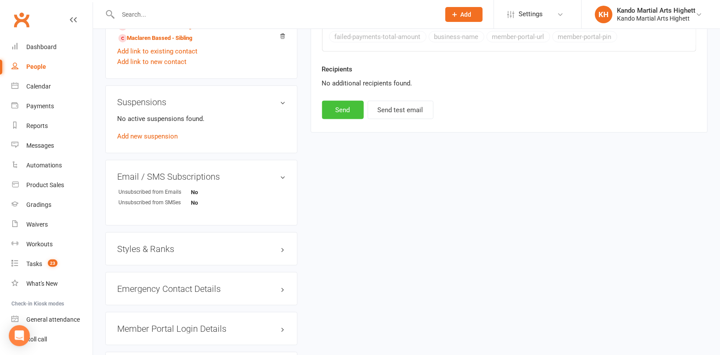
click at [347, 107] on button "Send" at bounding box center [343, 110] width 42 height 18
select select
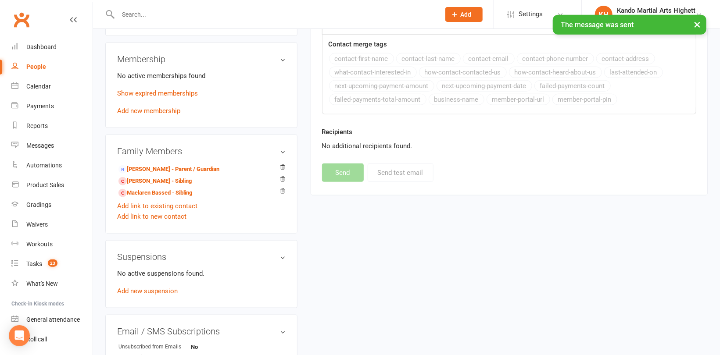
scroll to position [395, 0]
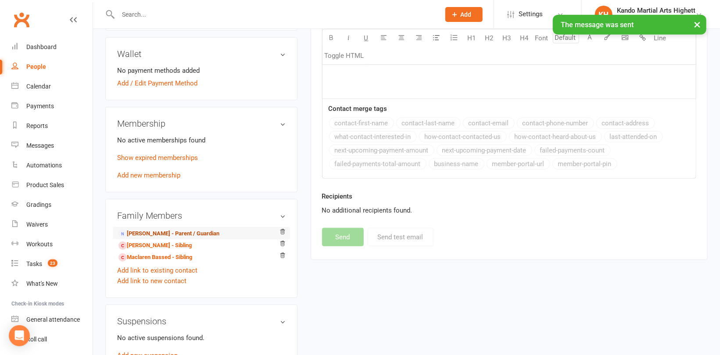
click at [154, 229] on link "[PERSON_NAME] - Parent / Guardian" at bounding box center [168, 233] width 101 height 9
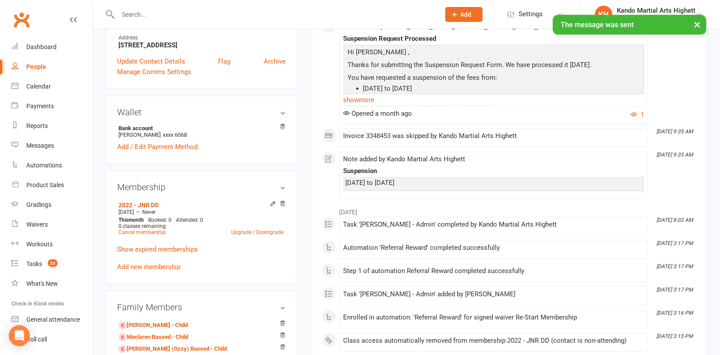
scroll to position [263, 0]
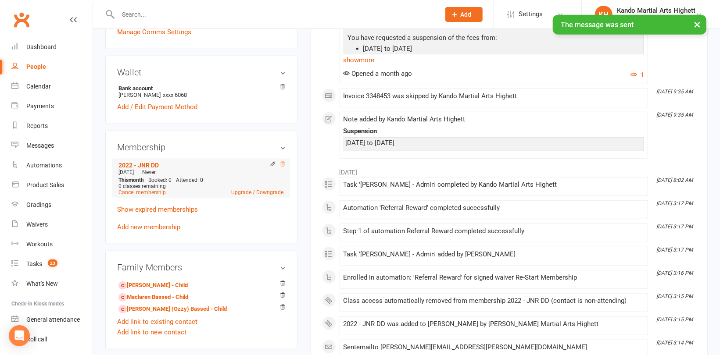
click at [283, 161] on icon at bounding box center [282, 164] width 6 height 6
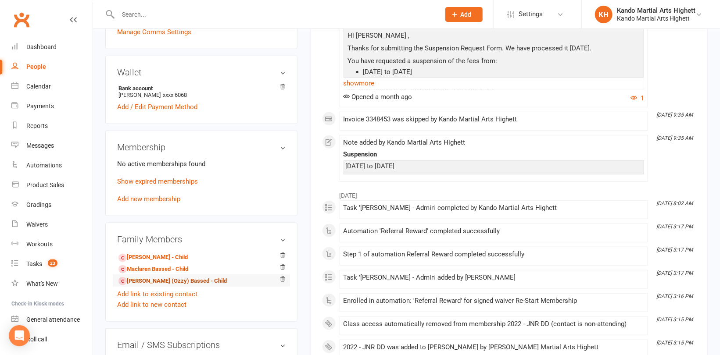
click at [136, 277] on link "[PERSON_NAME] (Ozzy) Bassed - Child" at bounding box center [172, 281] width 108 height 9
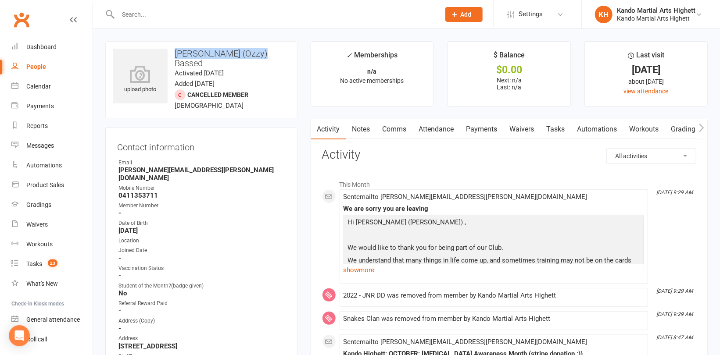
drag, startPoint x: 268, startPoint y: 51, endPoint x: 175, endPoint y: 57, distance: 92.8
click at [175, 57] on h3 "[PERSON_NAME] (Ozzy) Bassed" at bounding box center [201, 58] width 177 height 19
copy h3 "[PERSON_NAME] (Ozzy) Bassed"
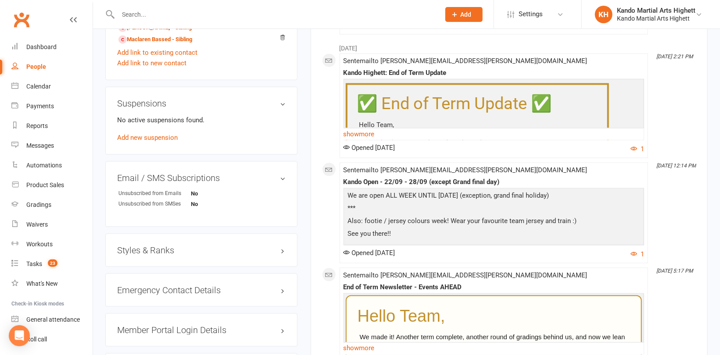
scroll to position [614, 0]
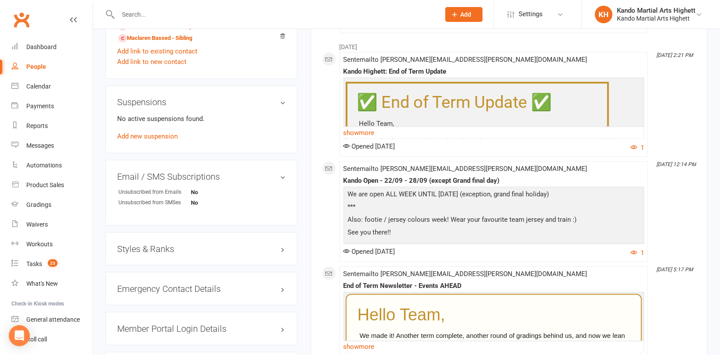
click at [159, 244] on h3 "Styles & Ranks" at bounding box center [201, 249] width 168 height 10
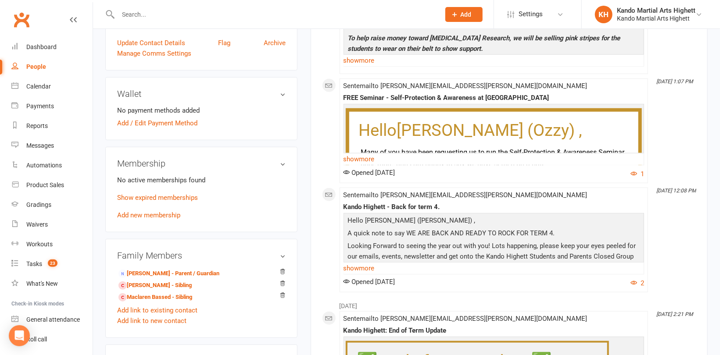
scroll to position [395, 0]
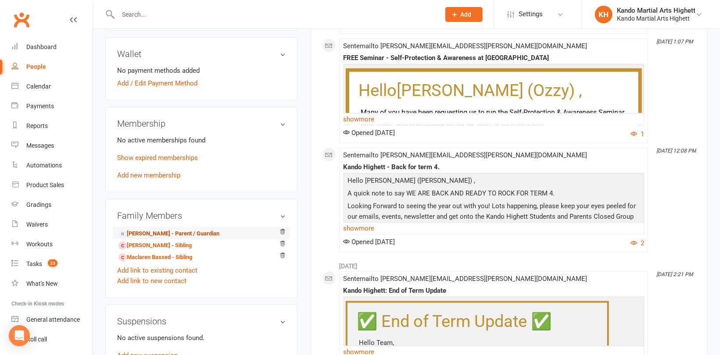
click at [154, 229] on link "[PERSON_NAME] - Parent / Guardian" at bounding box center [168, 233] width 101 height 9
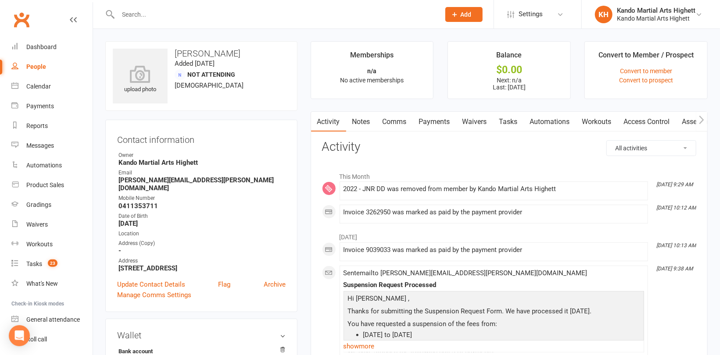
click at [38, 65] on div "People" at bounding box center [36, 66] width 20 height 7
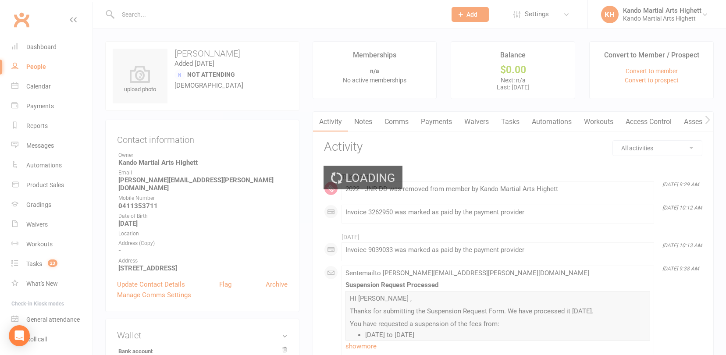
select select "100"
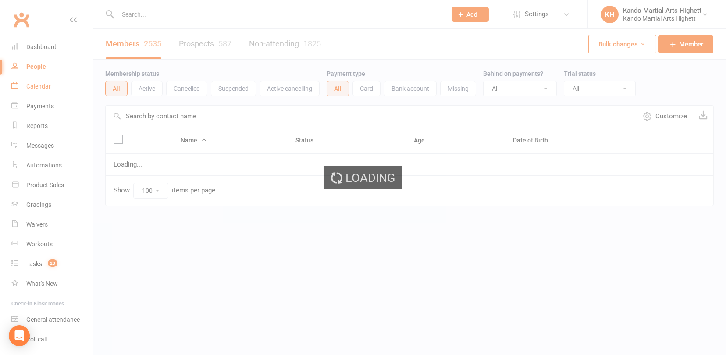
click at [43, 88] on div "Calendar" at bounding box center [38, 86] width 25 height 7
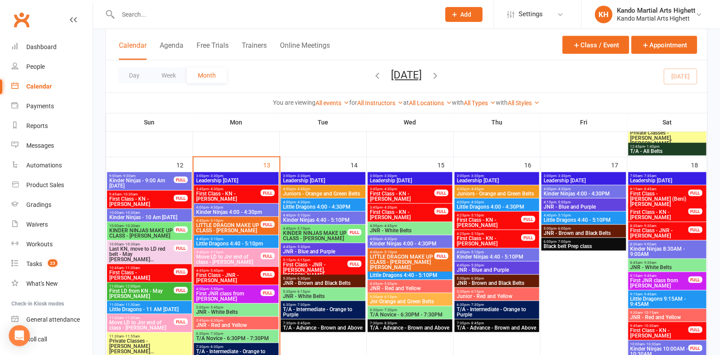
scroll to position [526, 0]
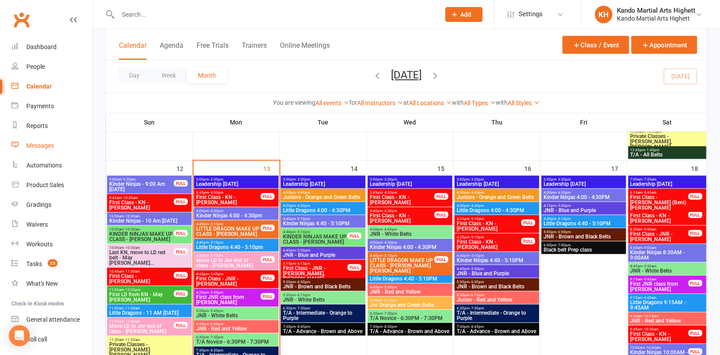
click at [31, 143] on div "Messages" at bounding box center [40, 145] width 28 height 7
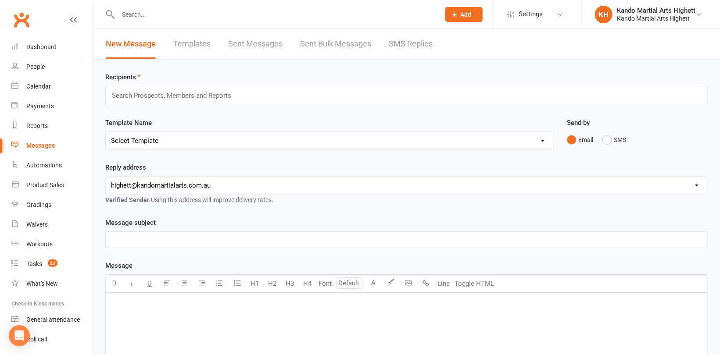
click at [188, 43] on link "Templates" at bounding box center [191, 44] width 37 height 30
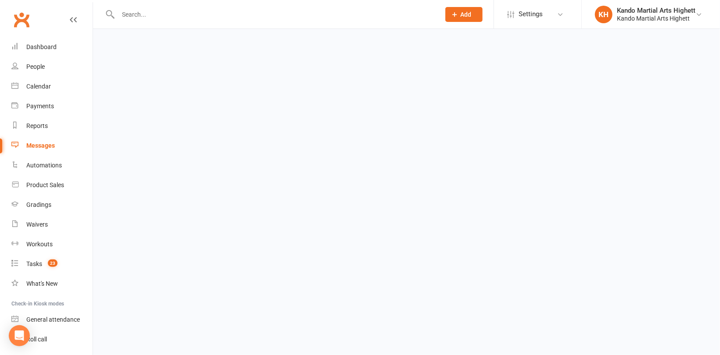
select select "100"
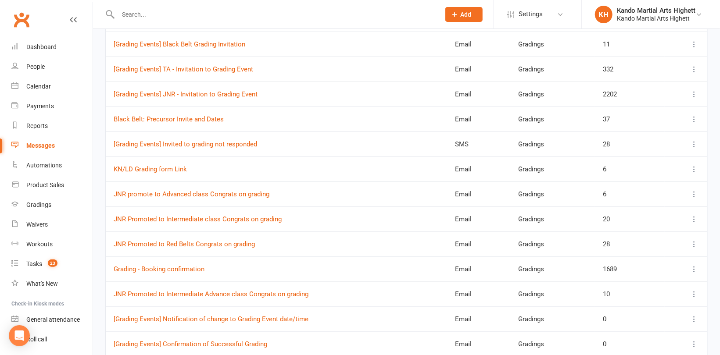
scroll to position [351, 0]
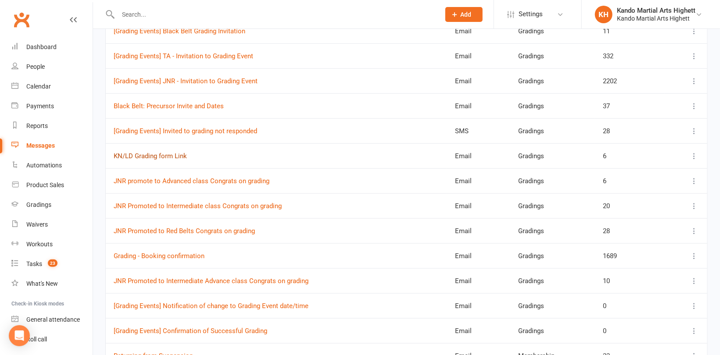
click at [165, 156] on link "KN/LD Grading form Link" at bounding box center [150, 156] width 73 height 8
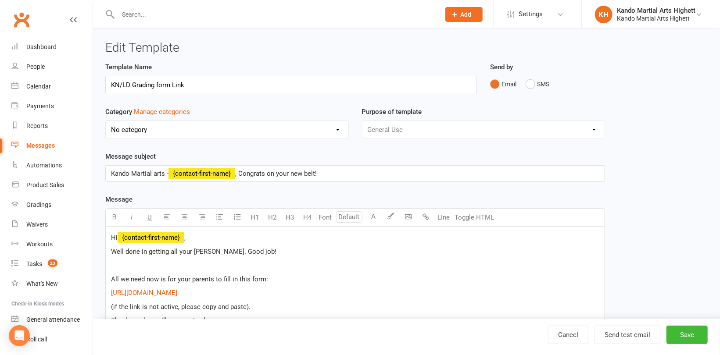
select select "7888"
drag, startPoint x: 228, startPoint y: 288, endPoint x: 129, endPoint y: 291, distance: 99.2
click at [110, 290] on div "Hi ﻿ {contact-first-name} , Well done in getting all your [PERSON_NAME]. Good j…" at bounding box center [355, 293] width 499 height 133
copy link "[URL][DOMAIN_NAME]"
click at [141, 15] on input "text" at bounding box center [274, 14] width 318 height 12
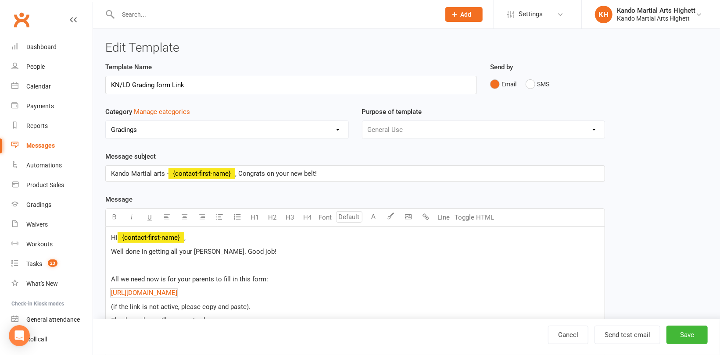
paste input "[PERSON_NAME][EMAIL_ADDRESS][DOMAIN_NAME]"
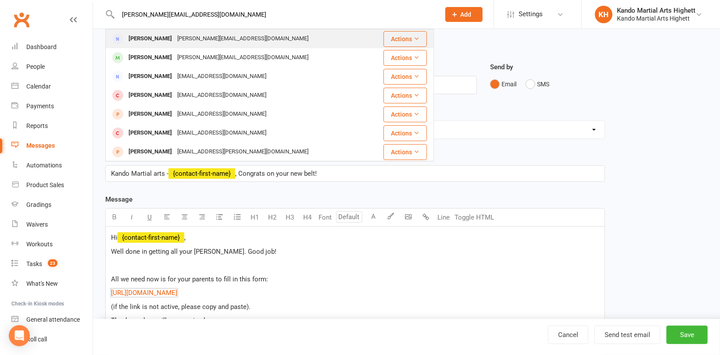
type input "[PERSON_NAME][EMAIL_ADDRESS][DOMAIN_NAME]"
click at [154, 38] on div "[PERSON_NAME]" at bounding box center [150, 38] width 49 height 13
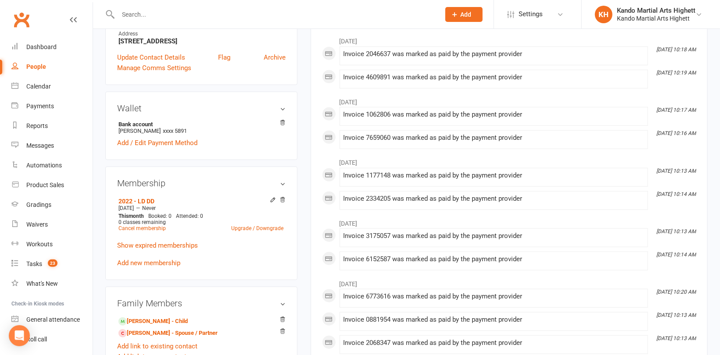
scroll to position [307, 0]
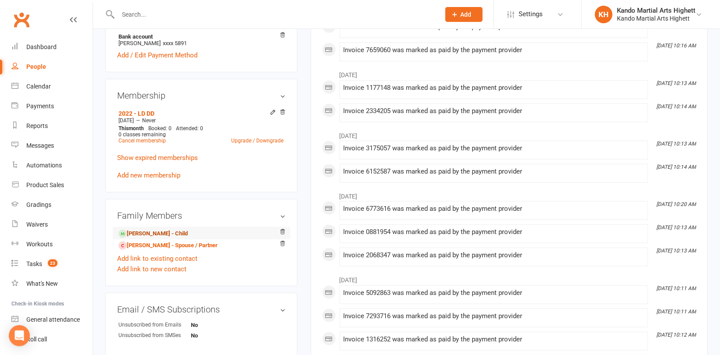
click at [156, 232] on link "[PERSON_NAME] - Child" at bounding box center [152, 233] width 69 height 9
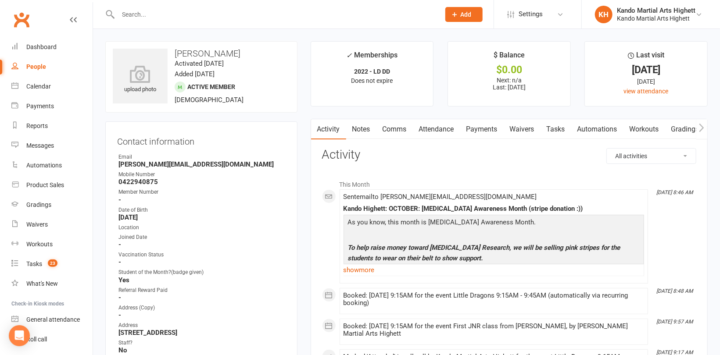
drag, startPoint x: 445, startPoint y: 131, endPoint x: 456, endPoint y: 142, distance: 15.2
click at [447, 130] on link "Attendance" at bounding box center [436, 129] width 47 height 20
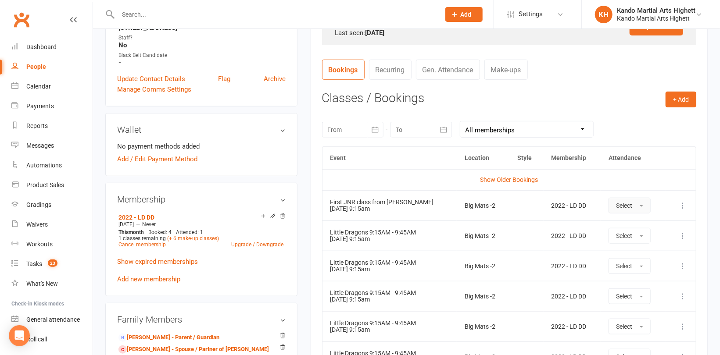
scroll to position [307, 0]
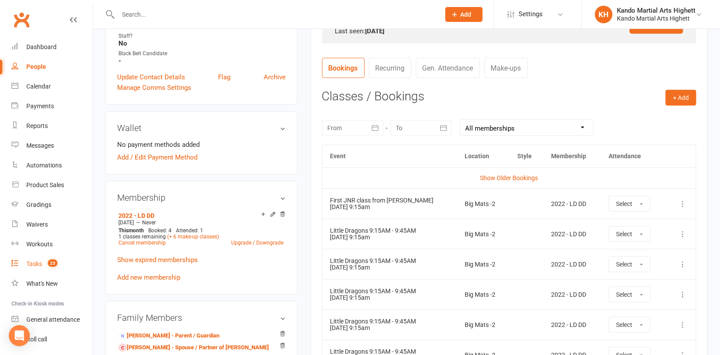
click at [32, 265] on div "Tasks" at bounding box center [34, 264] width 16 height 7
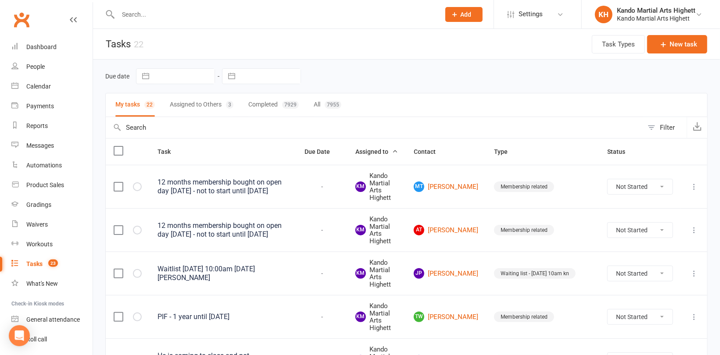
click at [660, 129] on div "Filter" at bounding box center [667, 127] width 15 height 11
select select "incomplete"
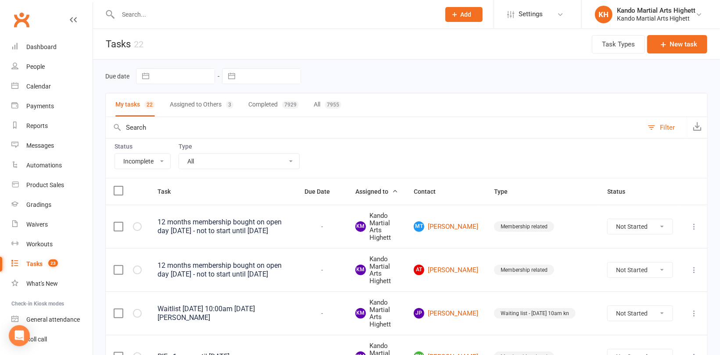
click at [226, 161] on select "All Admin Cancellation Class transfer Courtesy call Create welcome card E-mail …" at bounding box center [239, 161] width 120 height 15
select select "14299"
click at [179, 154] on select "All Admin Cancellation Class transfer Courtesy call Create welcome card E-mail …" at bounding box center [239, 161] width 120 height 15
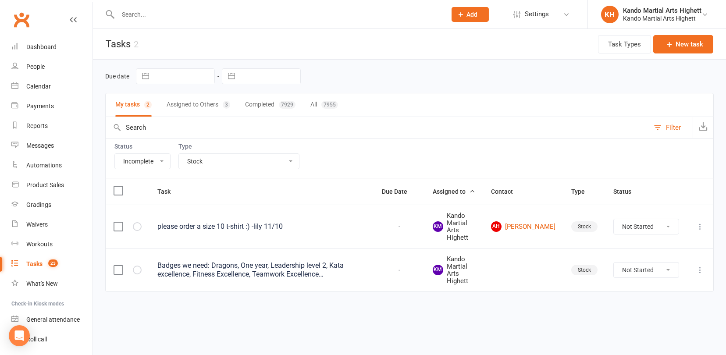
click at [261, 156] on select "All Admin Cancellation Class transfer Courtesy call Create welcome card E-mail …" at bounding box center [239, 161] width 120 height 15
select select
click at [179, 154] on select "All Admin Cancellation Class transfer Courtesy call Create welcome card E-mail …" at bounding box center [239, 161] width 120 height 15
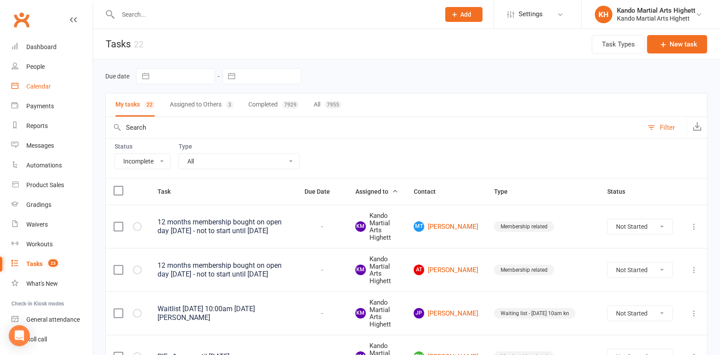
click at [43, 81] on link "Calendar" at bounding box center [51, 87] width 81 height 20
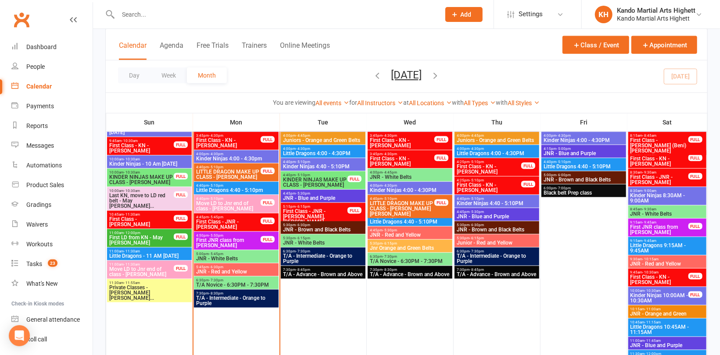
scroll to position [570, 0]
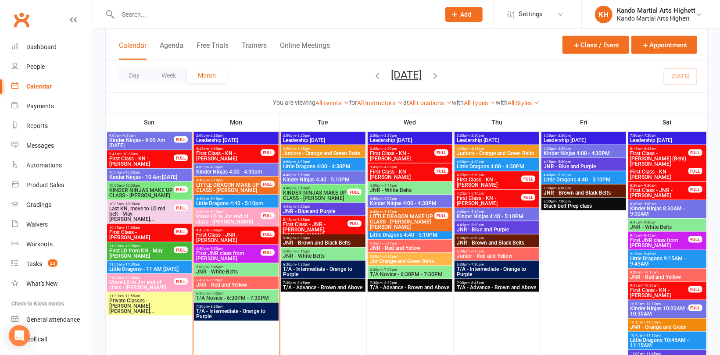
click at [222, 13] on input "text" at bounding box center [274, 14] width 318 height 12
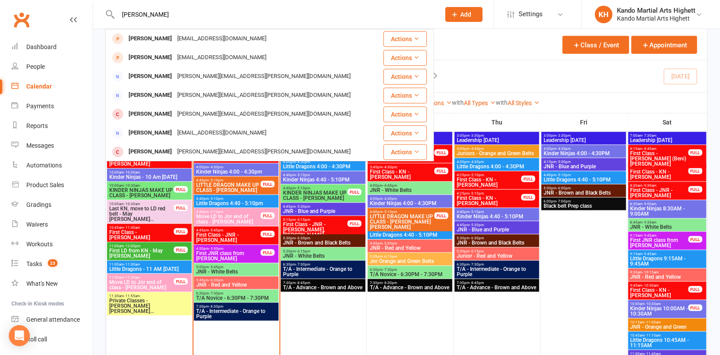
type input "[PERSON_NAME]"
click at [469, 18] on button "Add" at bounding box center [463, 14] width 37 height 15
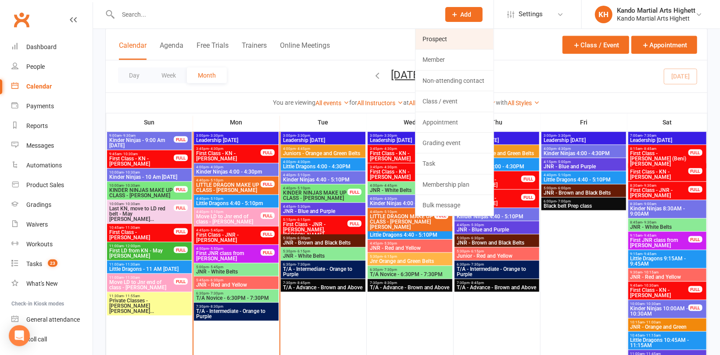
click at [447, 41] on link "Prospect" at bounding box center [454, 39] width 78 height 20
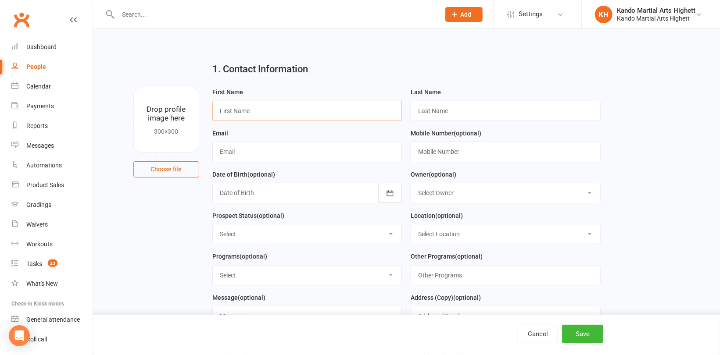
click at [249, 108] on input "text" at bounding box center [307, 111] width 190 height 20
type input "[PERSON_NAME]"
click at [455, 113] on input "text" at bounding box center [506, 111] width 190 height 20
type input "Cook"
click at [243, 156] on input "text" at bounding box center [307, 152] width 190 height 20
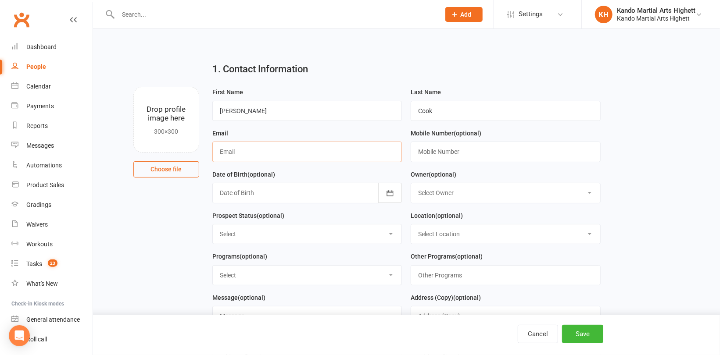
paste input "[EMAIL_ADDRESS][DOMAIN_NAME]"
type input "[EMAIL_ADDRESS][DOMAIN_NAME]"
click at [450, 159] on input "text" at bounding box center [506, 152] width 190 height 20
paste input "0407349901"
type input "0407349901"
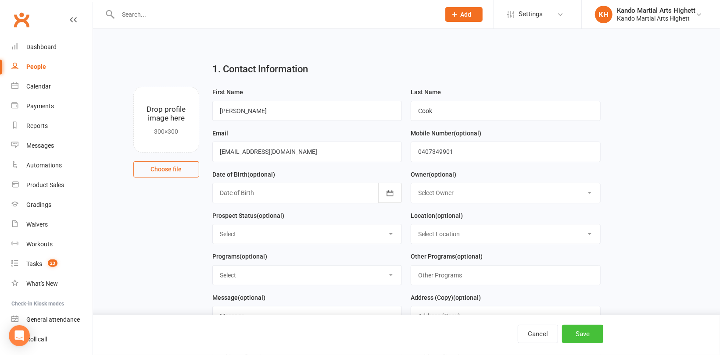
drag, startPoint x: 589, startPoint y: 338, endPoint x: 519, endPoint y: 319, distance: 73.1
click at [589, 338] on button "Save" at bounding box center [582, 334] width 41 height 18
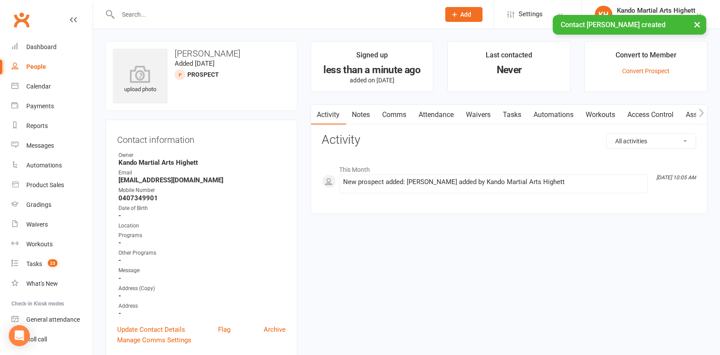
click at [30, 67] on div "People" at bounding box center [36, 66] width 20 height 7
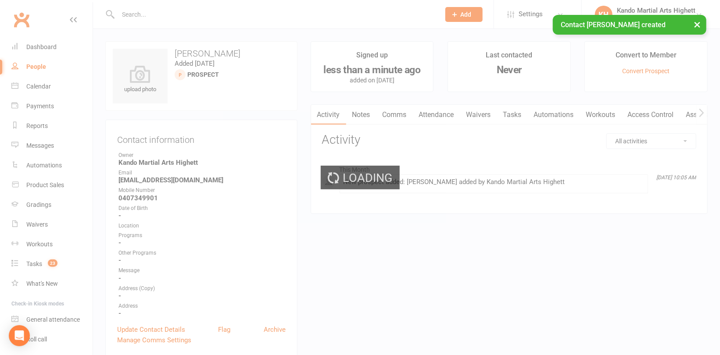
select select "100"
